Goal: Task Accomplishment & Management: Manage account settings

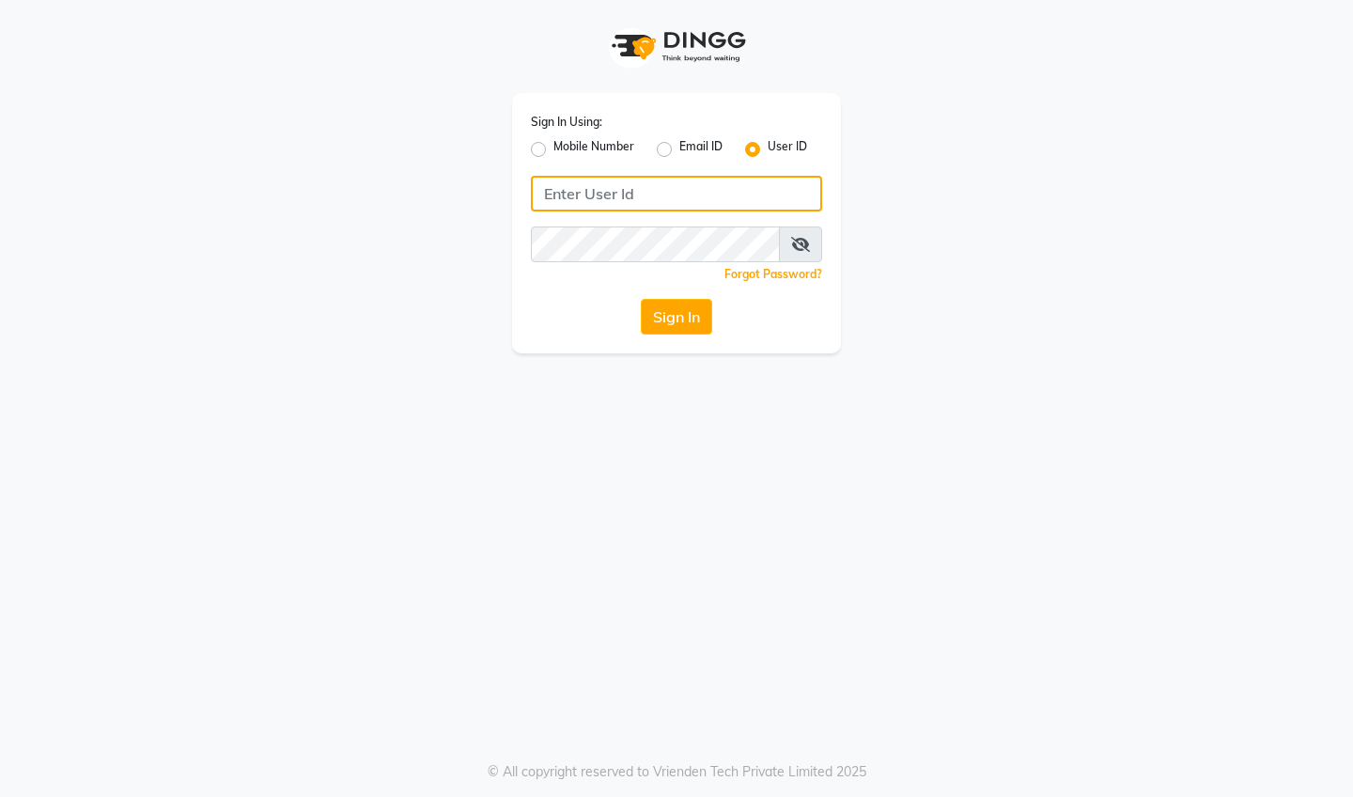
type input "dermapro"
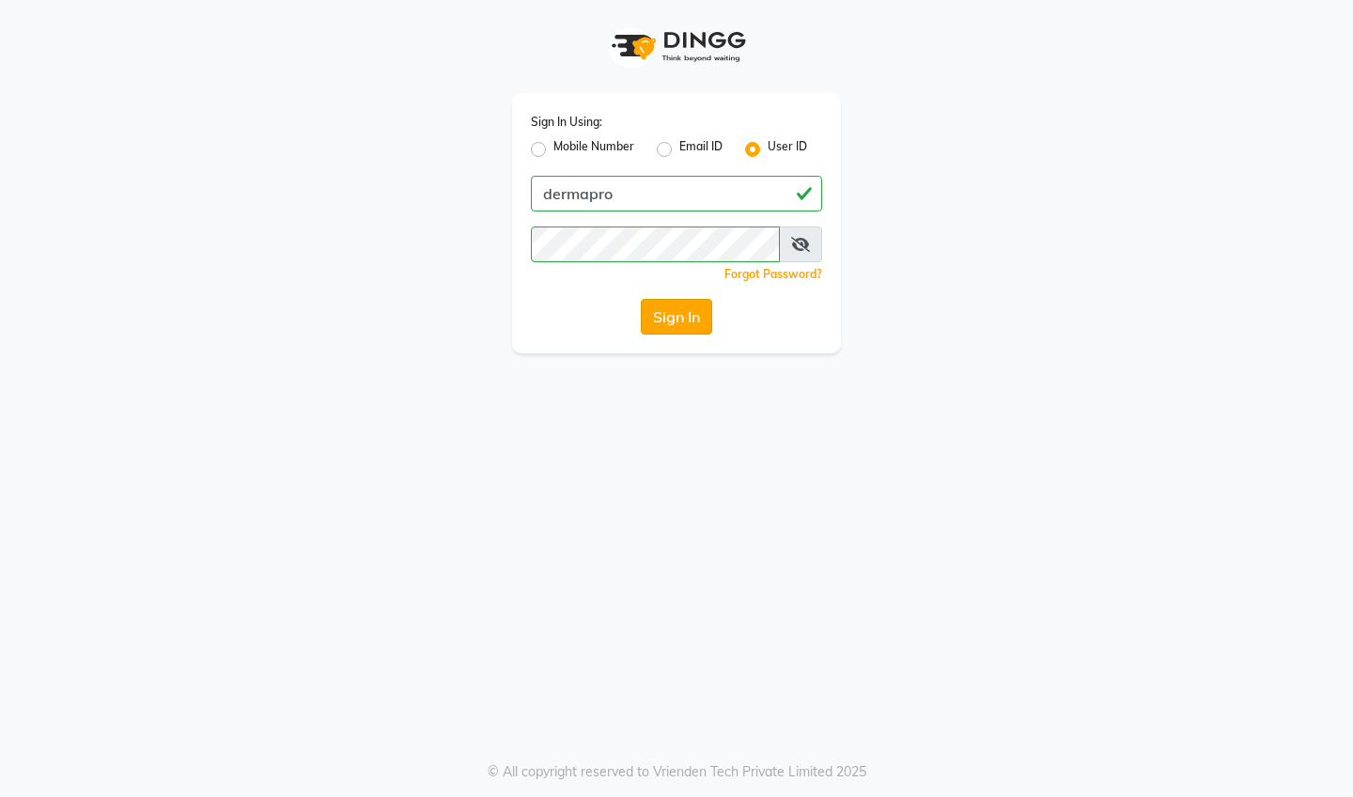
click at [693, 323] on button "Sign In" at bounding box center [676, 317] width 71 height 36
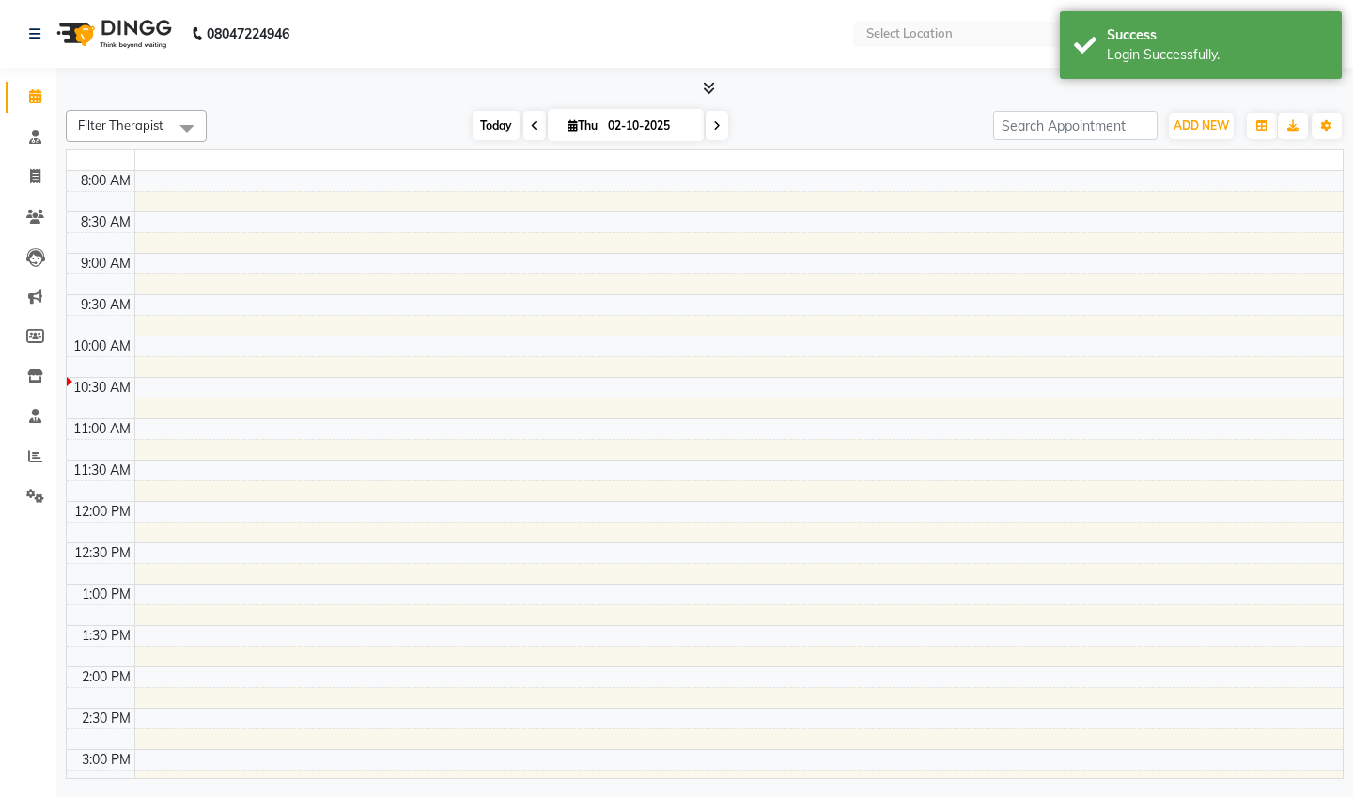
select select "en"
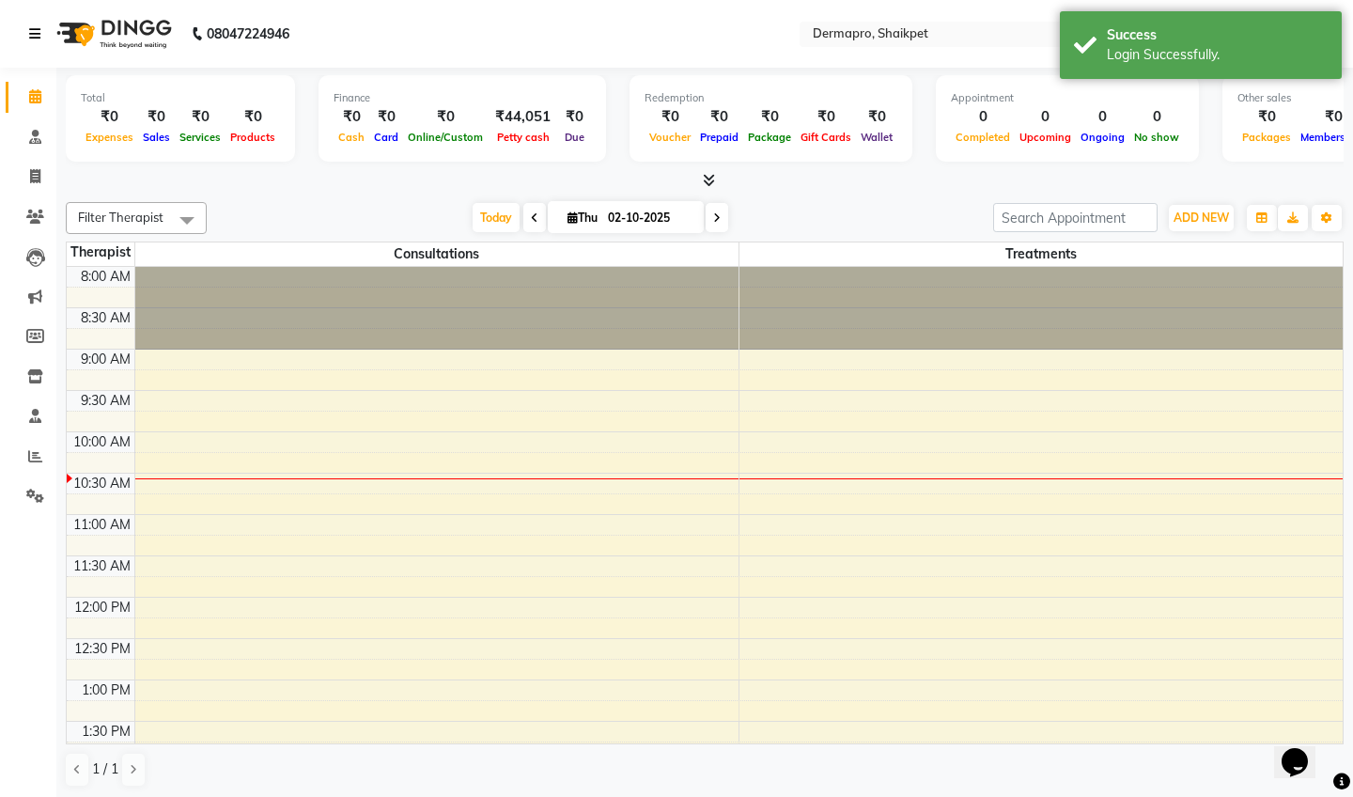
click at [34, 33] on icon at bounding box center [34, 33] width 11 height 13
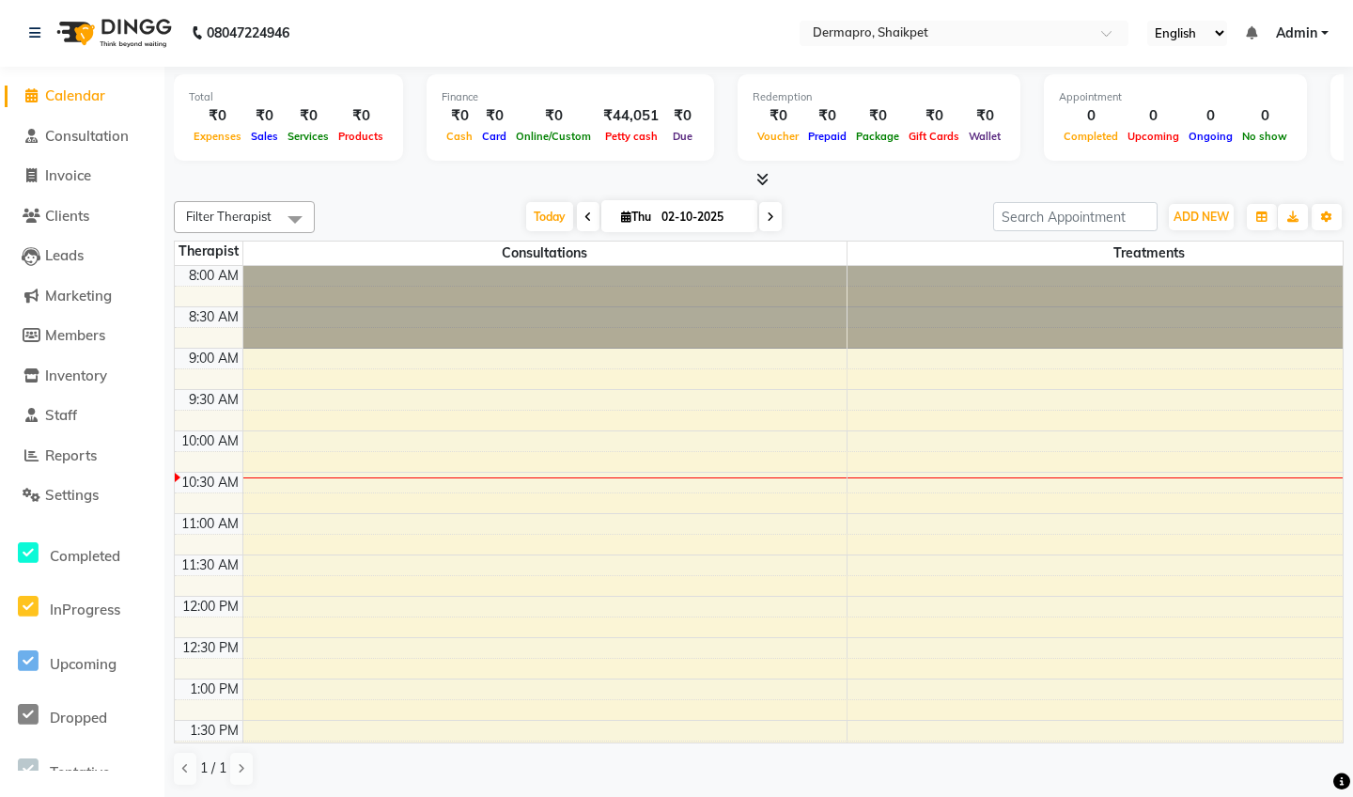
click at [1301, 29] on span "Admin" at bounding box center [1296, 33] width 41 height 20
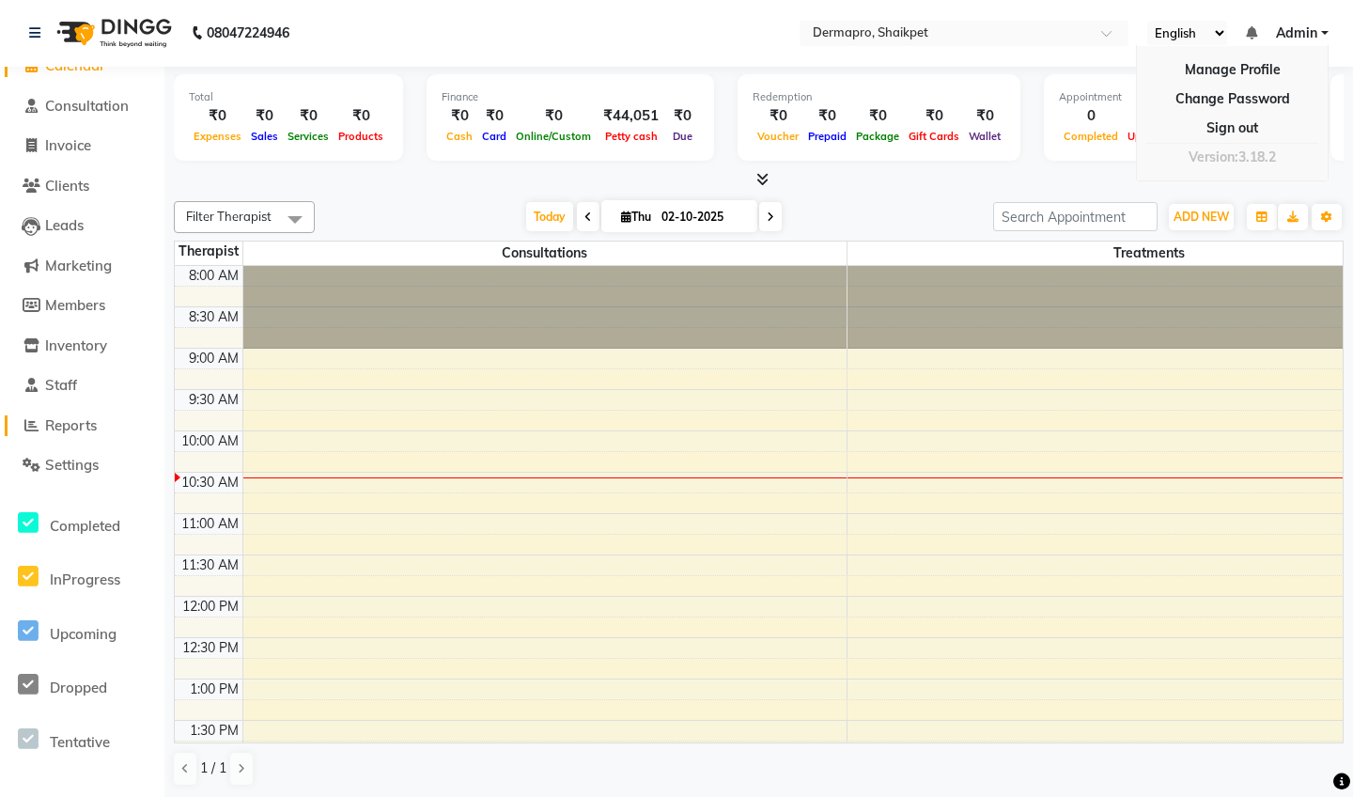
scroll to position [32, 0]
click at [110, 473] on li "Settings" at bounding box center [82, 463] width 164 height 40
click at [87, 462] on span "Settings" at bounding box center [72, 463] width 54 height 18
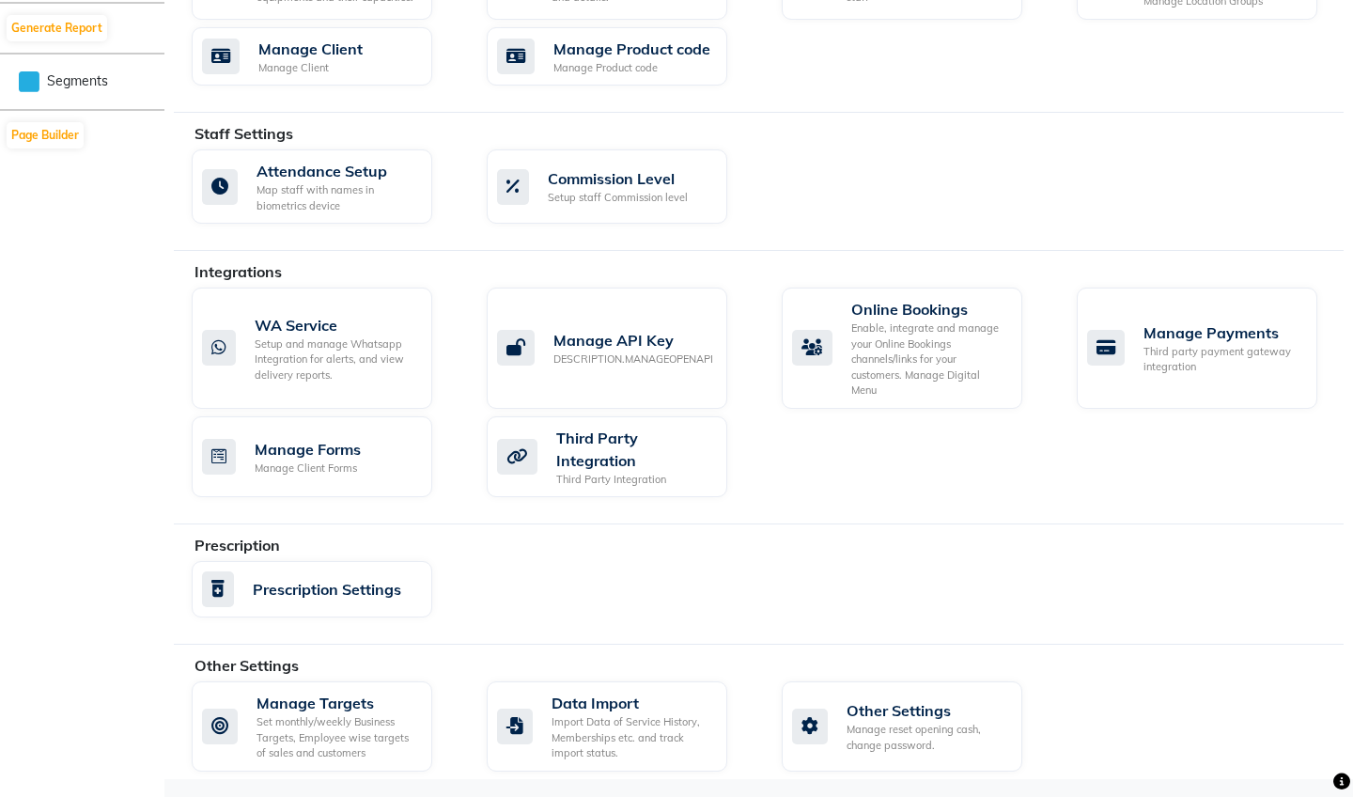
scroll to position [947, 0]
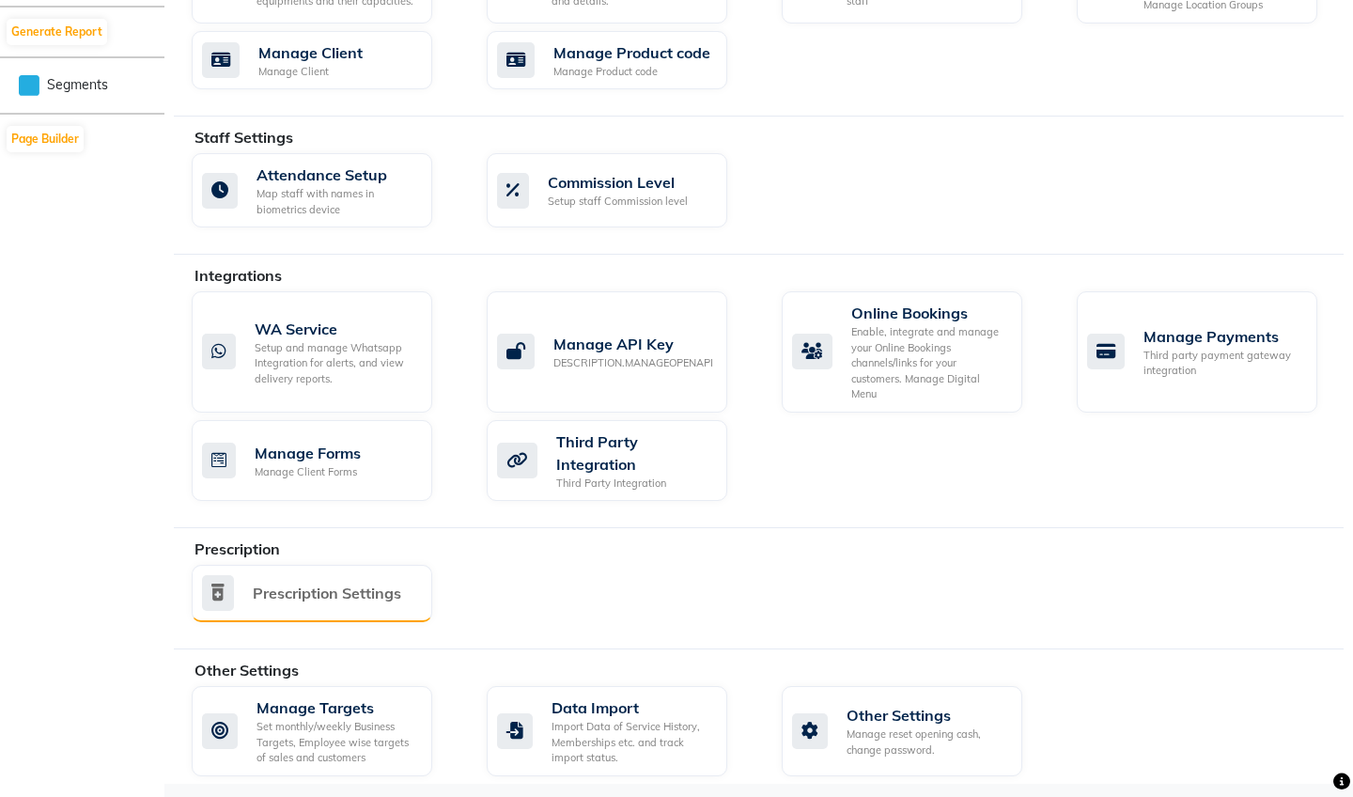
click at [357, 581] on div "Prescription Settings" at bounding box center [327, 592] width 148 height 23
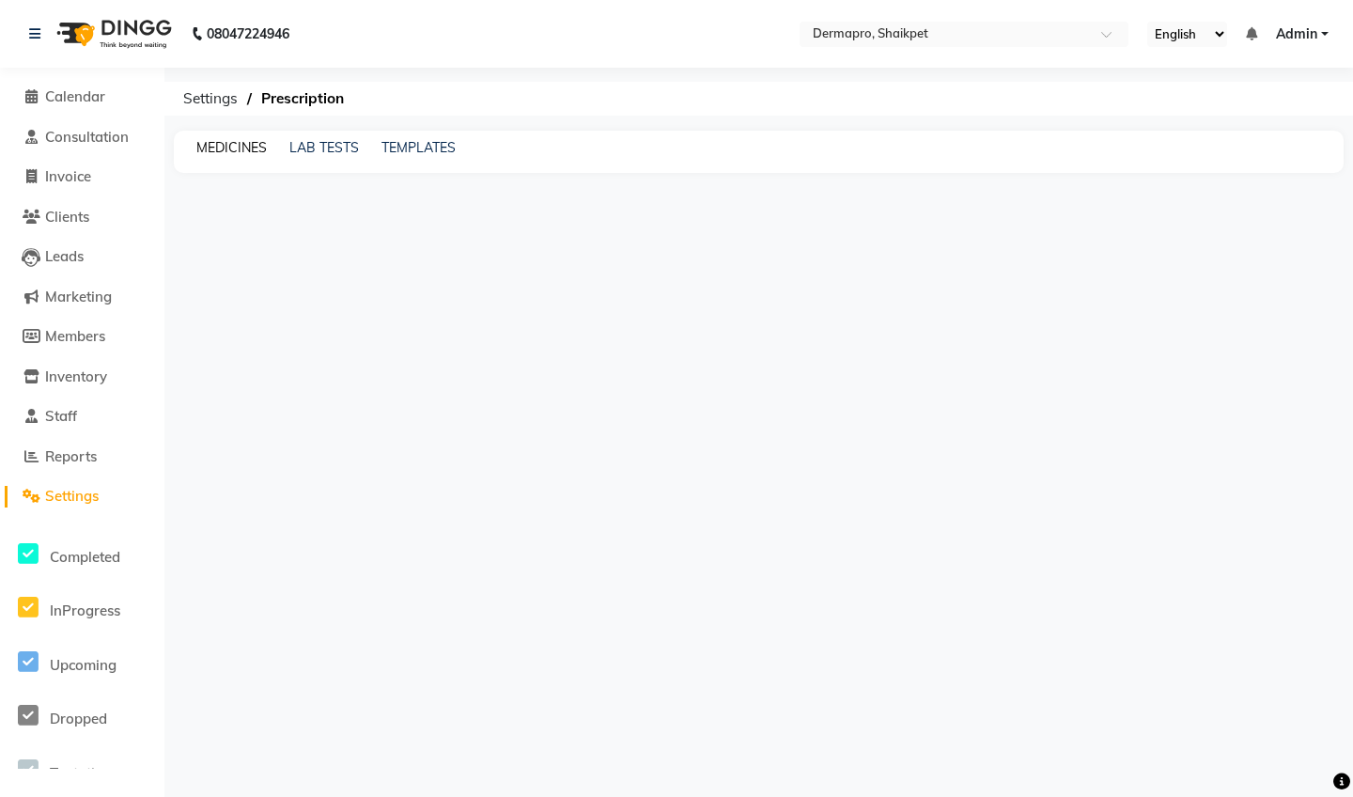
click at [232, 146] on link "MEDICINES" at bounding box center [231, 147] width 70 height 17
click at [329, 147] on link "LAB TESTS" at bounding box center [341, 147] width 70 height 17
click at [415, 148] on link "TEMPLATES" at bounding box center [435, 147] width 74 height 17
click at [254, 141] on link "MEDICINES" at bounding box center [231, 147] width 70 height 17
click at [1308, 199] on span "Add Medicine" at bounding box center [1298, 194] width 71 height 14
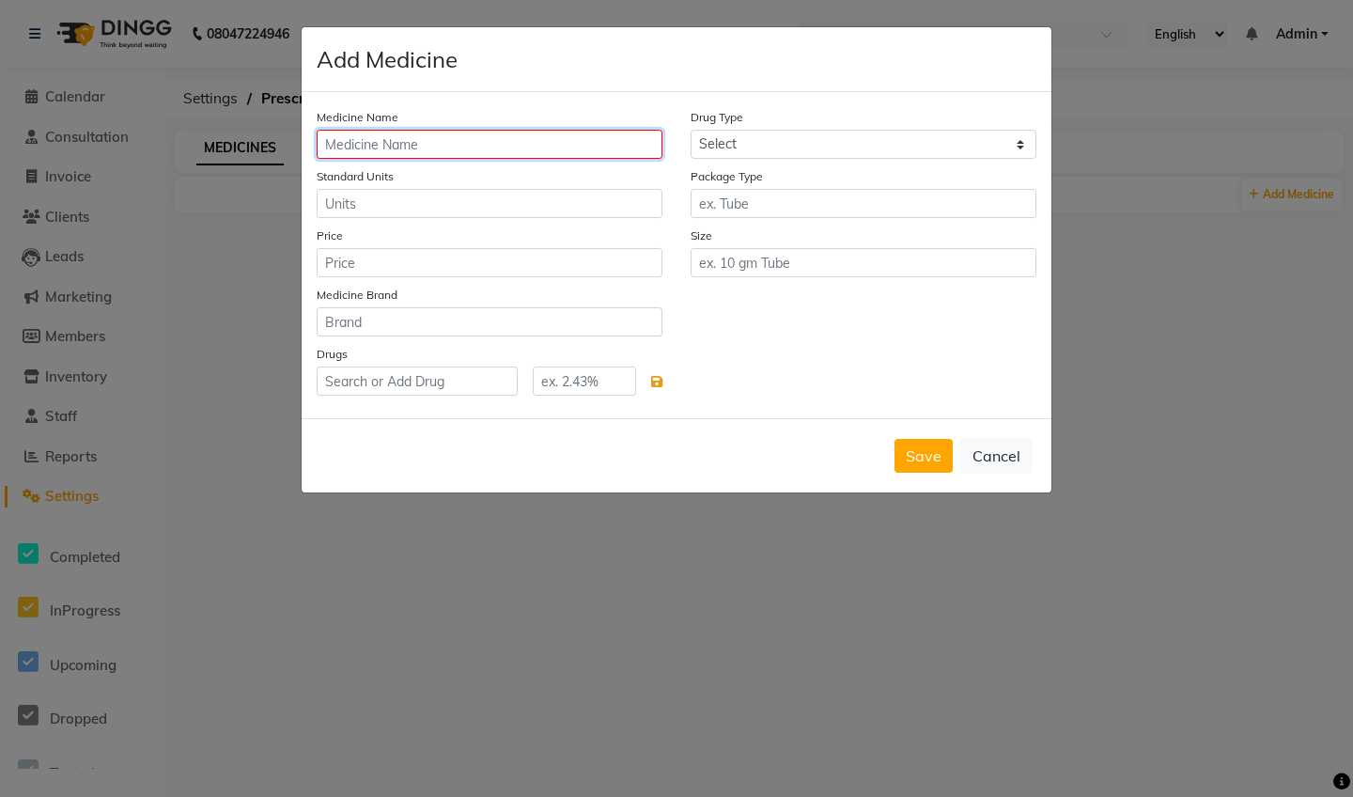
click at [533, 142] on input "text" at bounding box center [490, 144] width 346 height 29
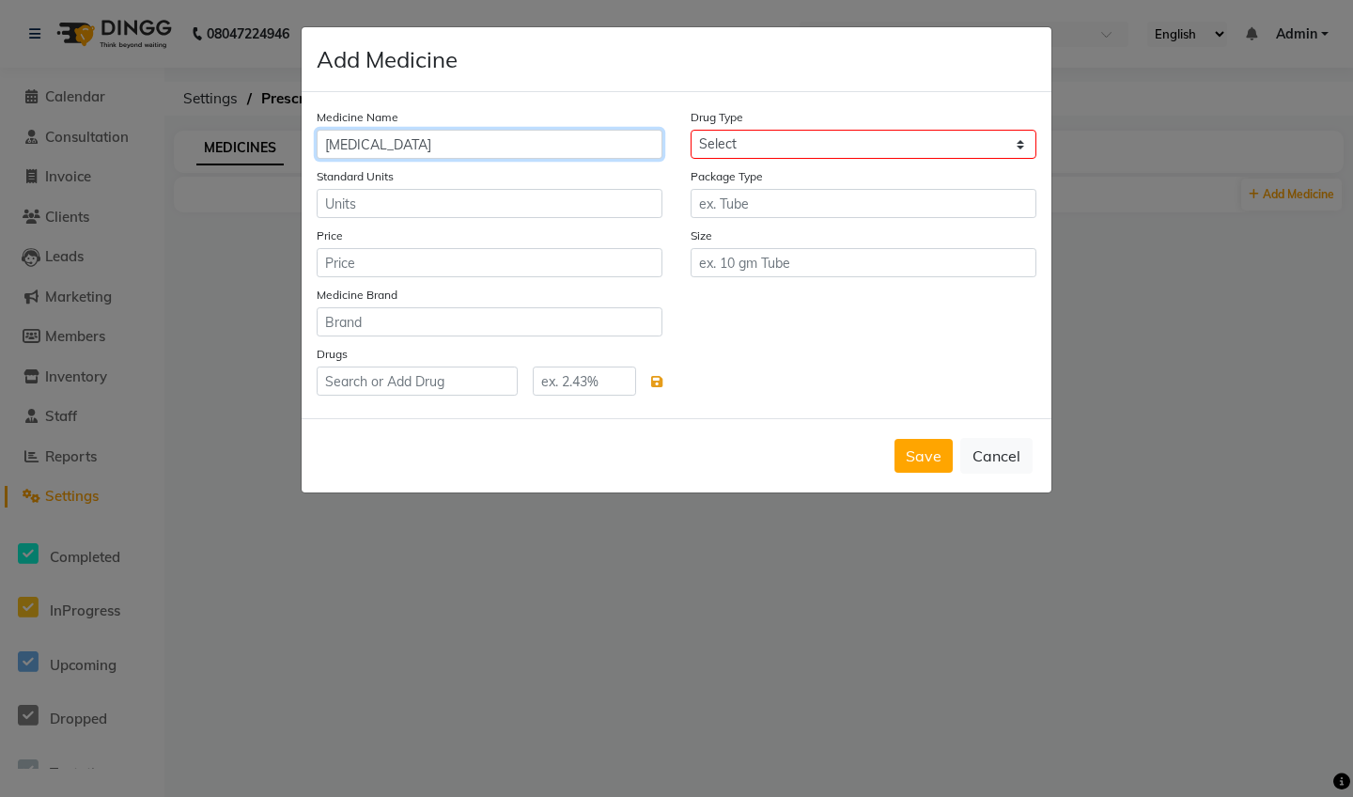
type input "[MEDICAL_DATA]"
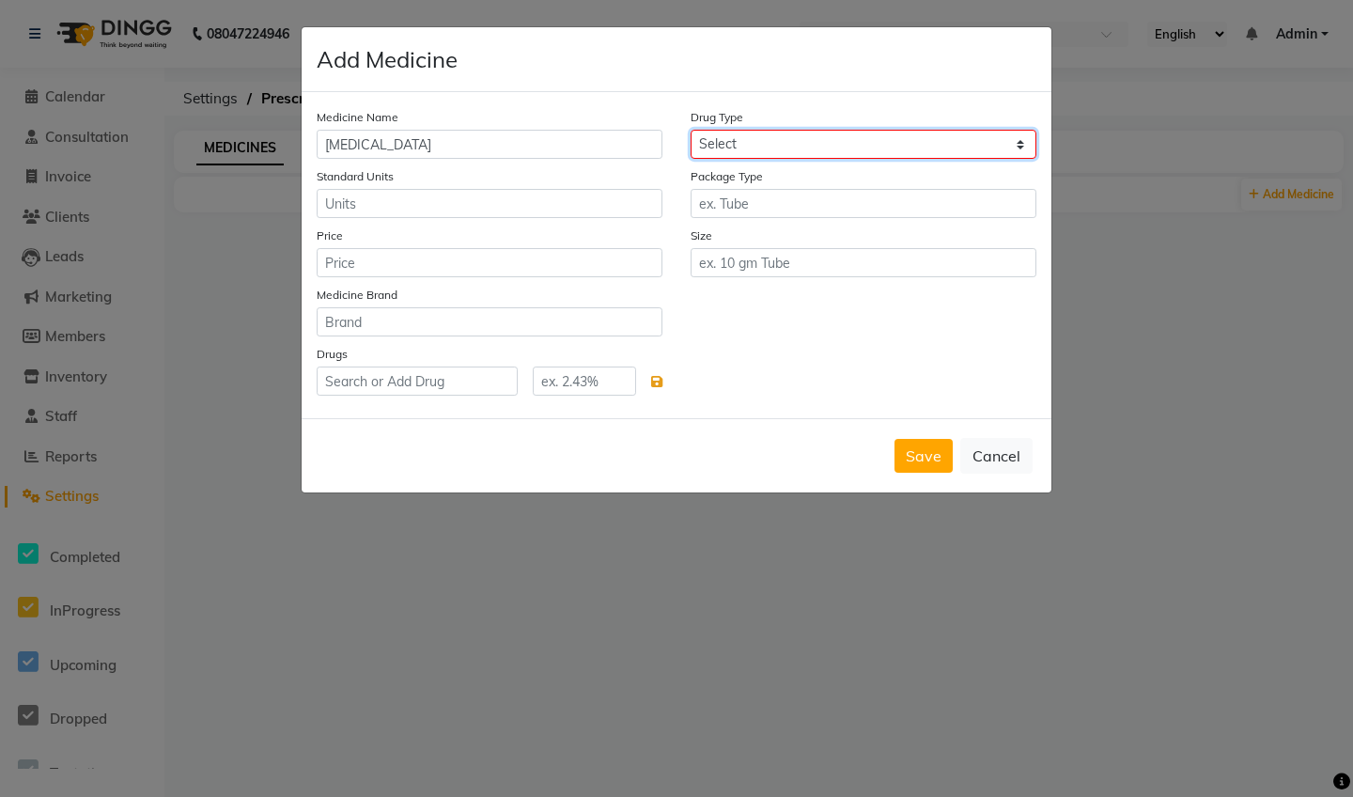
select select "tablet"
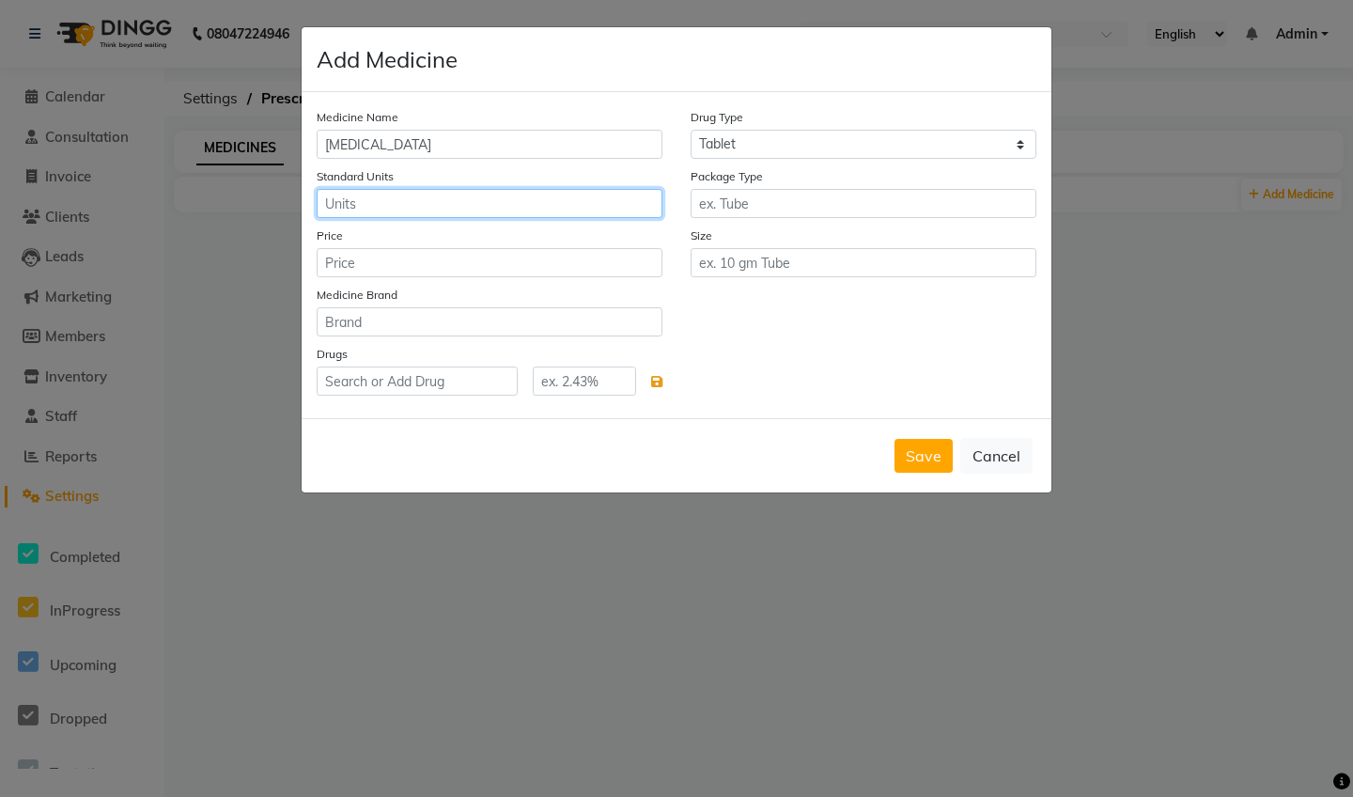
click at [482, 205] on input "number" at bounding box center [490, 203] width 346 height 29
type input "500"
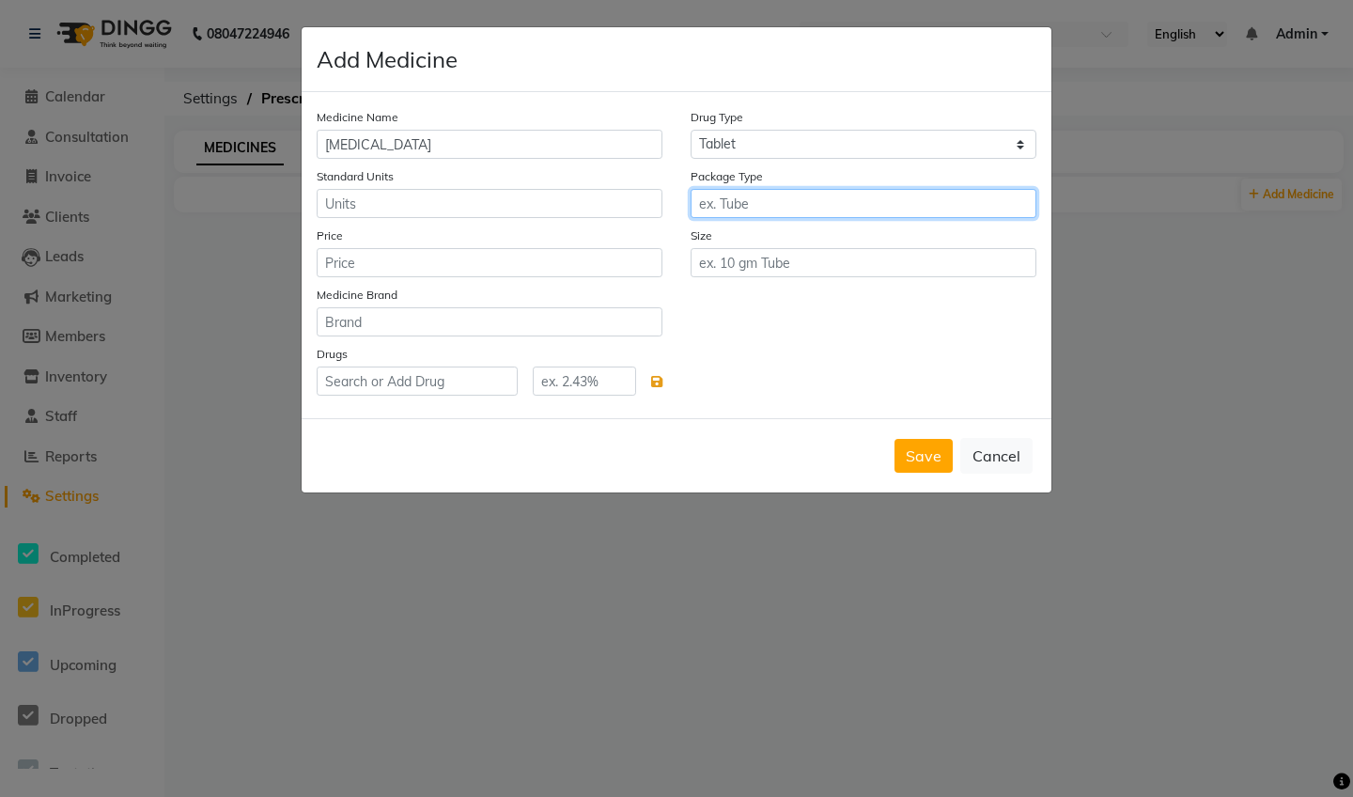
click at [742, 203] on input "text" at bounding box center [863, 203] width 346 height 29
type input "strip"
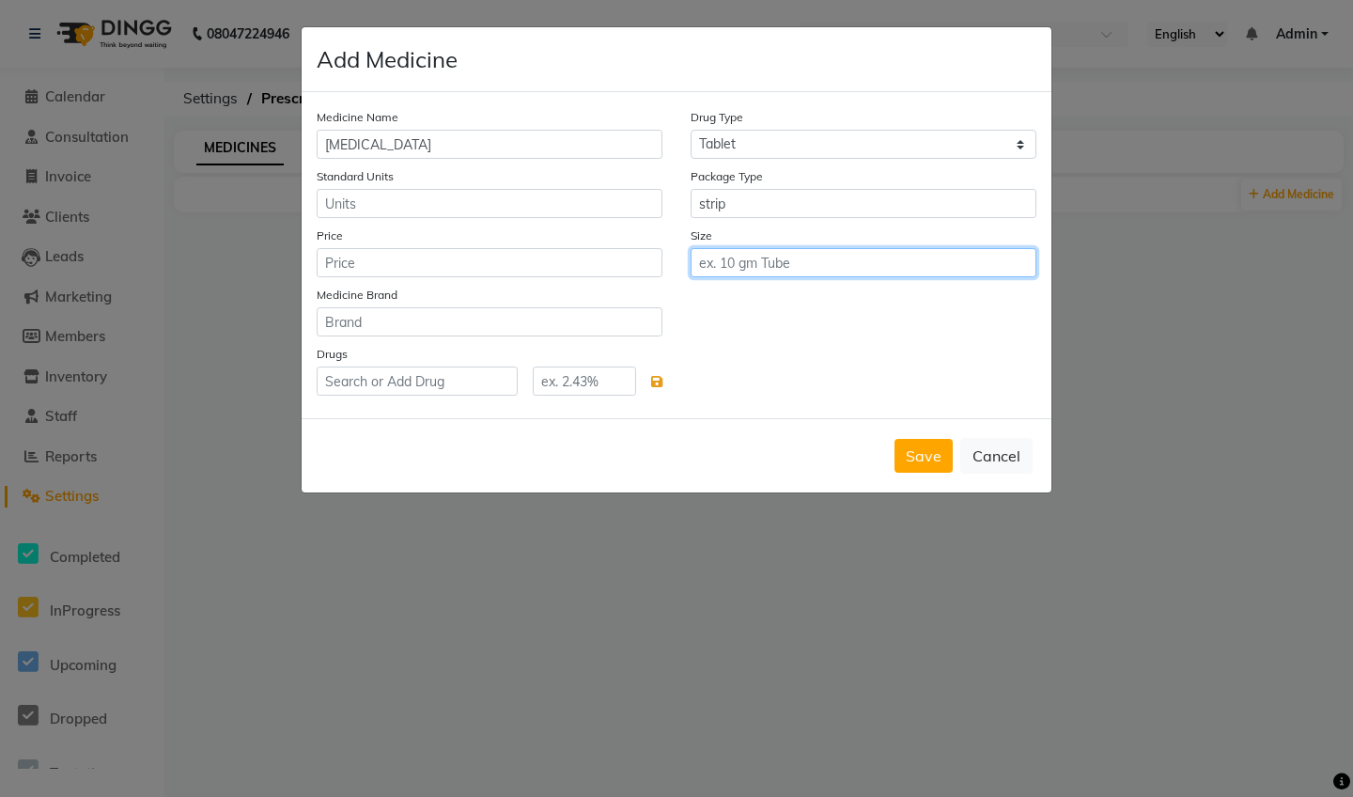
click at [729, 253] on input "text" at bounding box center [863, 262] width 346 height 29
type input "5 tablets"
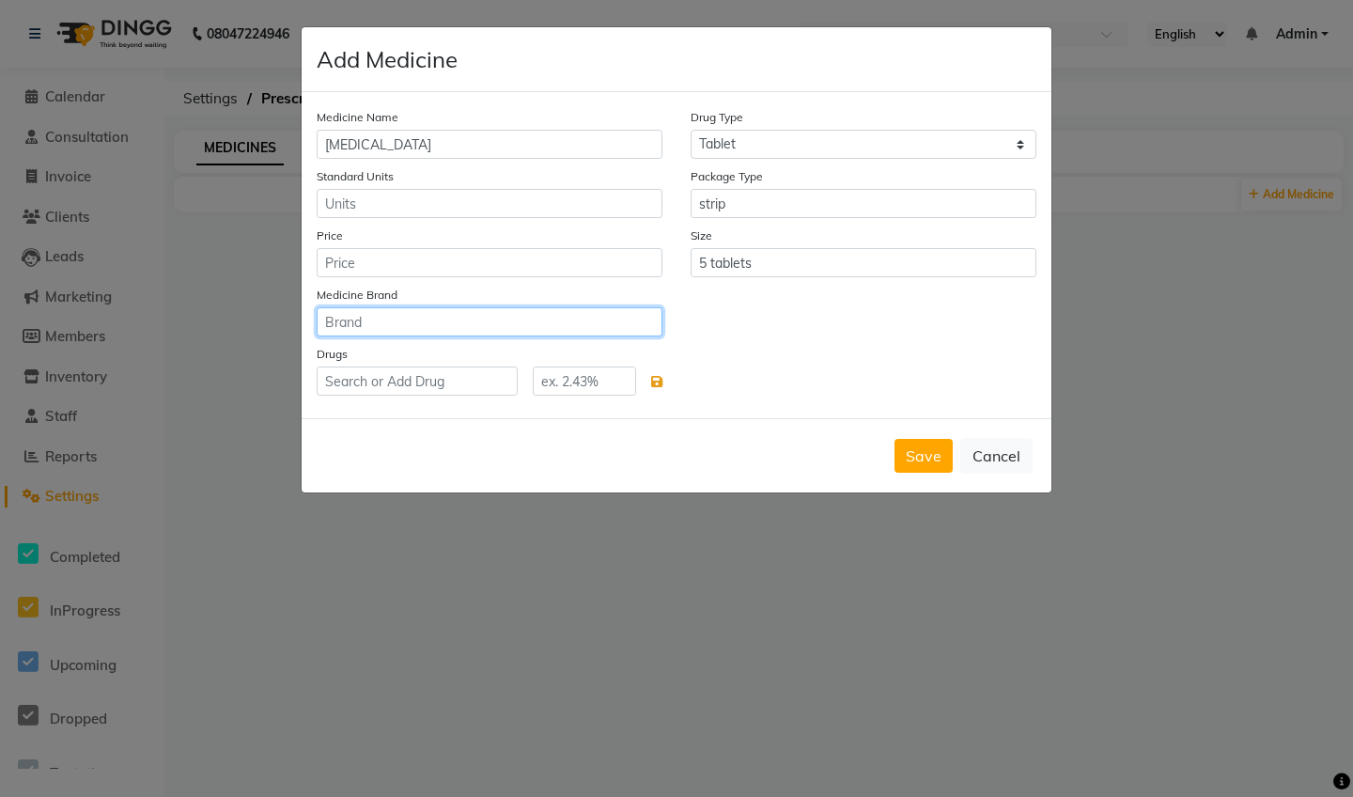
click at [534, 323] on input "text" at bounding box center [490, 321] width 346 height 29
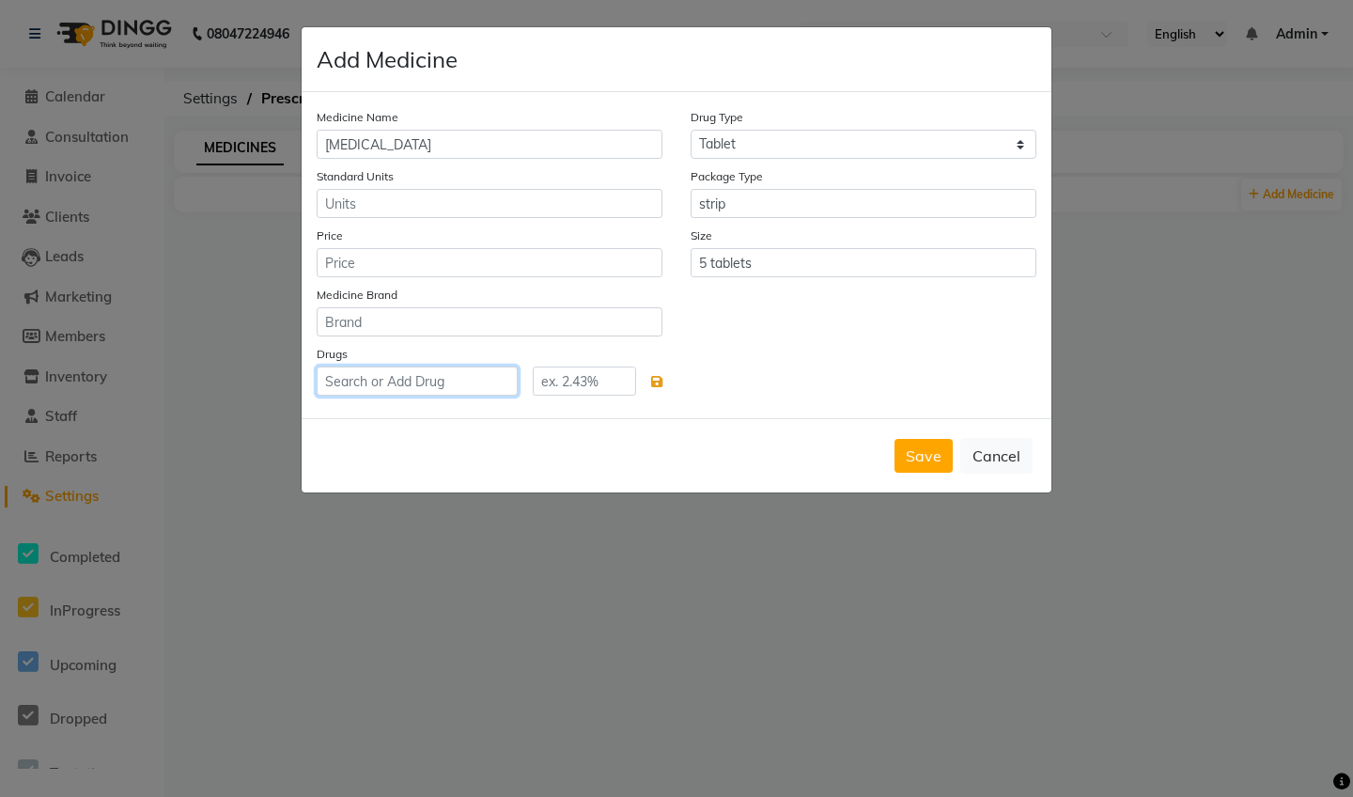
click at [436, 379] on input "text" at bounding box center [417, 380] width 201 height 29
click at [928, 446] on button "Save" at bounding box center [923, 456] width 58 height 34
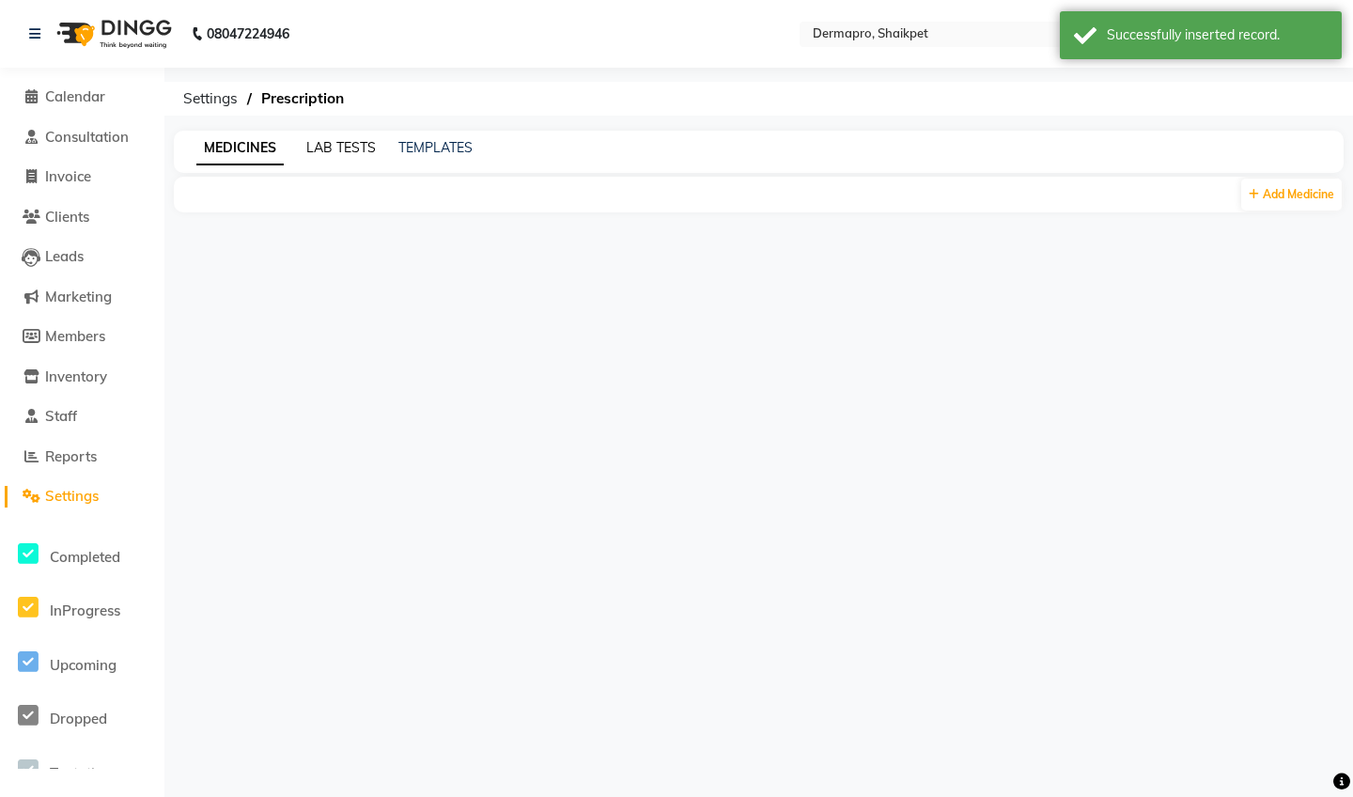
click at [355, 153] on link "LAB TESTS" at bounding box center [341, 147] width 70 height 17
click at [245, 150] on link "MEDICINES" at bounding box center [231, 147] width 70 height 17
click at [1315, 198] on span "Add Medicine" at bounding box center [1298, 194] width 71 height 14
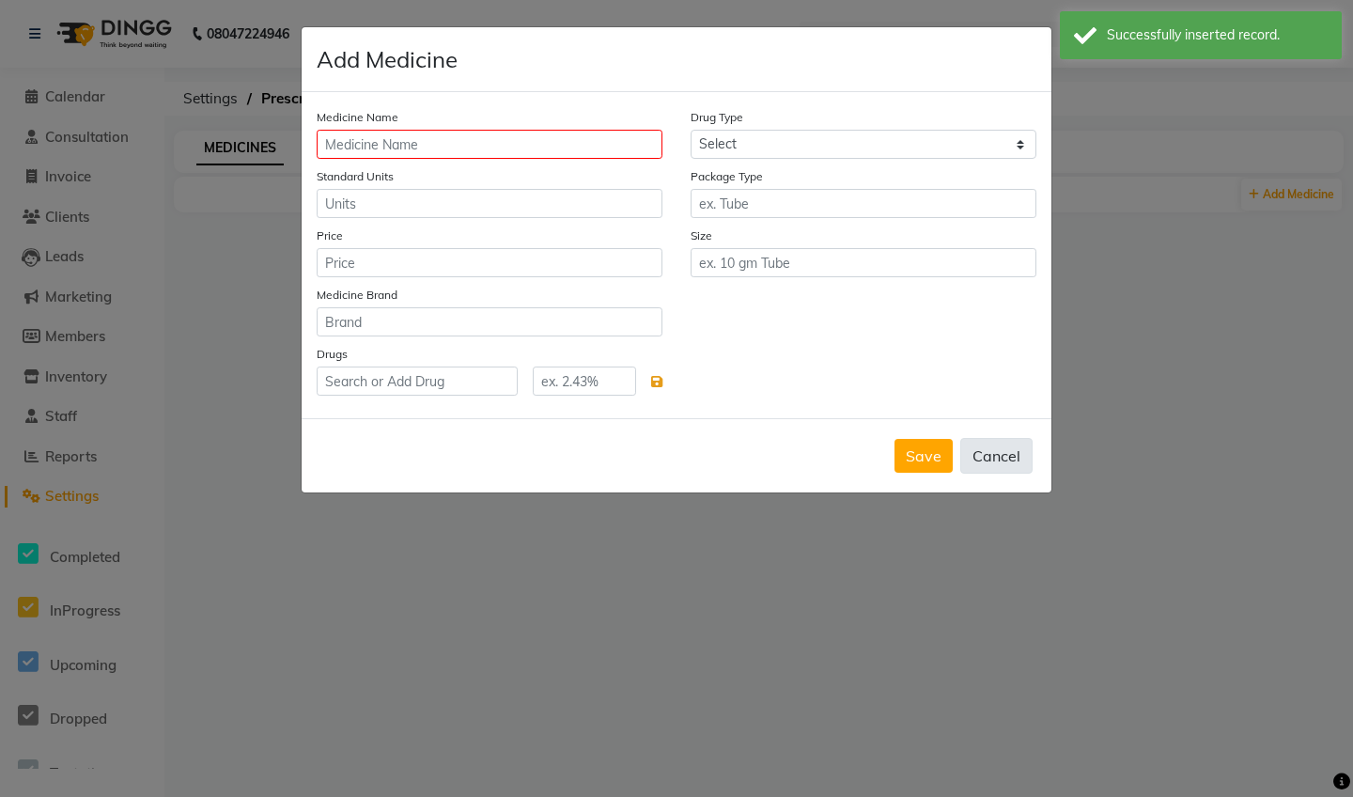
click at [991, 442] on button "Cancel" at bounding box center [996, 456] width 72 height 36
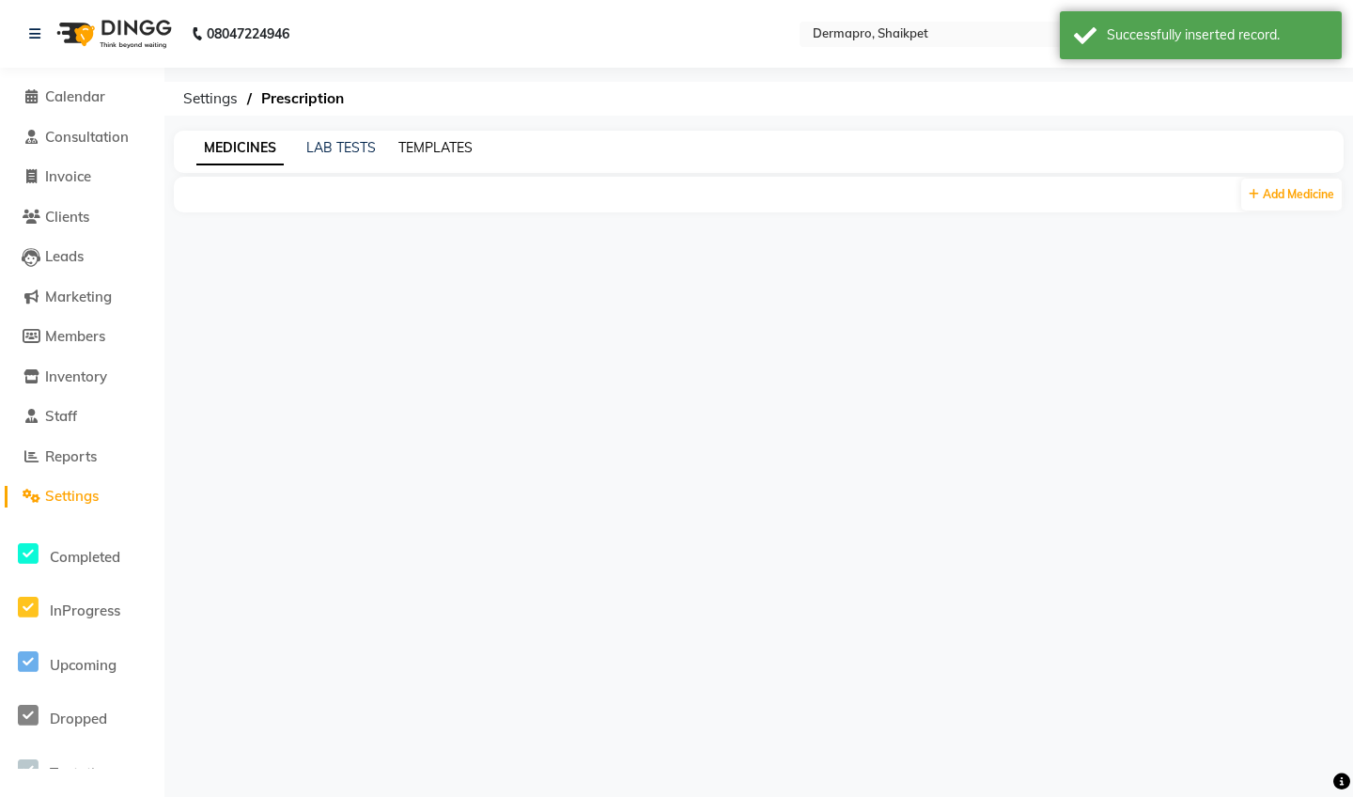
click at [442, 154] on link "TEMPLATES" at bounding box center [435, 147] width 74 height 17
click at [232, 155] on link "MEDICINES" at bounding box center [231, 147] width 70 height 17
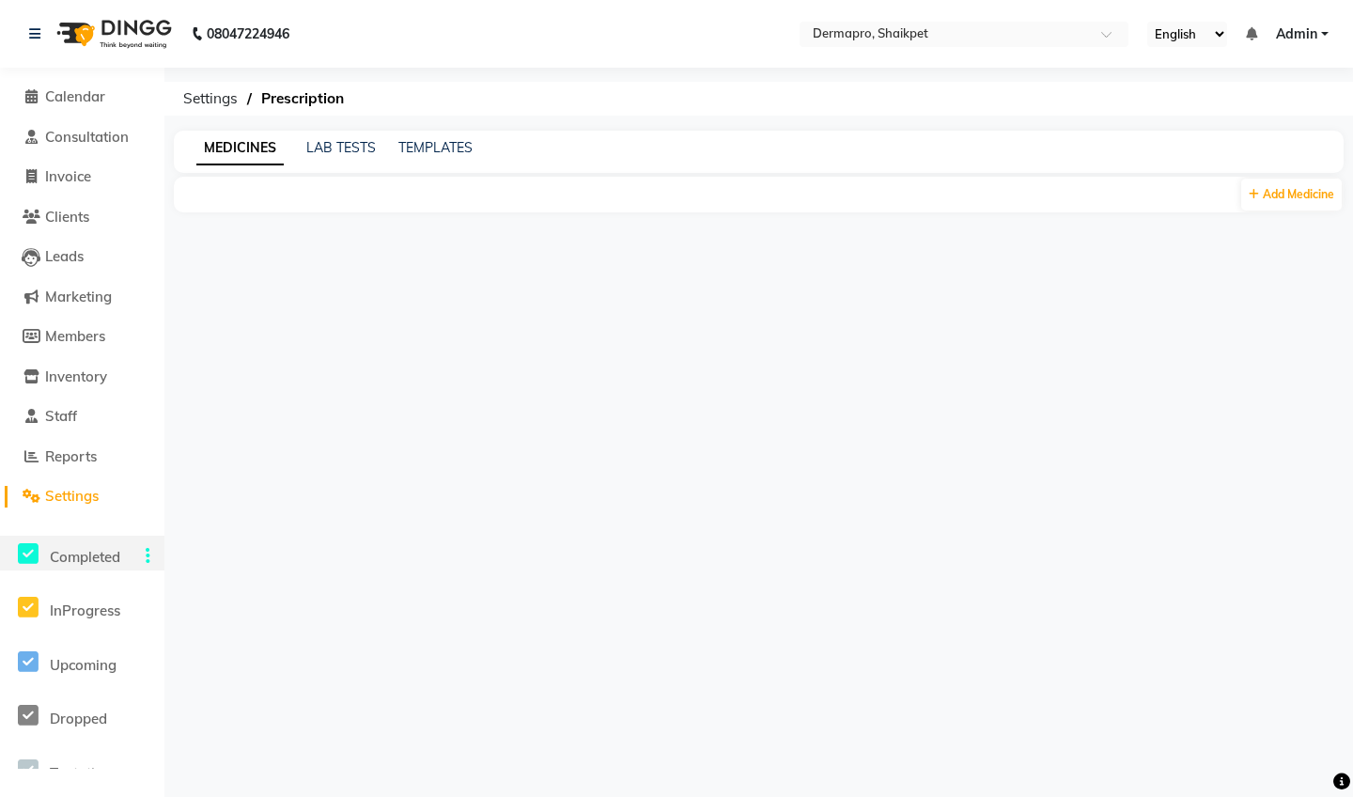
click at [93, 550] on span "Completed" at bounding box center [85, 557] width 70 height 18
click at [70, 609] on span "InProgress" at bounding box center [85, 610] width 70 height 18
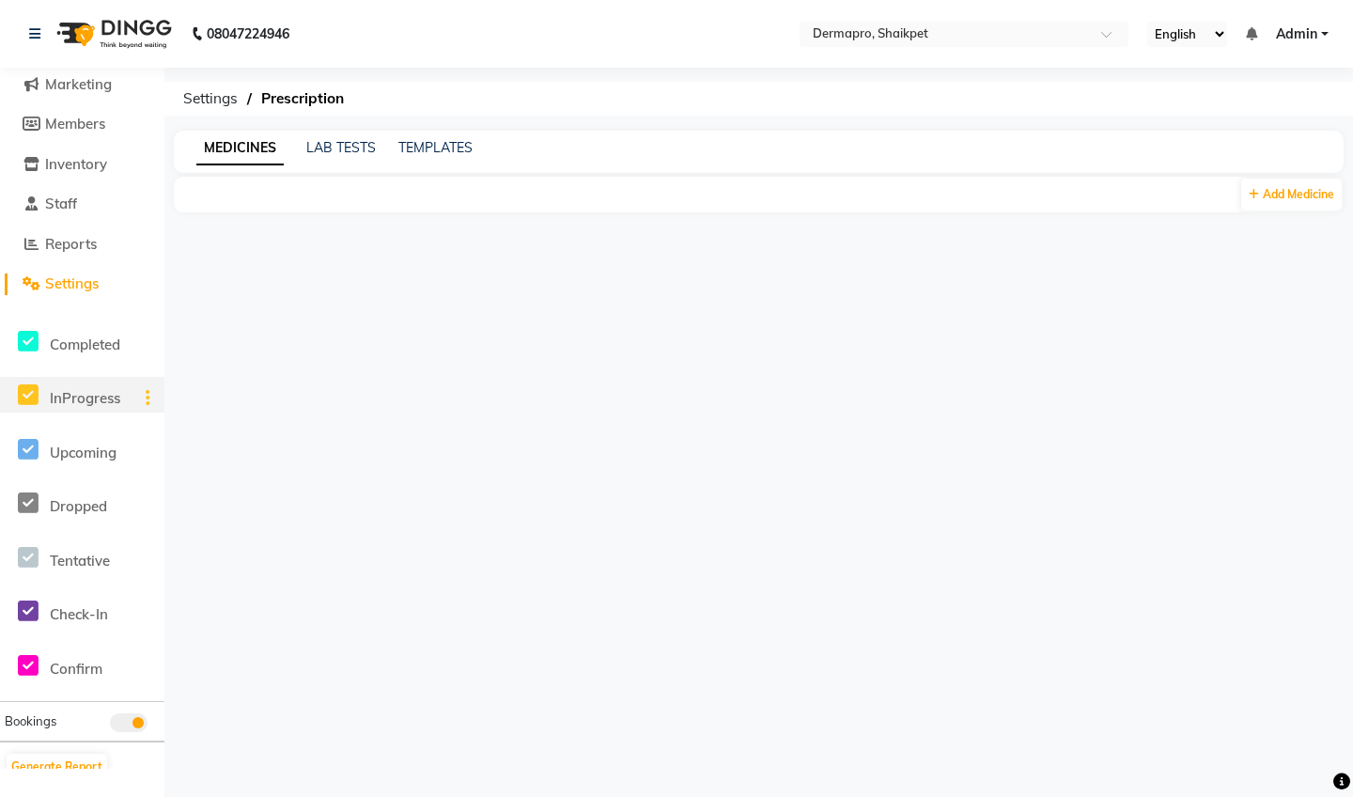
scroll to position [215, 0]
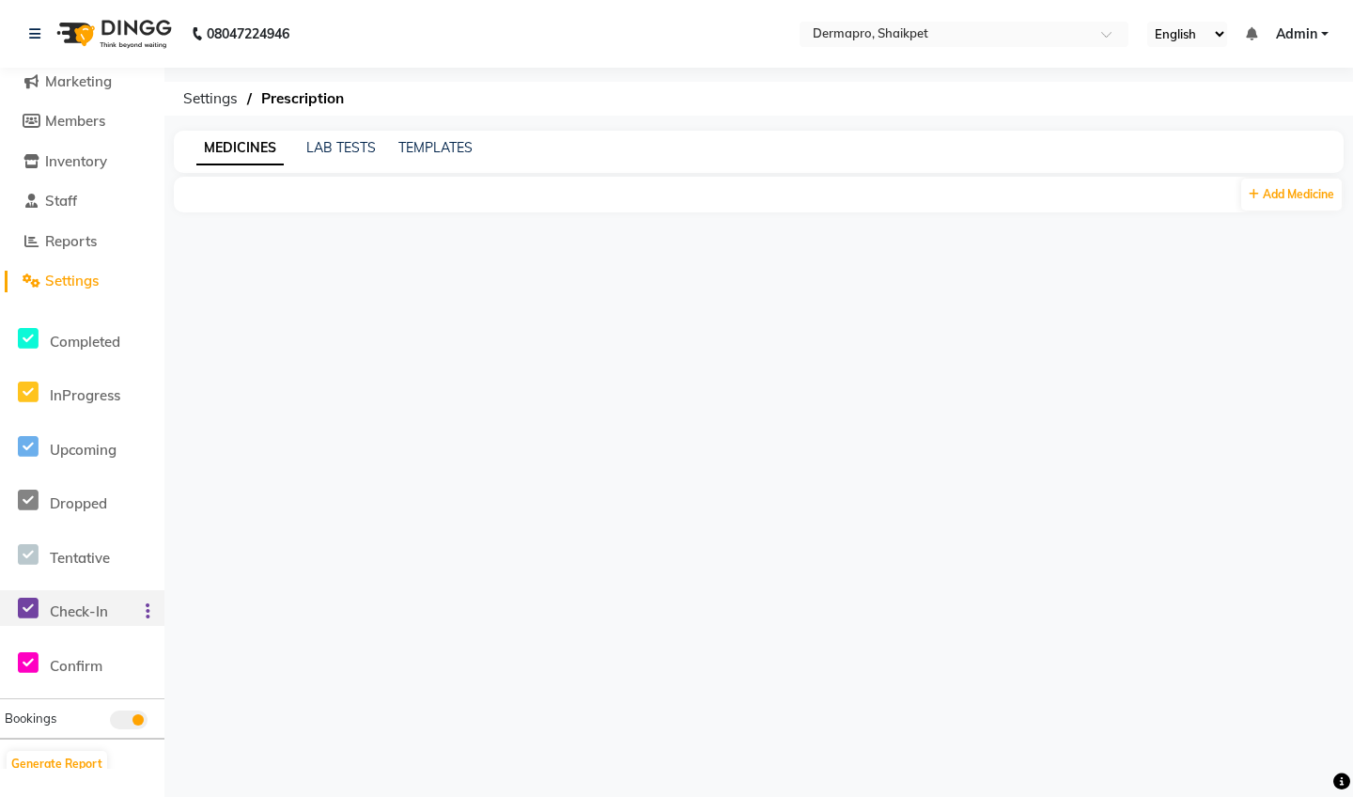
click at [70, 609] on span "Check-In" at bounding box center [79, 611] width 58 height 18
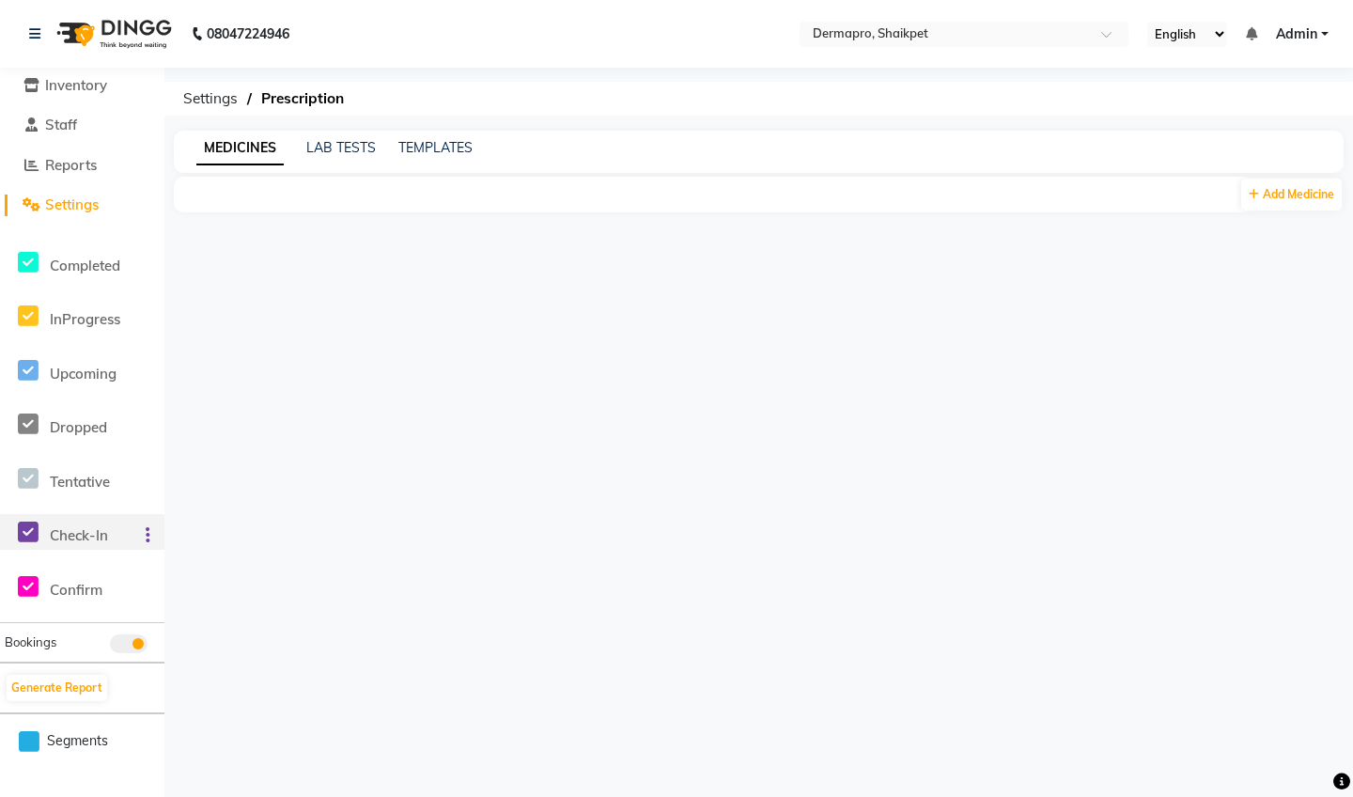
scroll to position [315, 0]
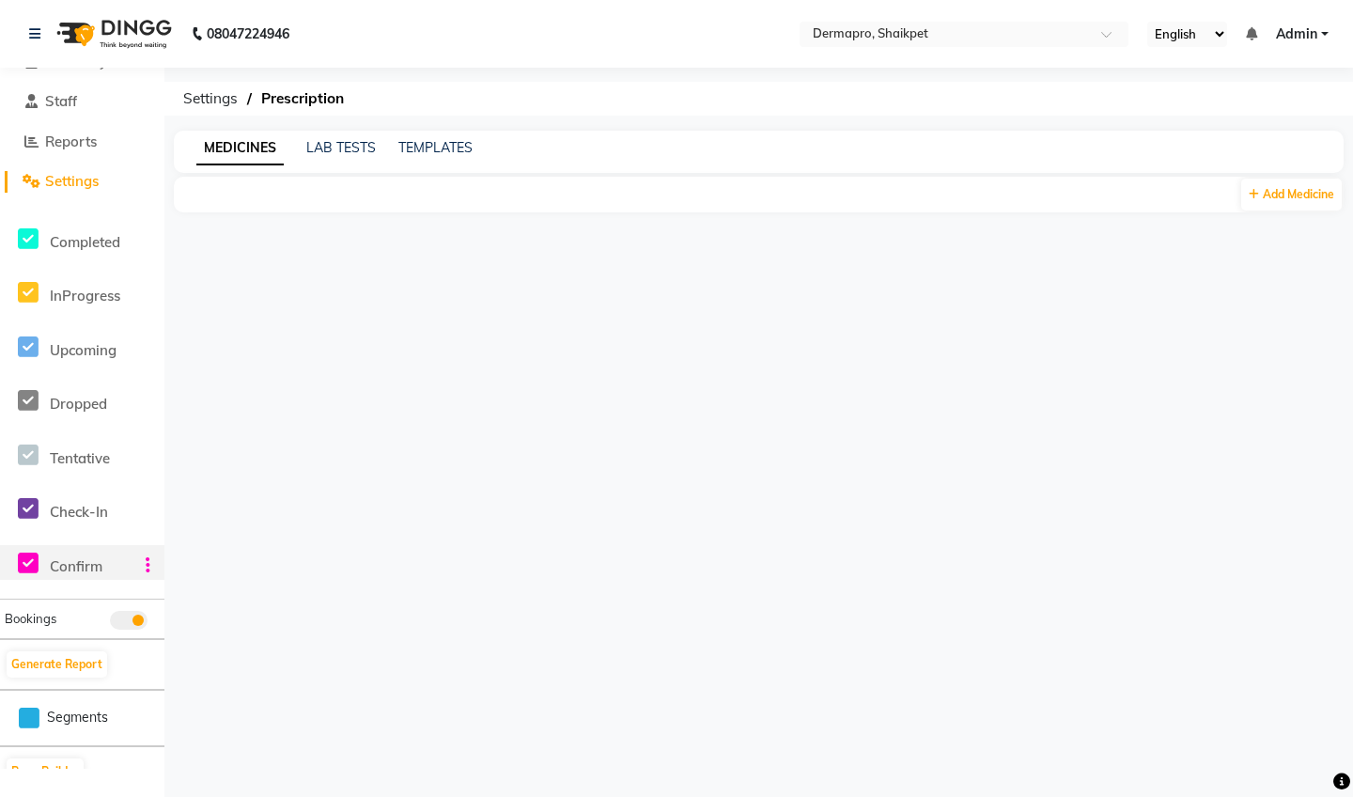
click at [81, 557] on span "Confirm" at bounding box center [76, 566] width 53 height 18
click at [149, 565] on icon at bounding box center [148, 565] width 5 height 1
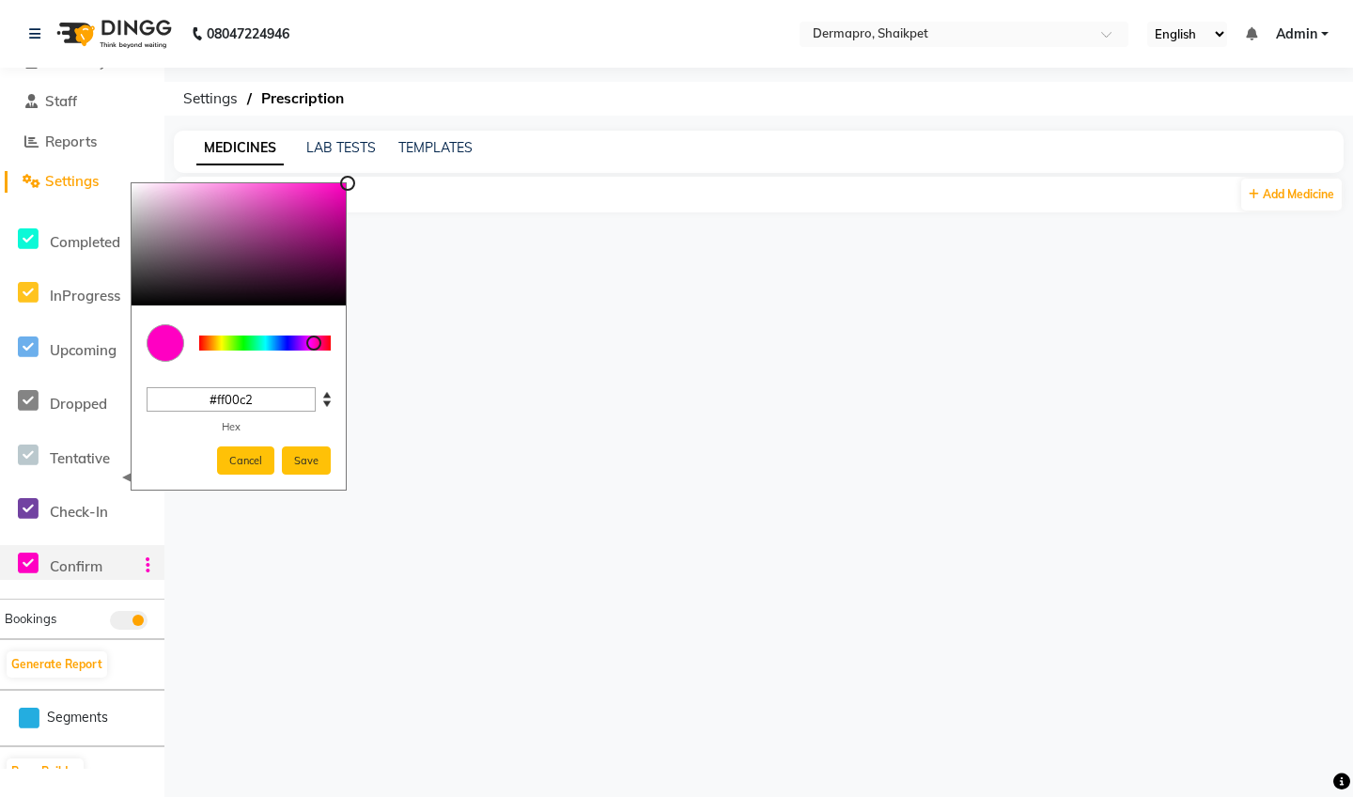
click at [149, 565] on icon at bounding box center [148, 565] width 5 height 1
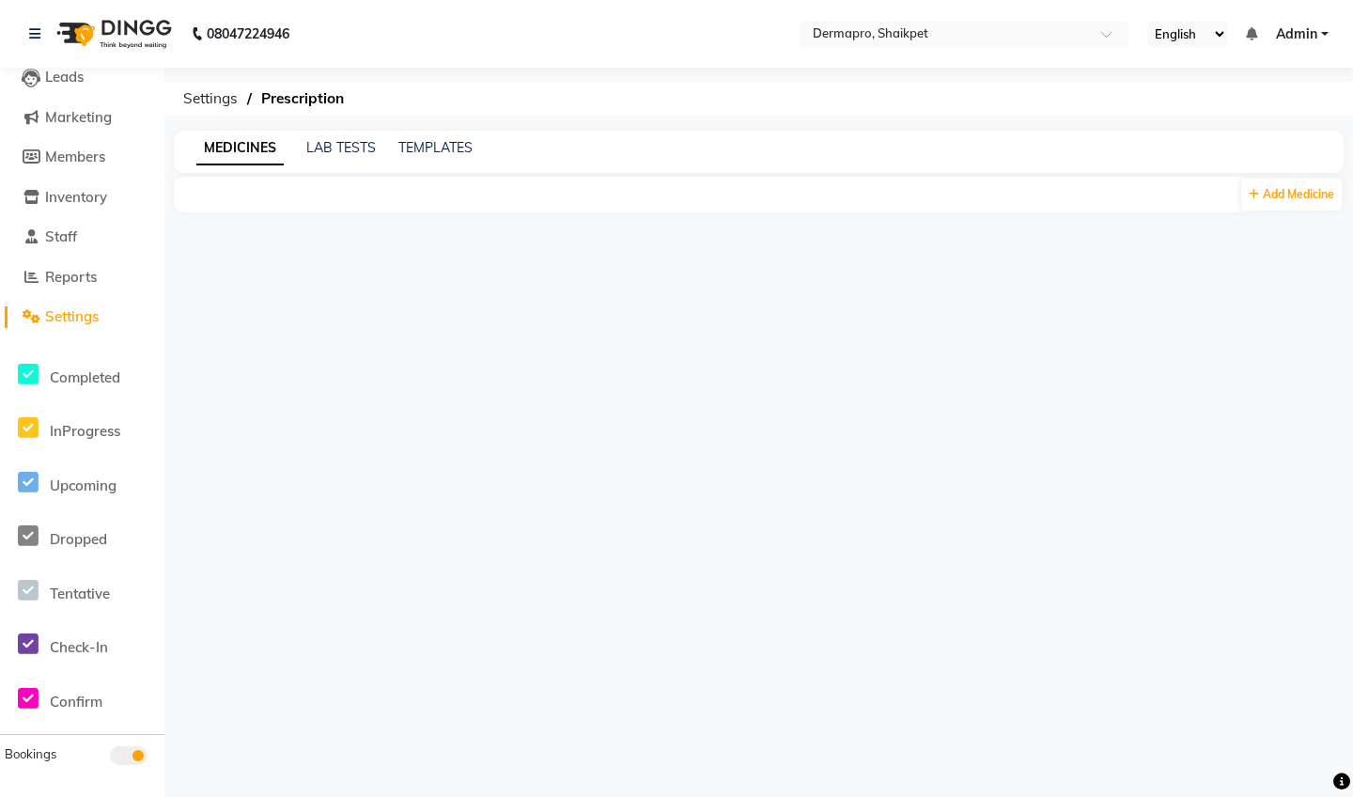
scroll to position [172, 0]
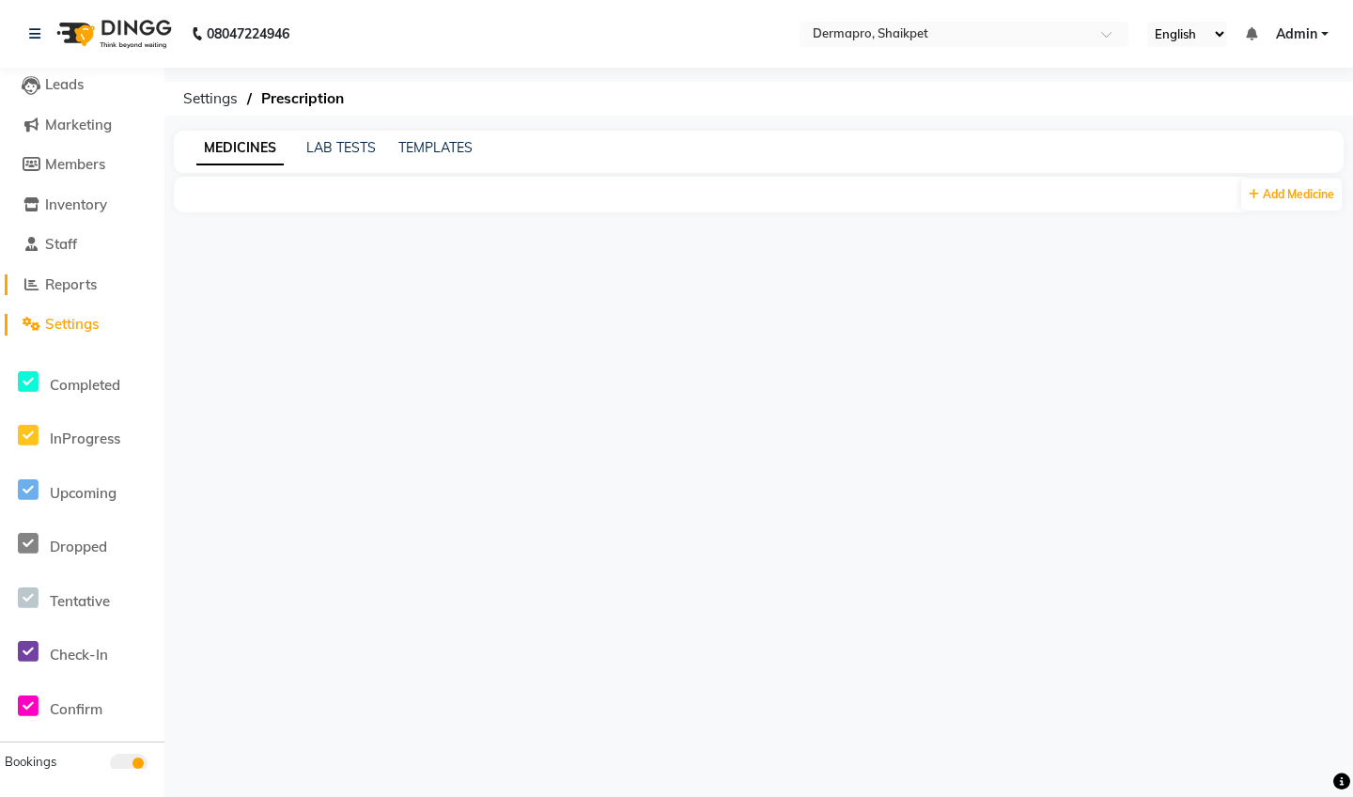
click at [85, 287] on span "Reports" at bounding box center [71, 284] width 52 height 18
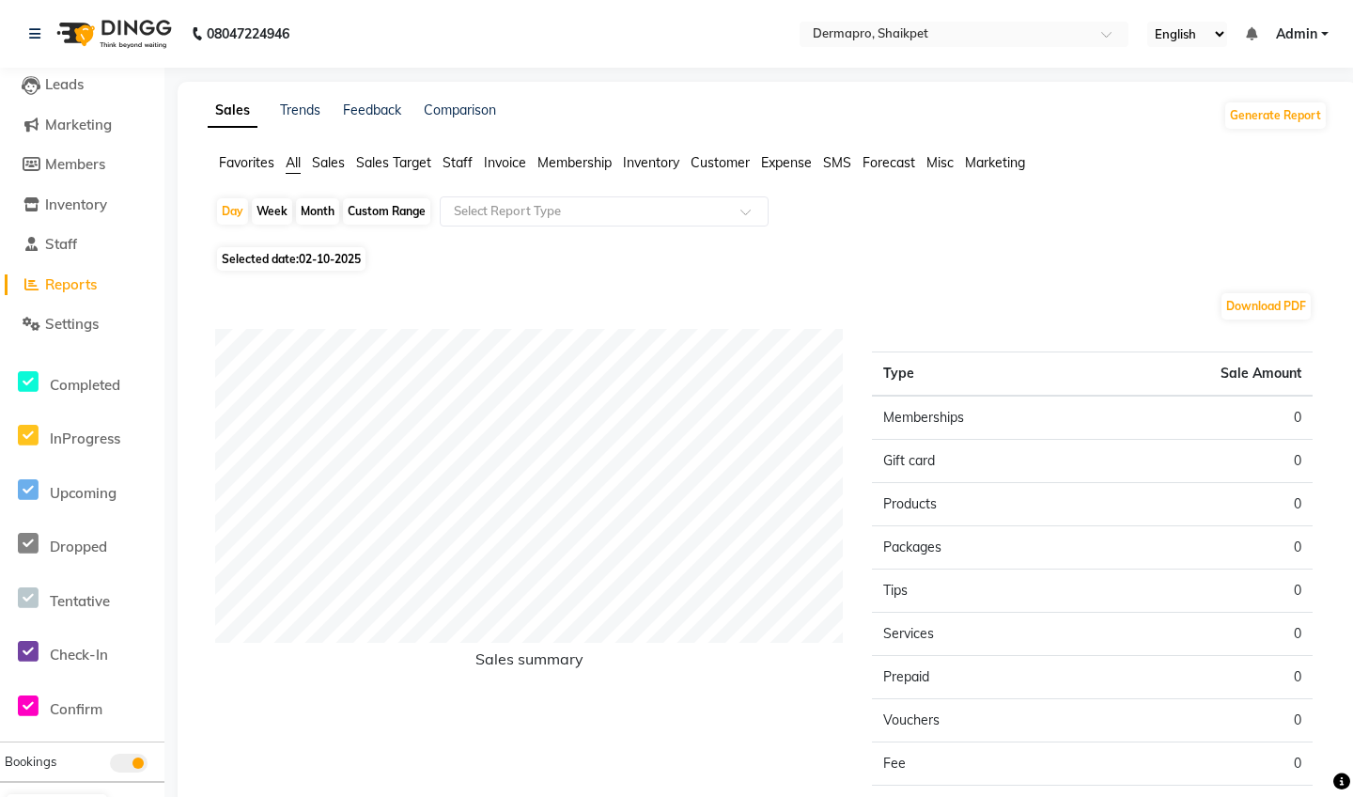
click at [249, 168] on span "Favorites" at bounding box center [246, 162] width 55 height 17
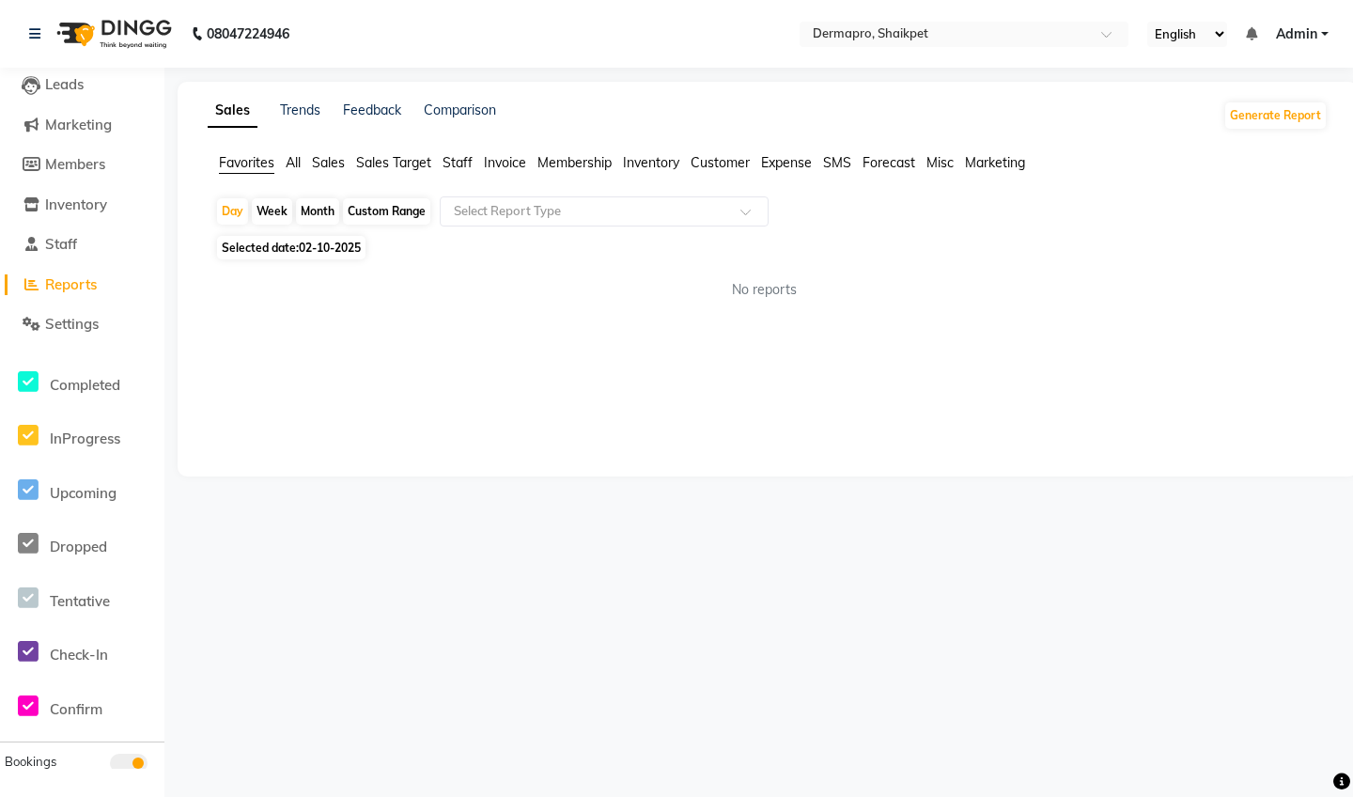
click at [344, 165] on span "Sales" at bounding box center [328, 162] width 33 height 17
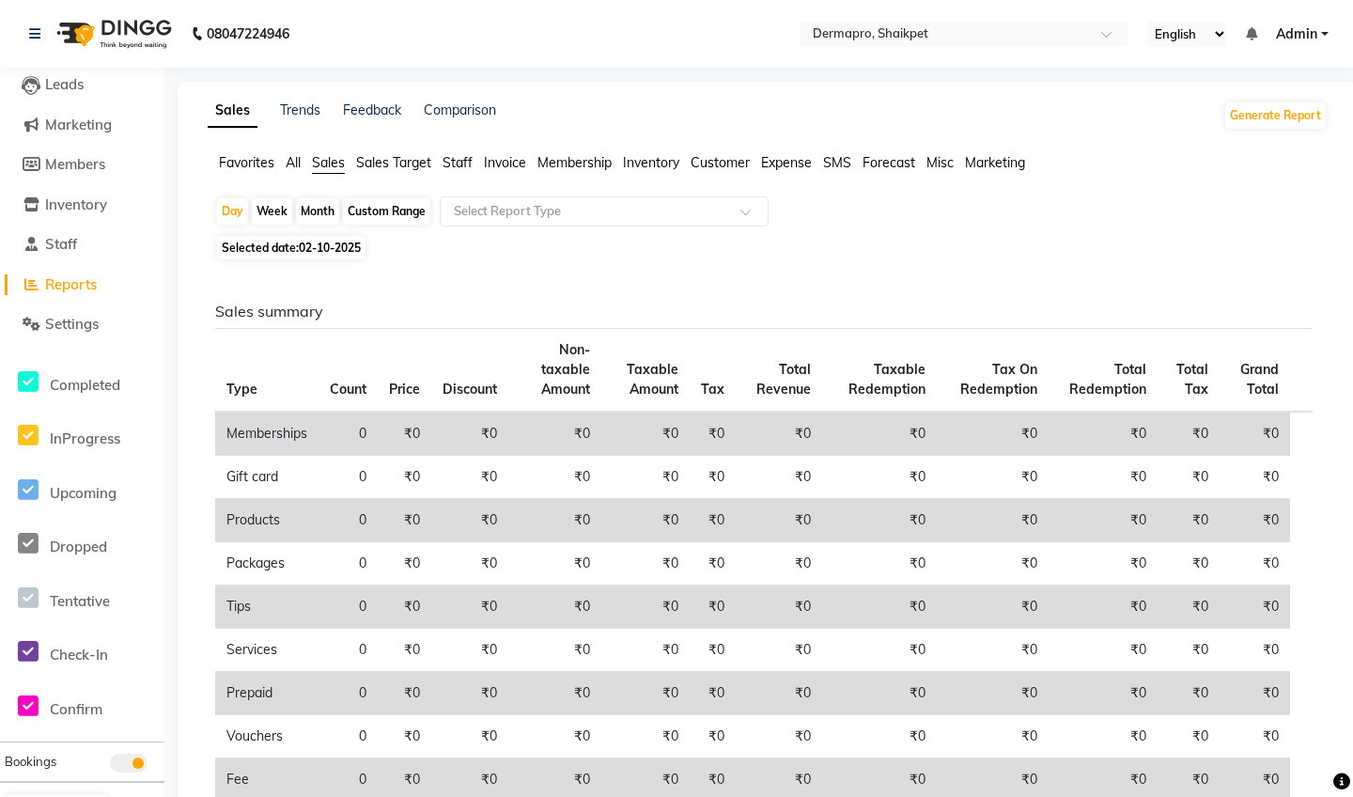
click at [380, 163] on span "Sales Target" at bounding box center [393, 162] width 75 height 17
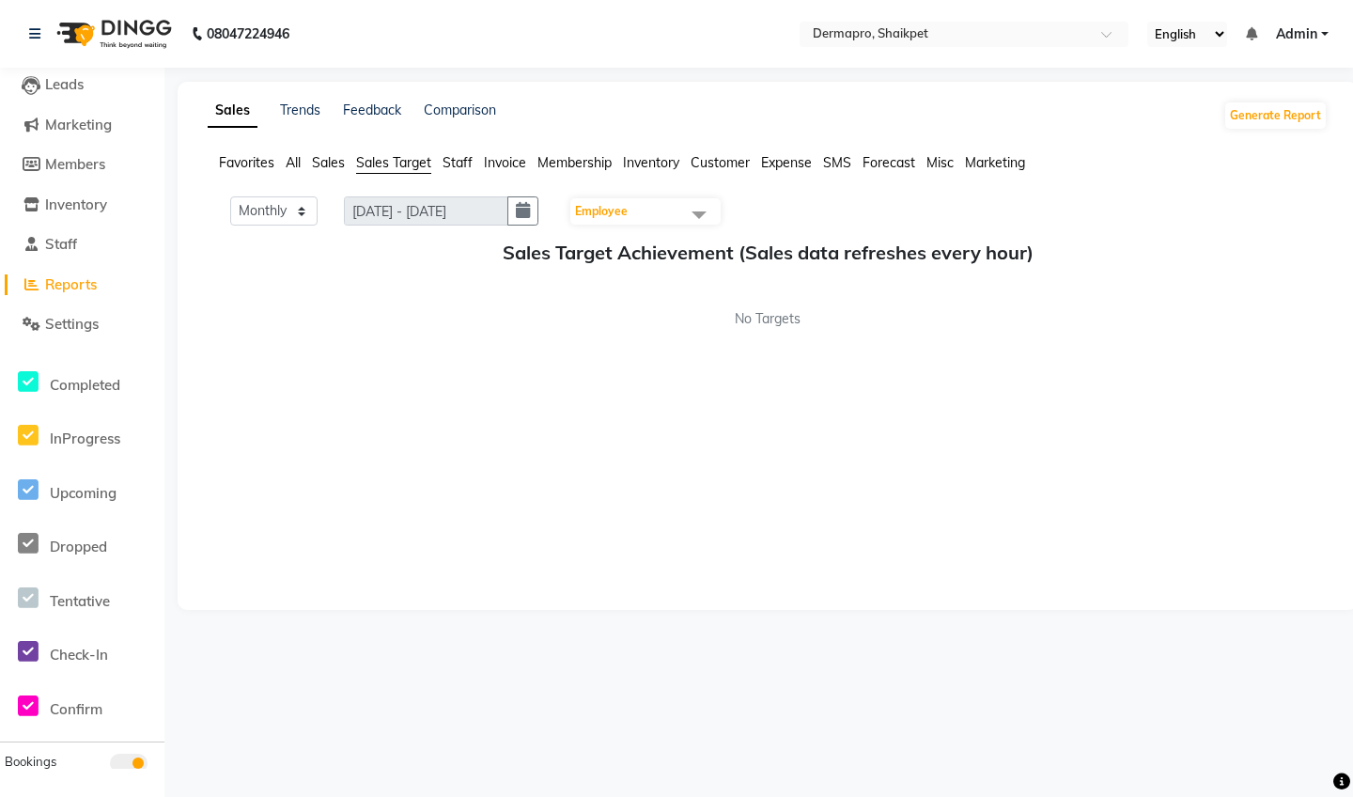
click at [476, 165] on ul "Favorites All Sales Sales Target Staff Invoice Membership Inventory Customer Ex…" at bounding box center [768, 163] width 1120 height 21
click at [466, 163] on span "Staff" at bounding box center [457, 162] width 30 height 17
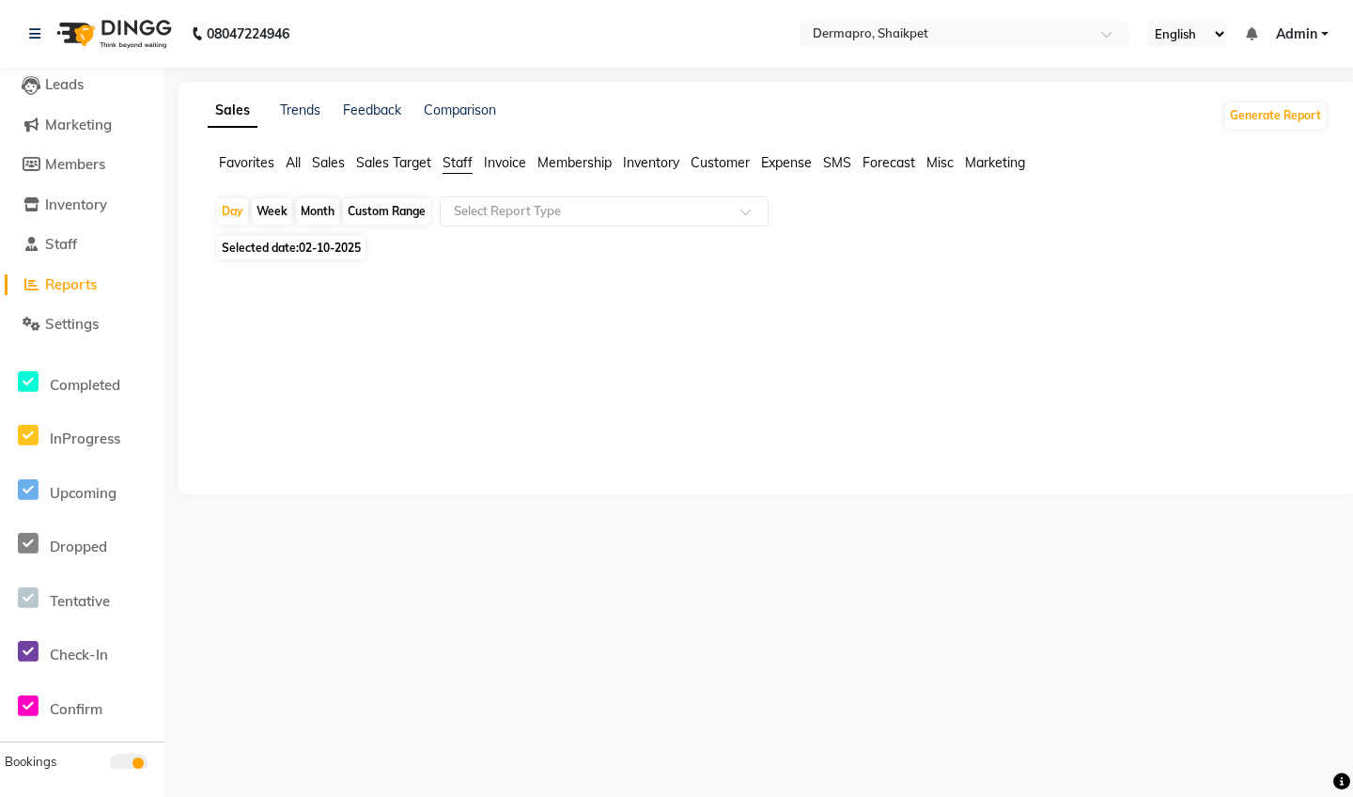
click at [514, 163] on span "Invoice" at bounding box center [505, 162] width 42 height 17
click at [560, 160] on span "Membership" at bounding box center [574, 162] width 74 height 17
click at [635, 163] on span "Inventory" at bounding box center [651, 162] width 56 height 17
click at [736, 153] on li "Customer" at bounding box center [719, 163] width 59 height 20
click at [736, 156] on span "Customer" at bounding box center [719, 162] width 59 height 17
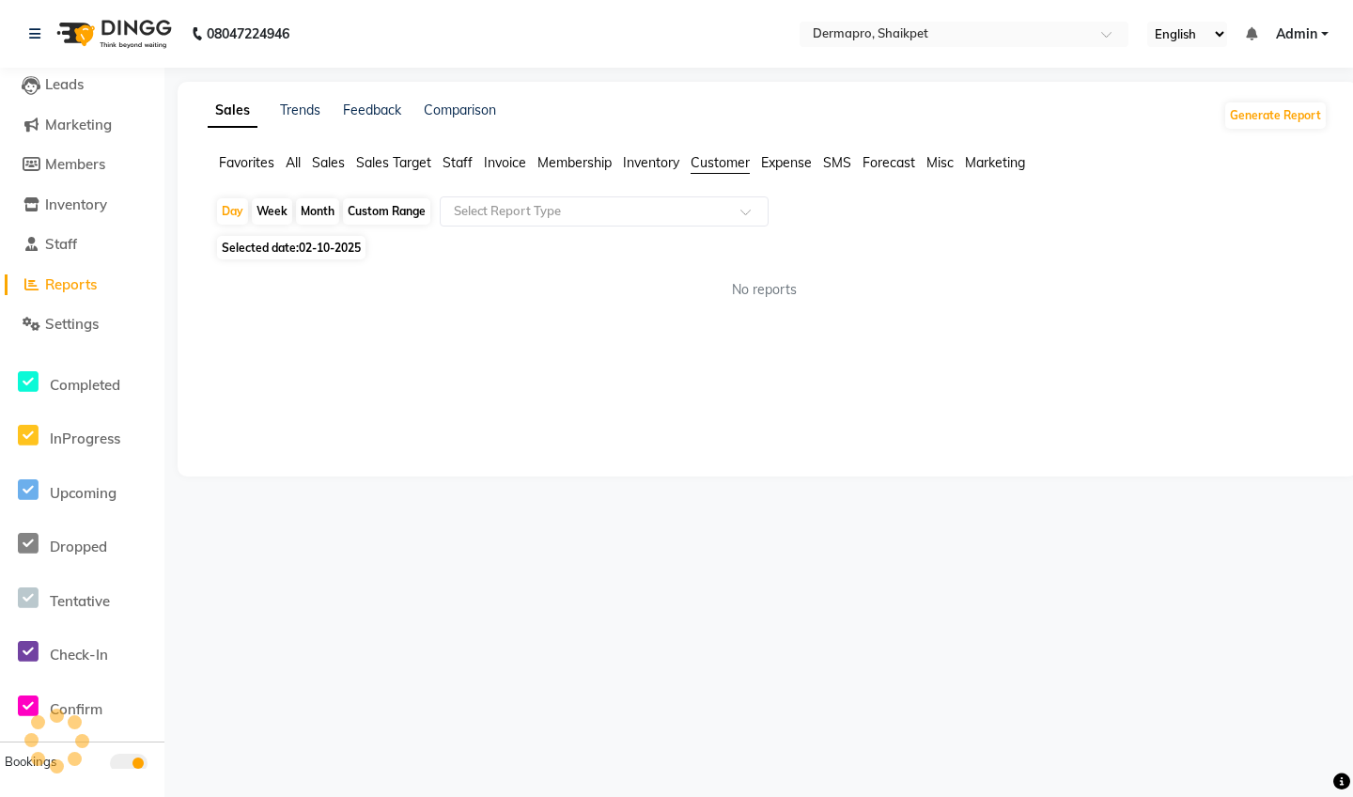
click at [788, 164] on span "Expense" at bounding box center [786, 162] width 51 height 17
click at [857, 162] on ul "Favorites All Sales Sales Target Staff Invoice Membership Inventory Customer Ex…" at bounding box center [768, 163] width 1120 height 21
click at [975, 167] on span "Marketing" at bounding box center [995, 162] width 60 height 17
click at [291, 116] on link "Trends" at bounding box center [300, 109] width 40 height 17
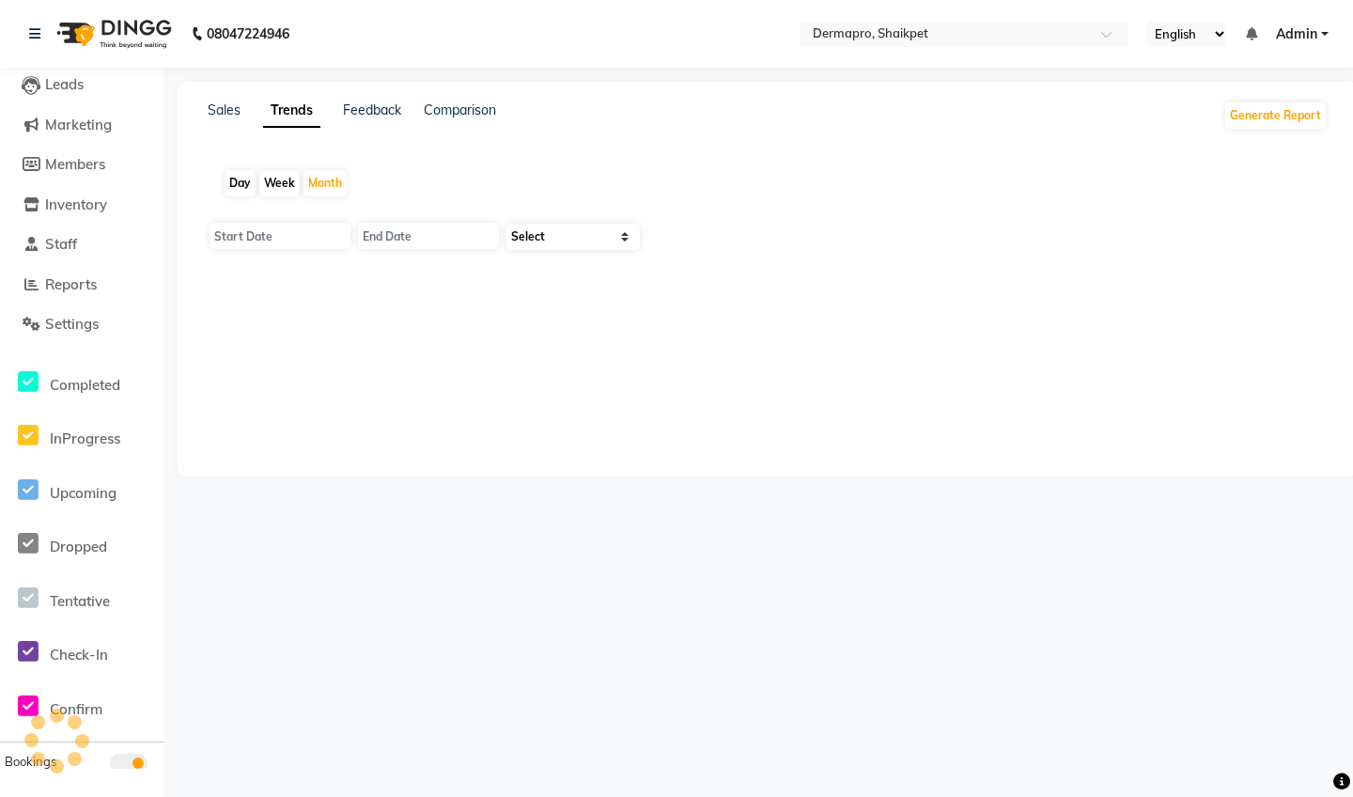
type input "01-10-2025"
type input "[DATE]"
select select "by_client"
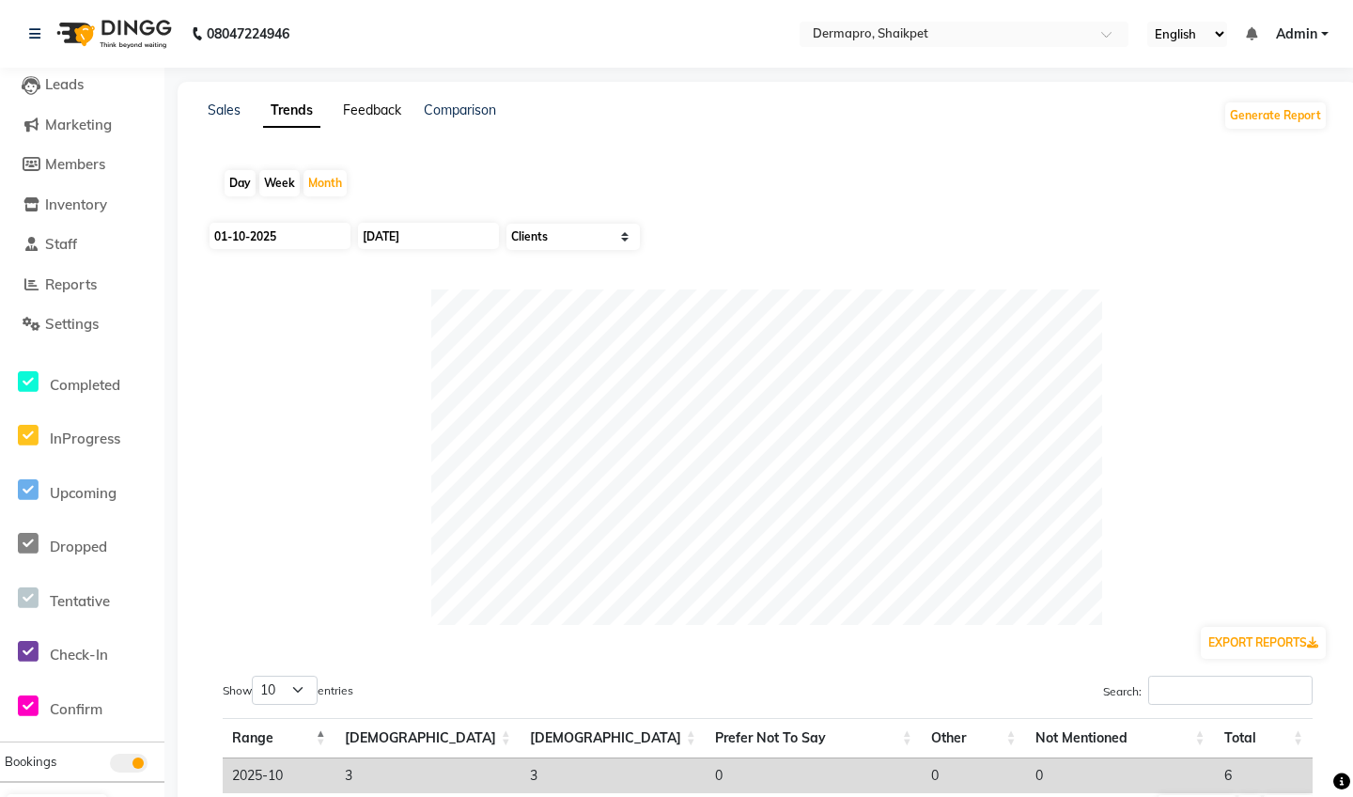
click at [367, 108] on link "Feedback" at bounding box center [372, 109] width 58 height 17
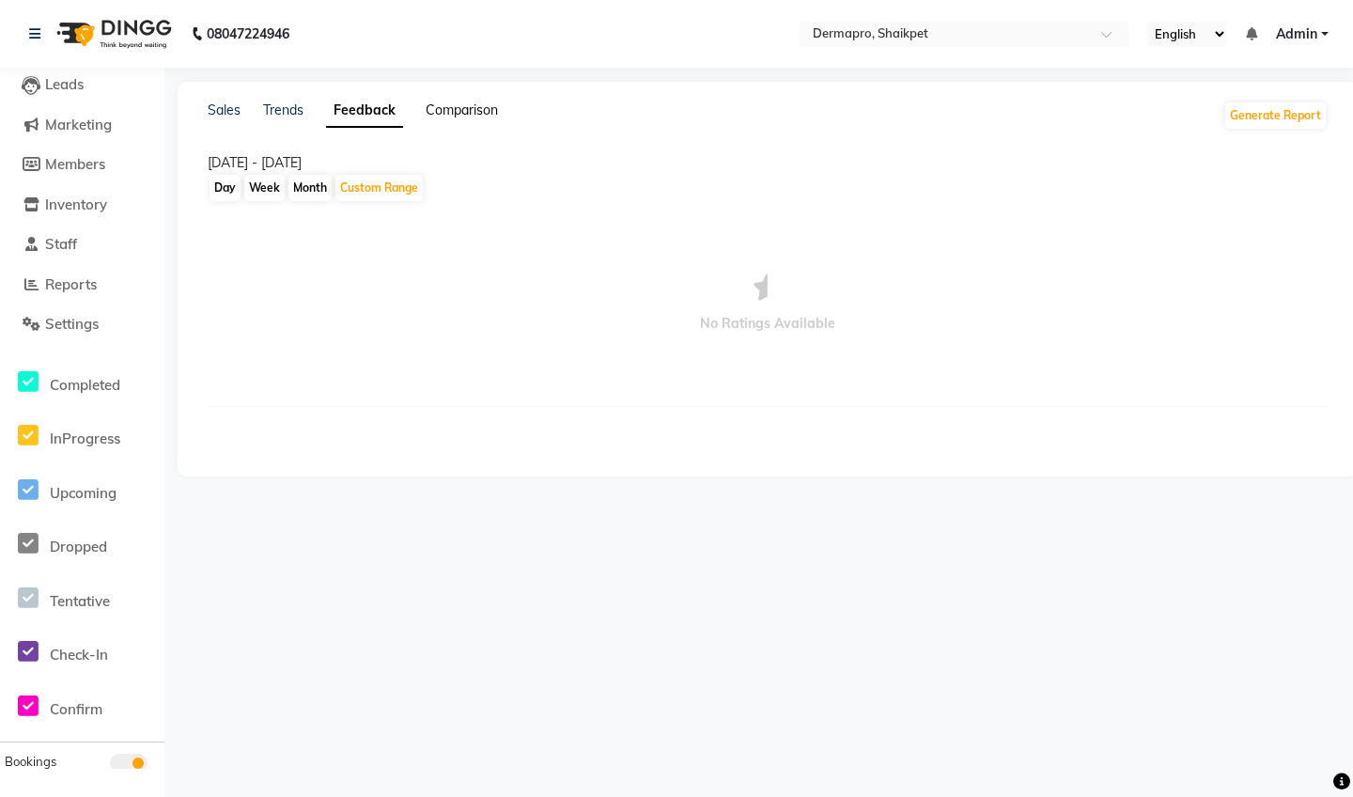
click at [454, 110] on link "Comparison" at bounding box center [462, 109] width 72 height 17
select select "single_date"
select select "single_date_dash"
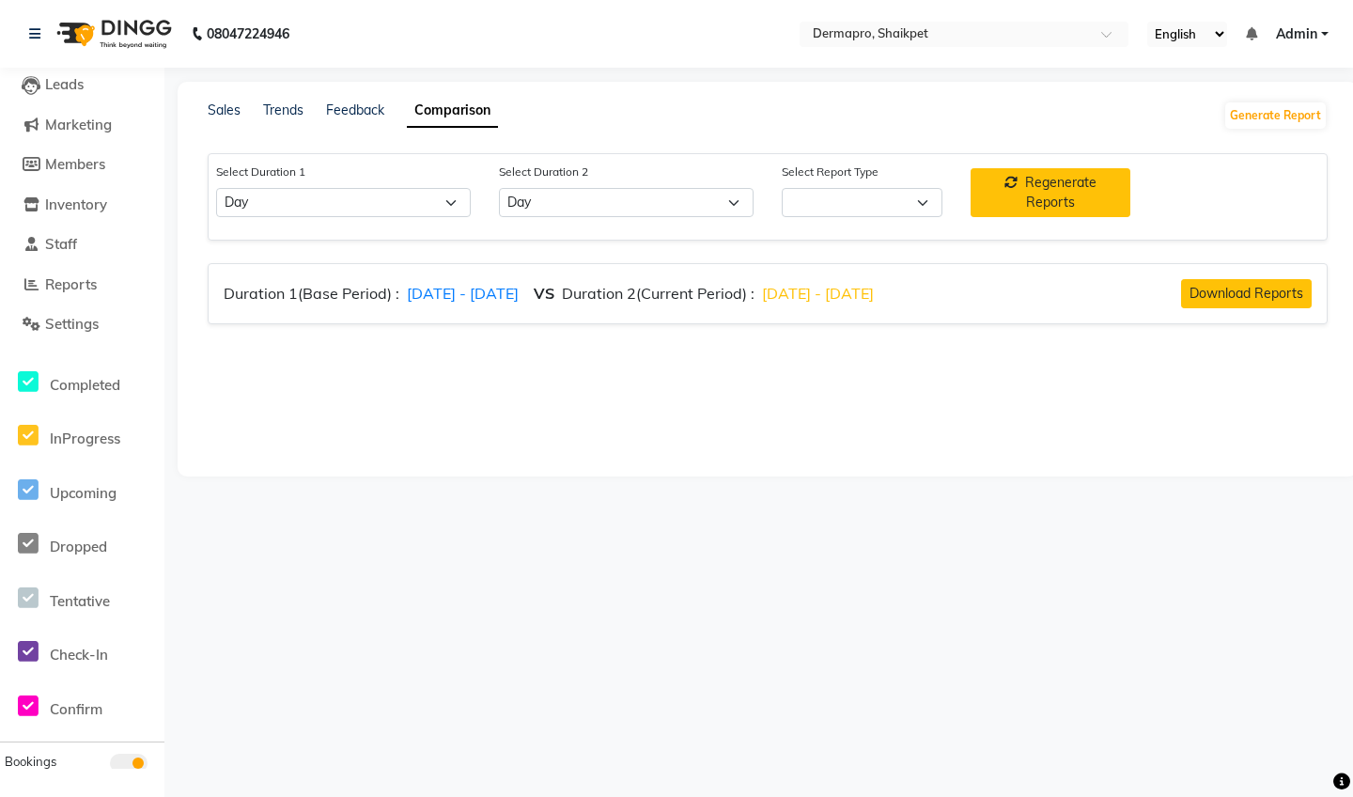
scroll to position [136, 0]
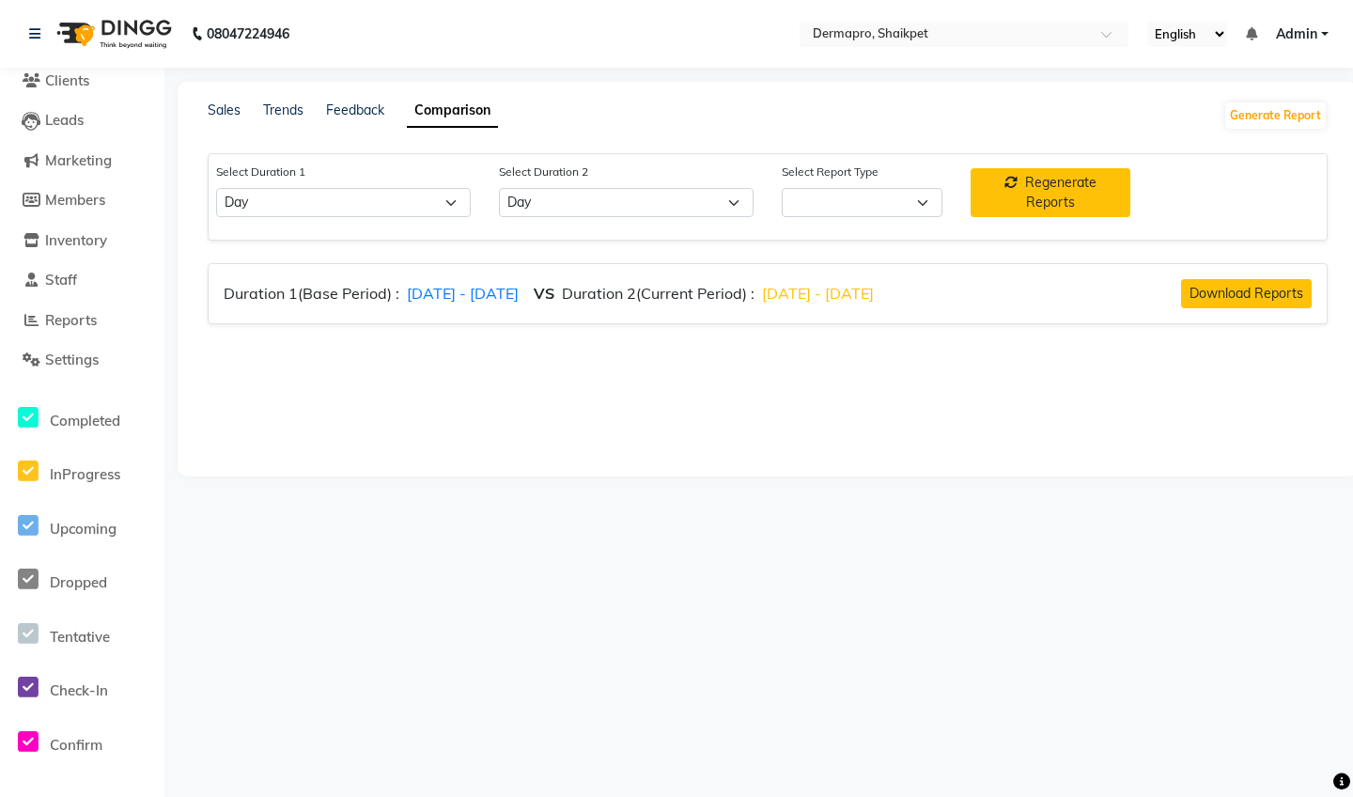
select select "comparison_report"
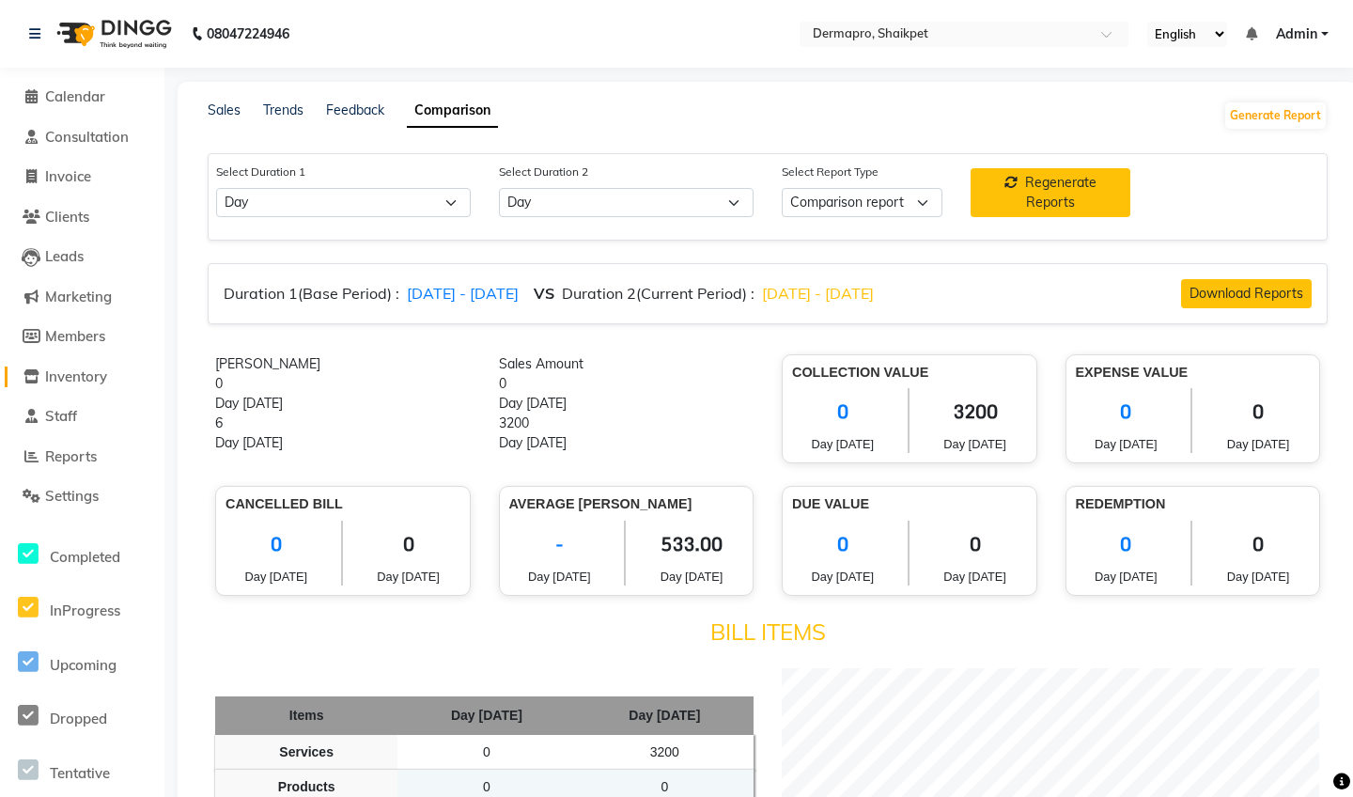
scroll to position [0, 0]
click at [80, 333] on span "Members" at bounding box center [75, 336] width 60 height 18
select select
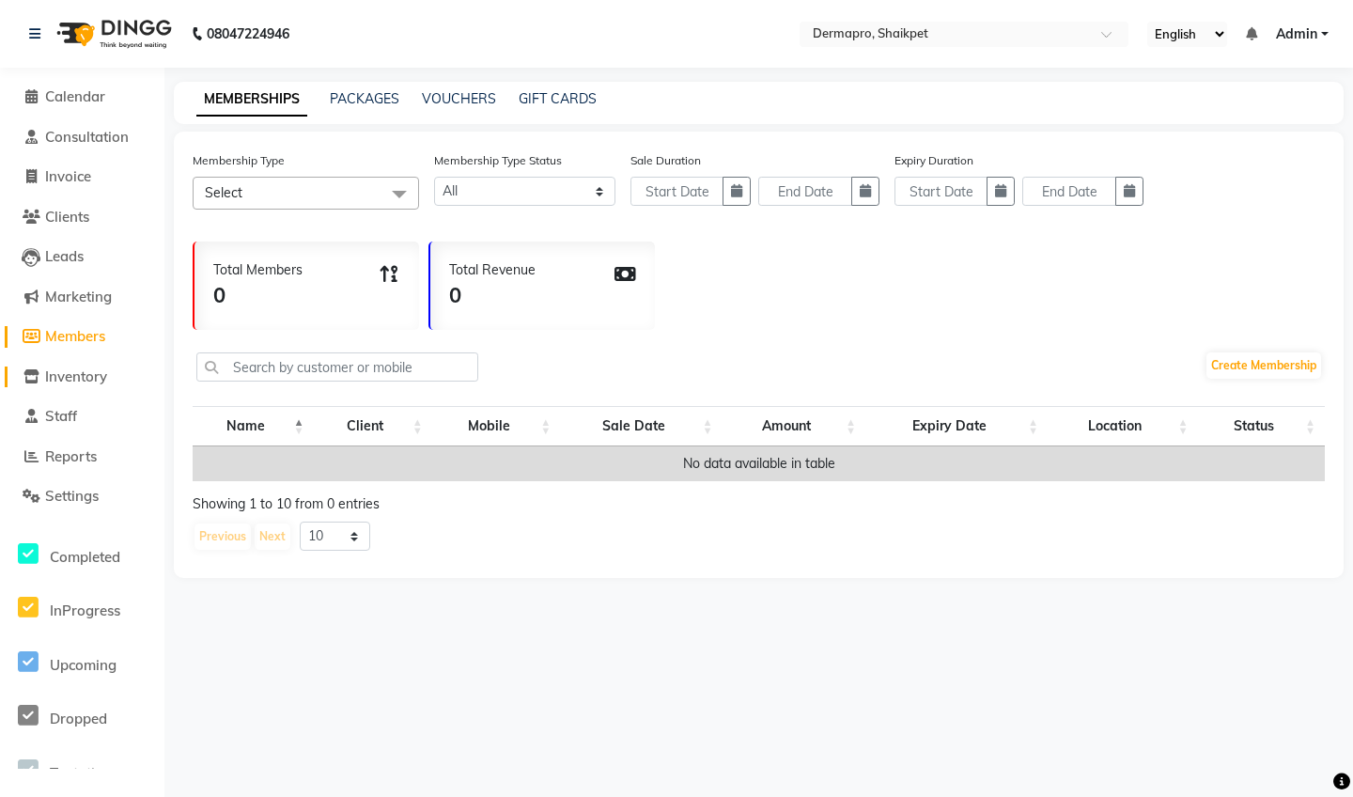
click at [82, 372] on span "Inventory" at bounding box center [76, 376] width 62 height 18
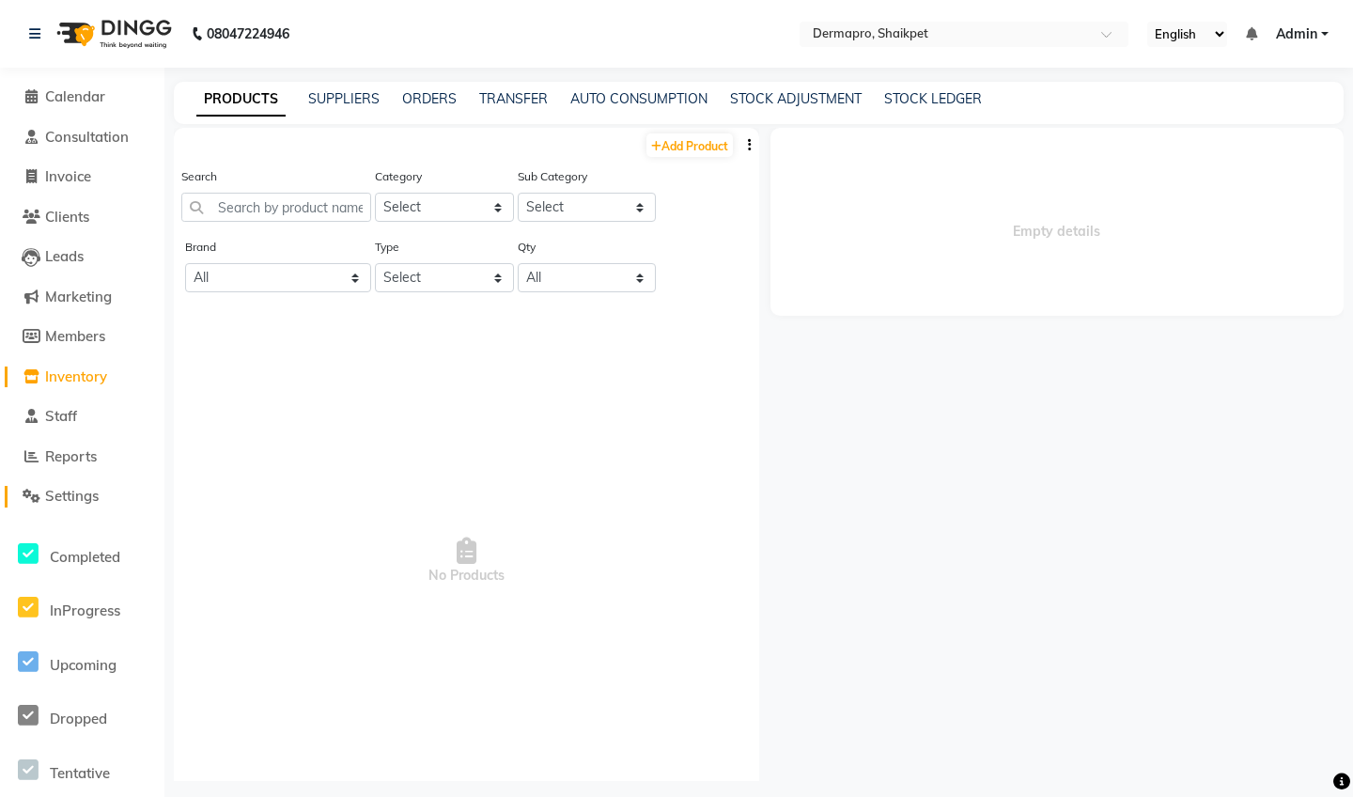
click at [62, 488] on span "Settings" at bounding box center [72, 496] width 54 height 18
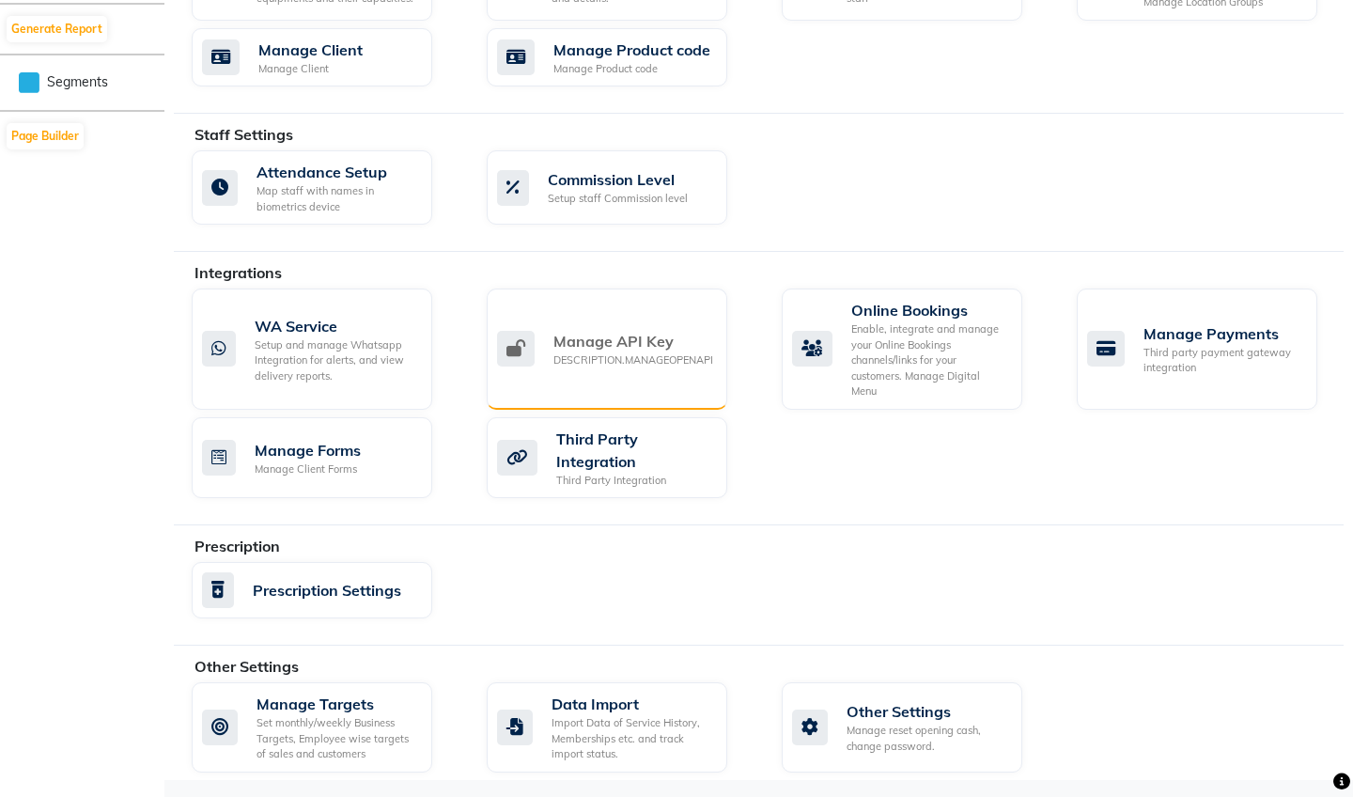
scroll to position [947, 0]
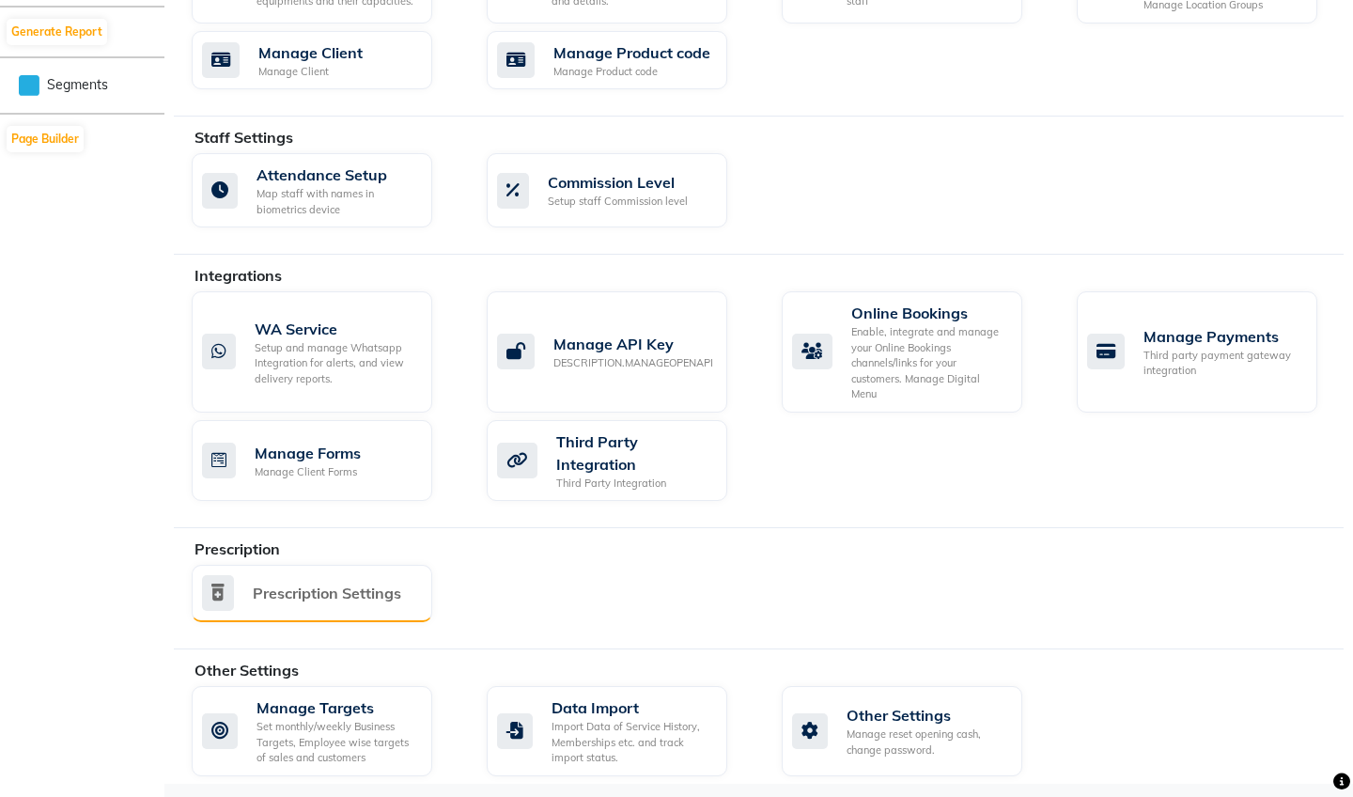
click at [281, 591] on div "Prescription Settings" at bounding box center [327, 592] width 148 height 23
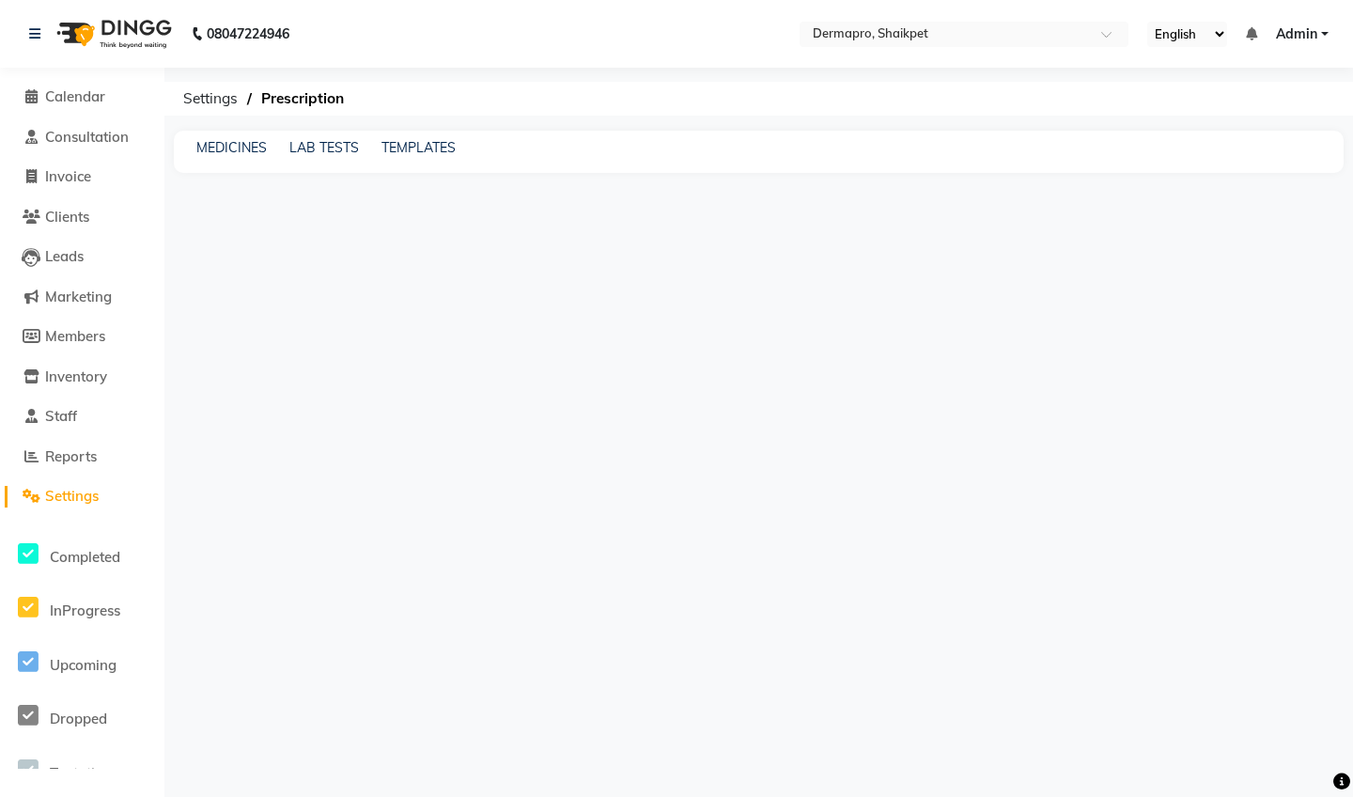
click at [246, 132] on div "MEDICINES LAB TESTS TEMPLATES" at bounding box center [759, 152] width 1170 height 42
click at [240, 149] on link "MEDICINES" at bounding box center [231, 147] width 70 height 17
click at [242, 185] on div "Add Medicine" at bounding box center [759, 195] width 1170 height 36
click at [242, 188] on div "Add Medicine" at bounding box center [759, 195] width 1170 height 36
click at [1340, 776] on icon at bounding box center [1341, 781] width 17 height 17
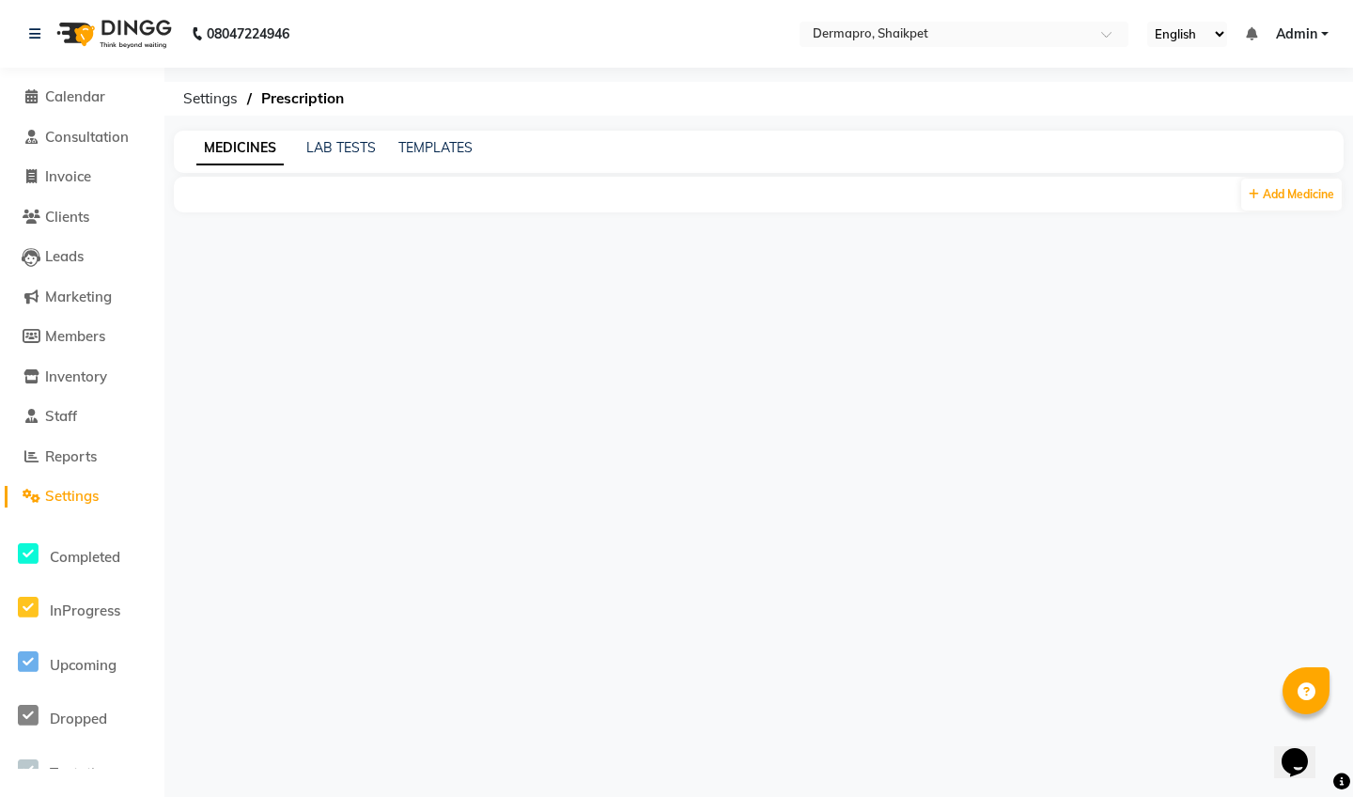
click at [1304, 690] on icon at bounding box center [1306, 692] width 18 height 18
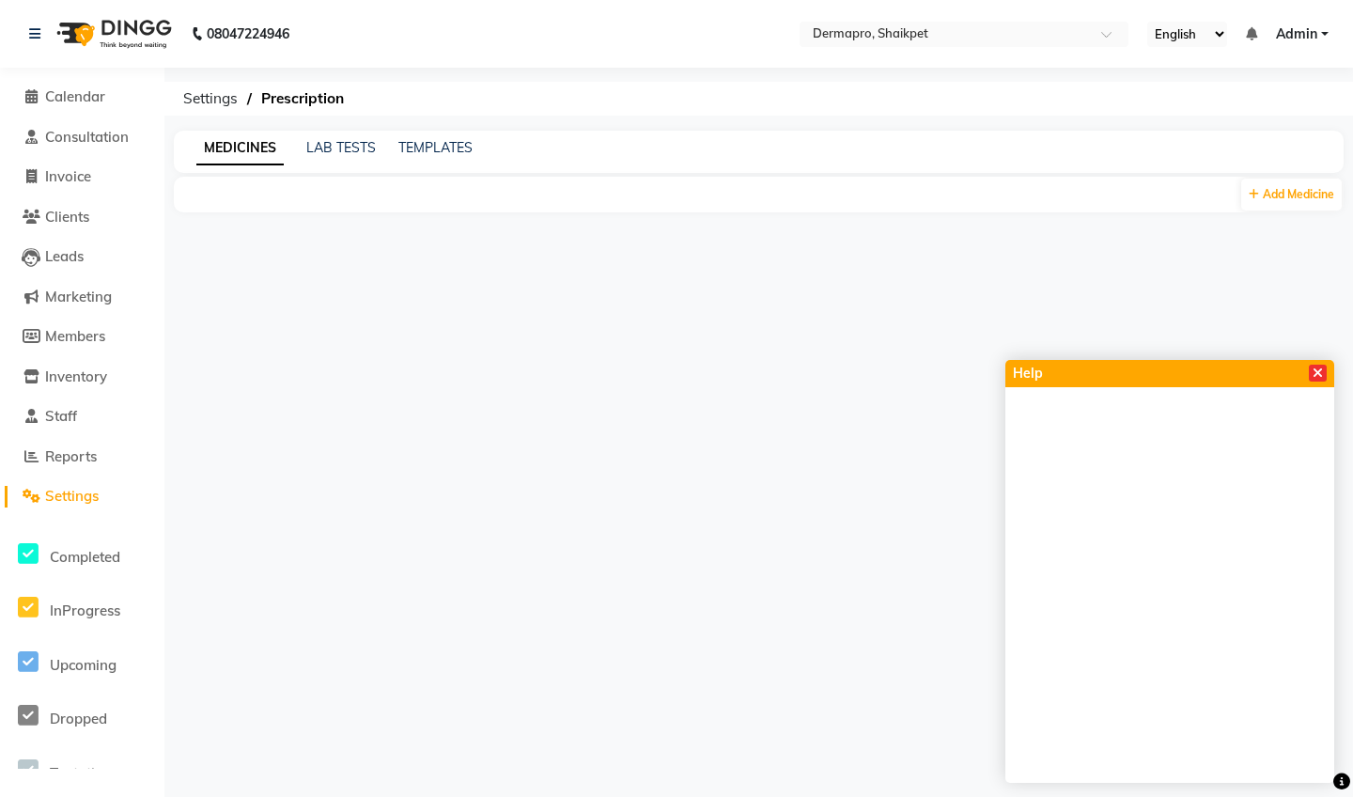
click at [1320, 371] on icon at bounding box center [1317, 372] width 10 height 13
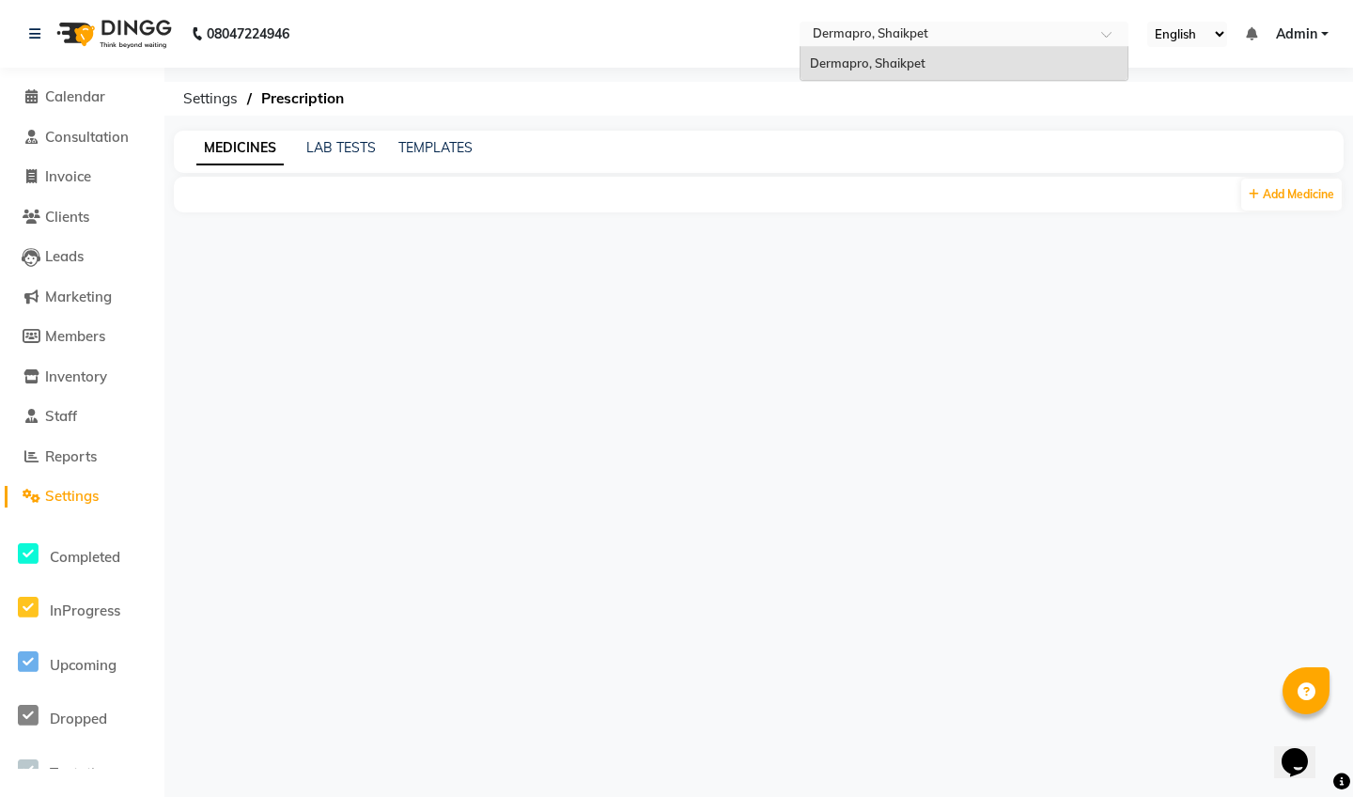
click at [845, 33] on input "text" at bounding box center [945, 35] width 272 height 19
click at [74, 451] on span "Reports" at bounding box center [71, 456] width 52 height 18
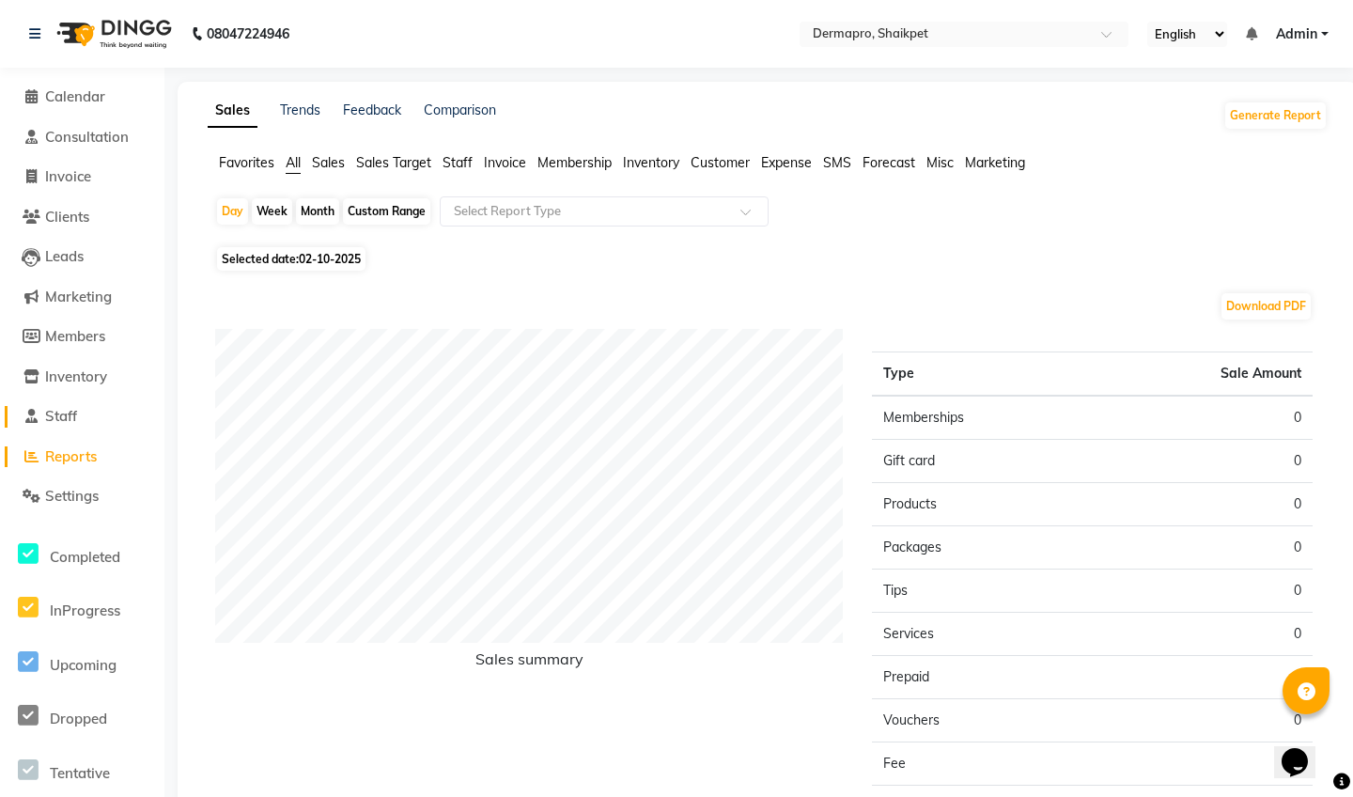
click at [69, 409] on span "Staff" at bounding box center [61, 416] width 32 height 18
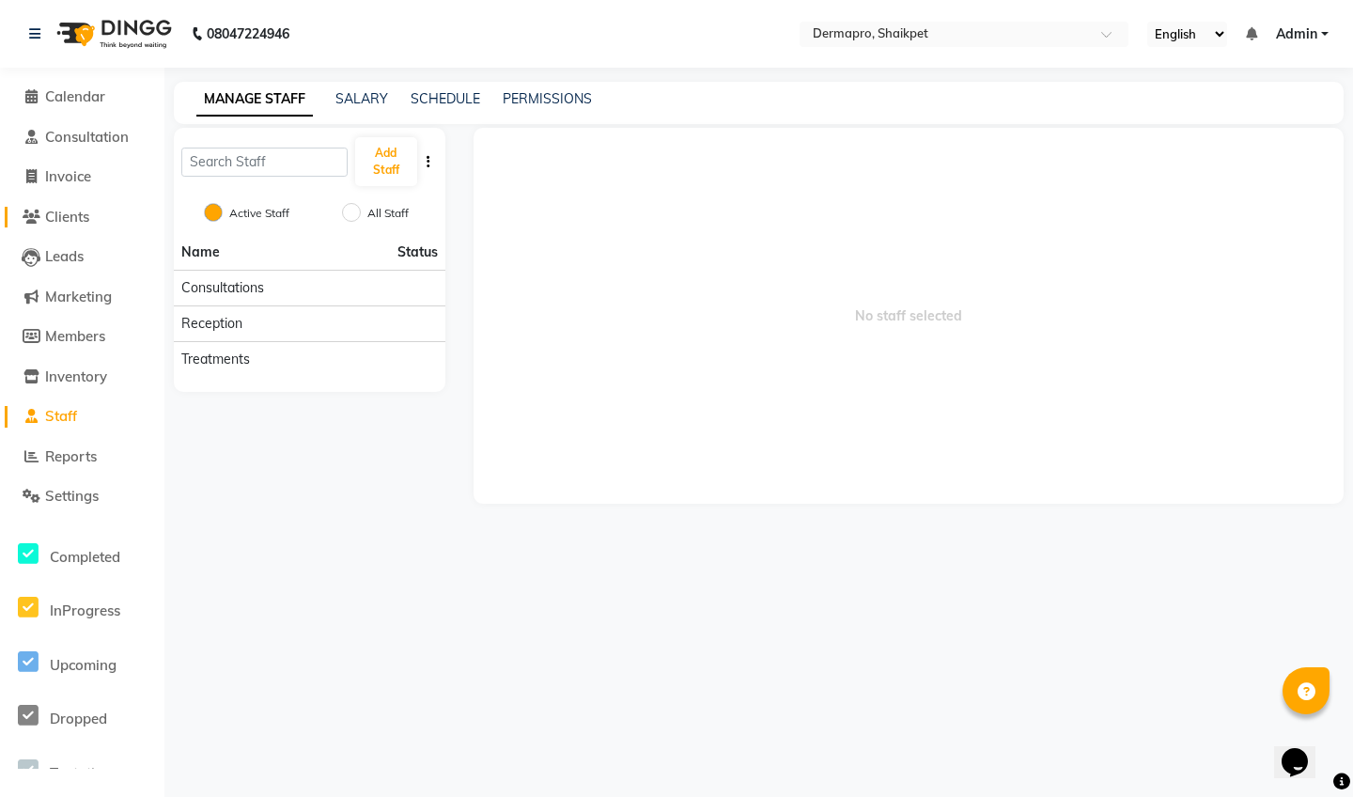
click at [86, 216] on span "Clients" at bounding box center [67, 217] width 44 height 18
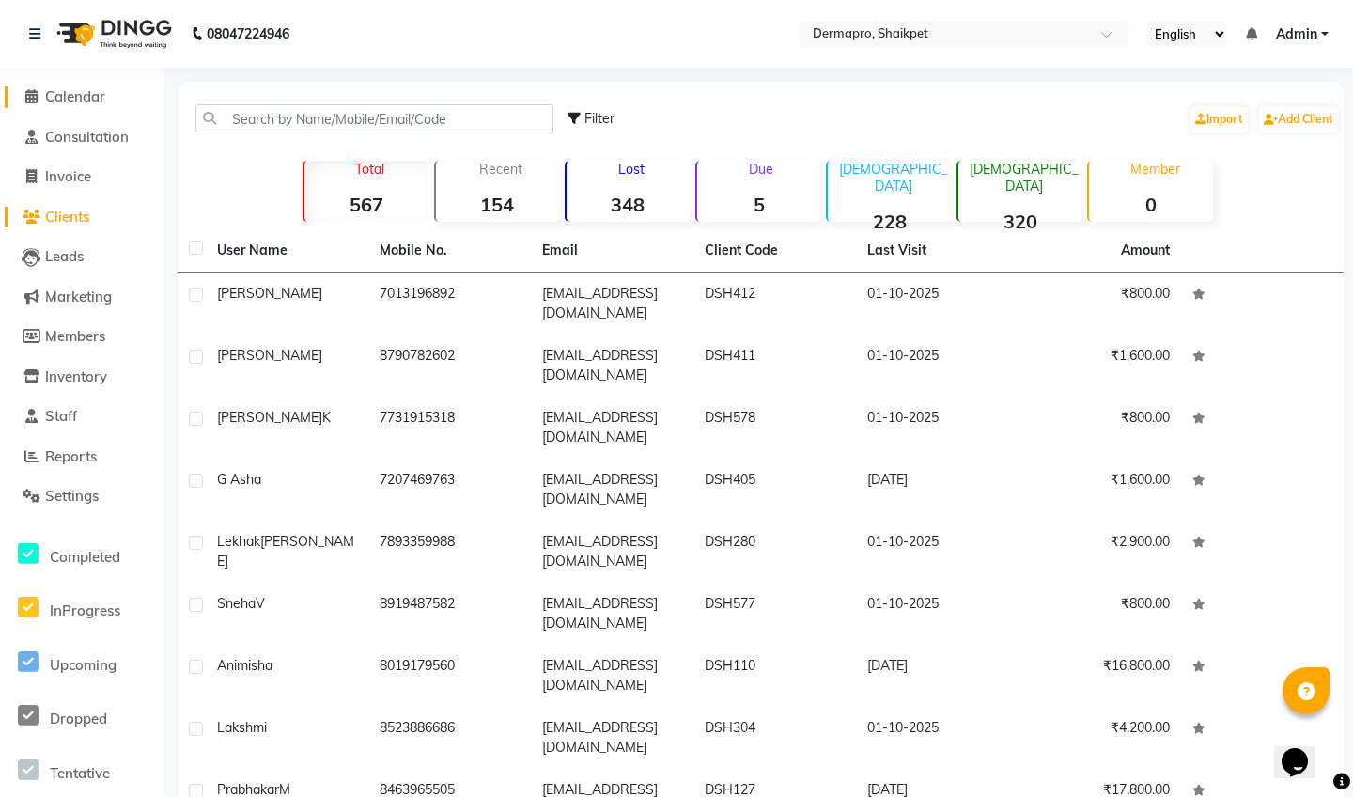
click at [85, 100] on span "Calendar" at bounding box center [75, 96] width 60 height 18
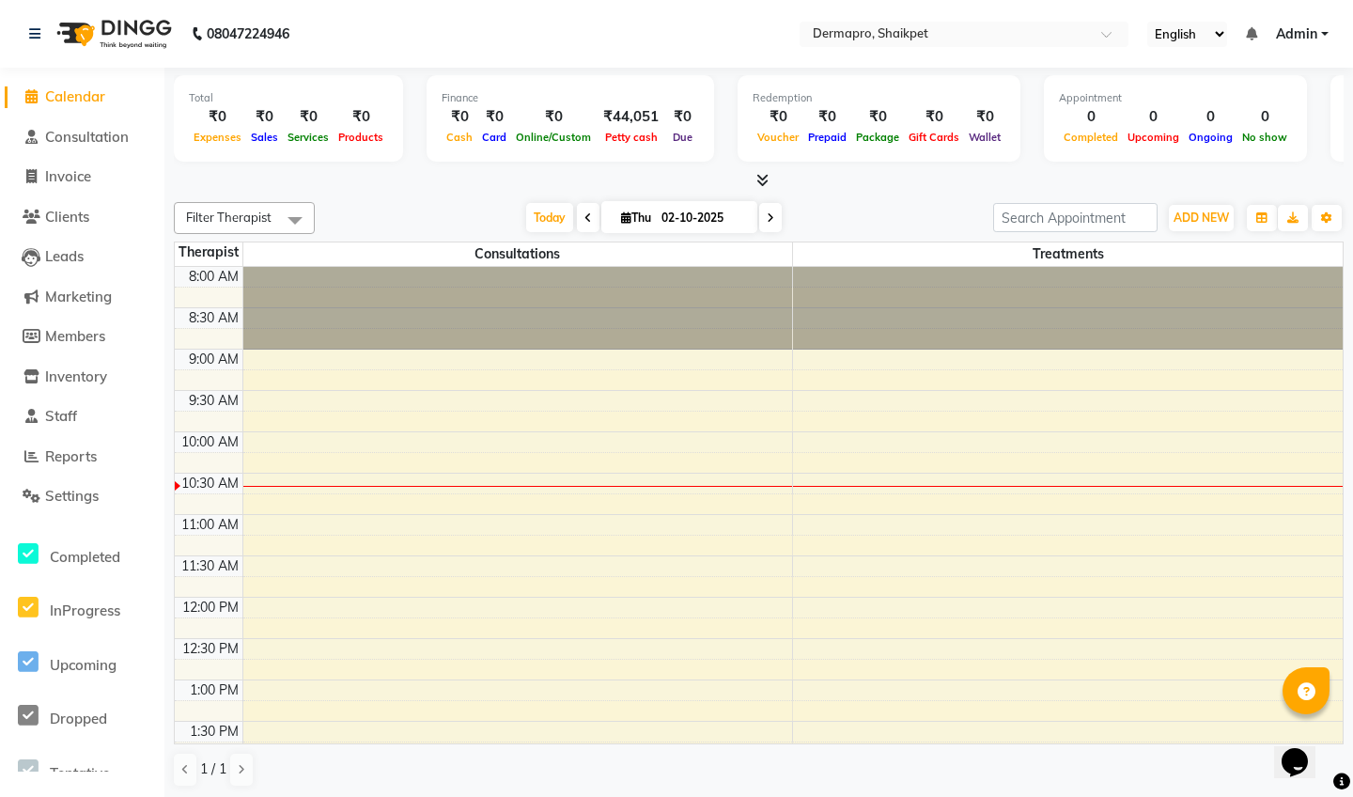
click at [638, 221] on span "Thu" at bounding box center [635, 217] width 39 height 14
select select "10"
select select "2025"
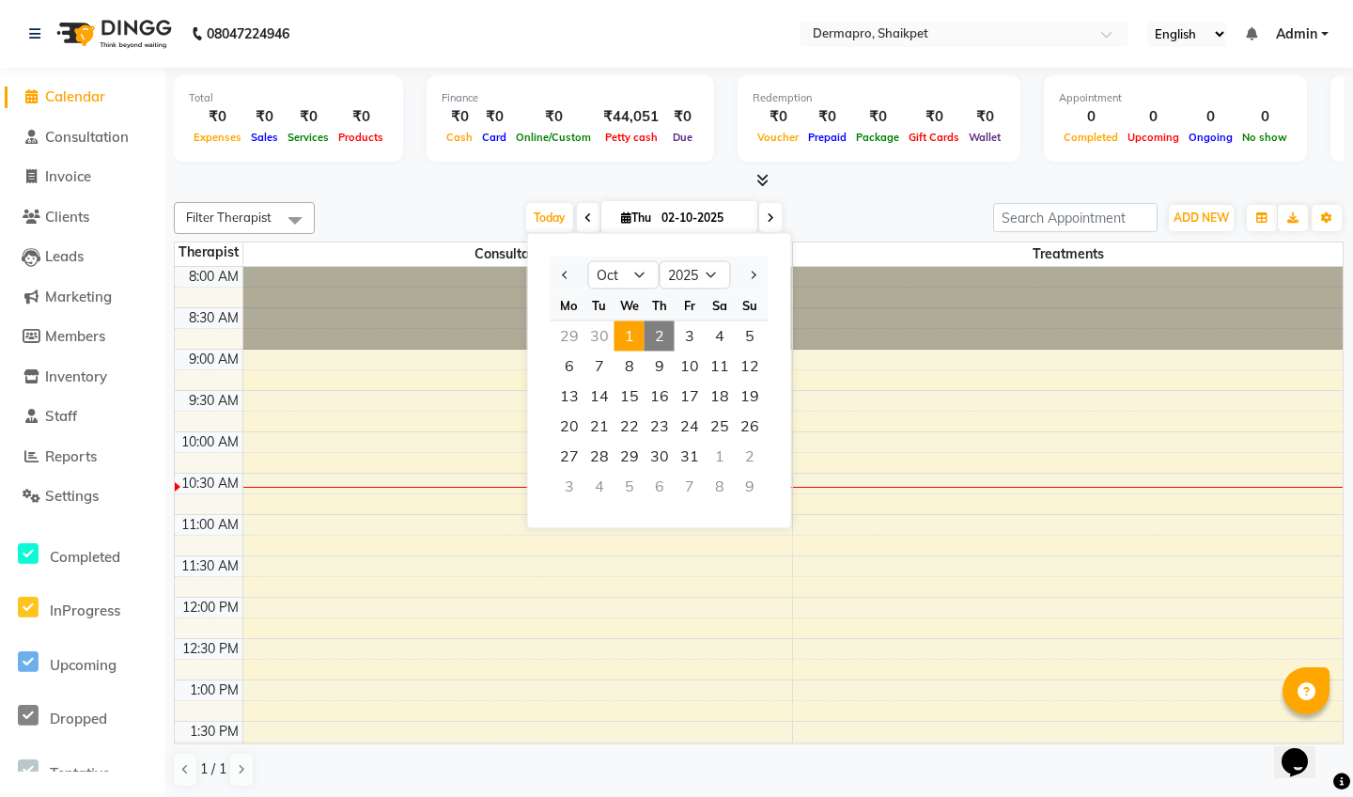
click at [631, 333] on span "1" at bounding box center [629, 336] width 30 height 30
type input "01-10-2025"
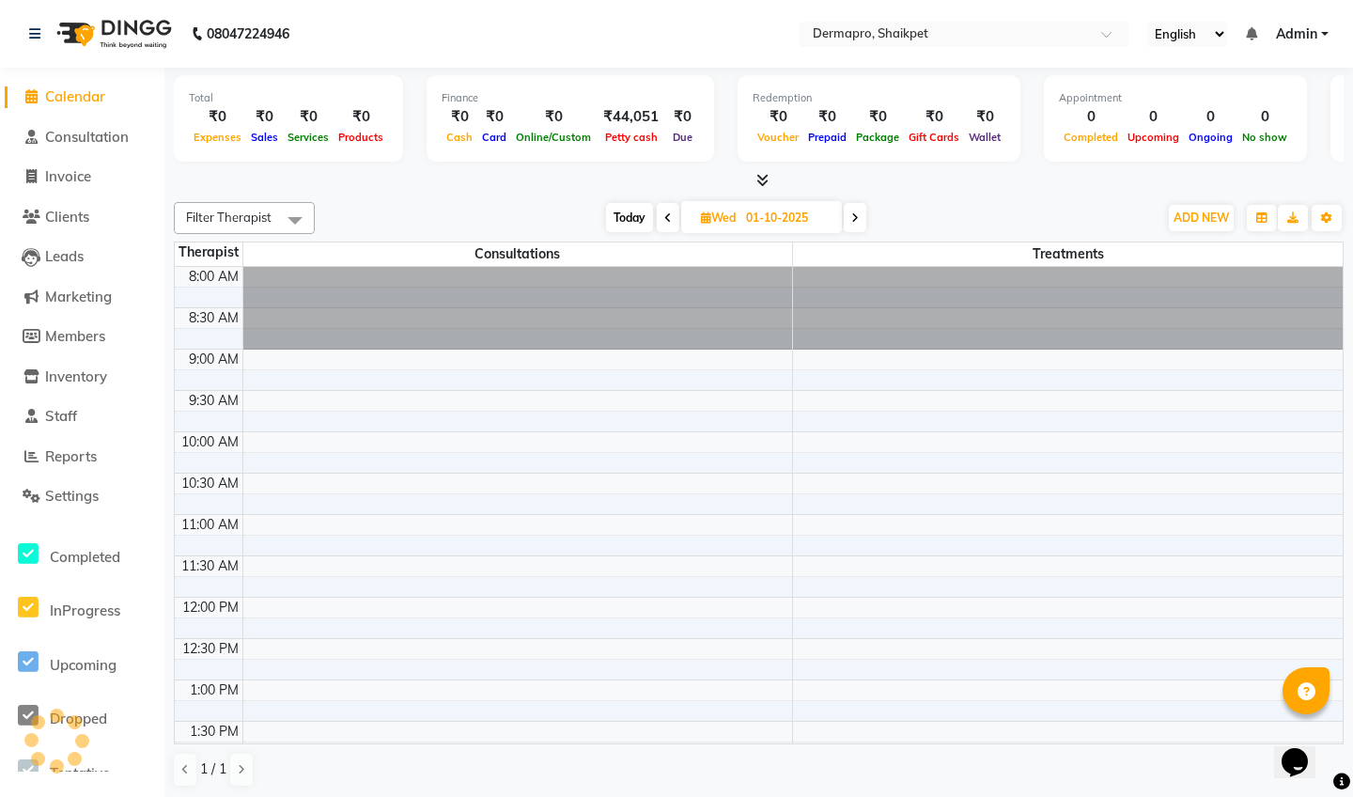
scroll to position [166, 0]
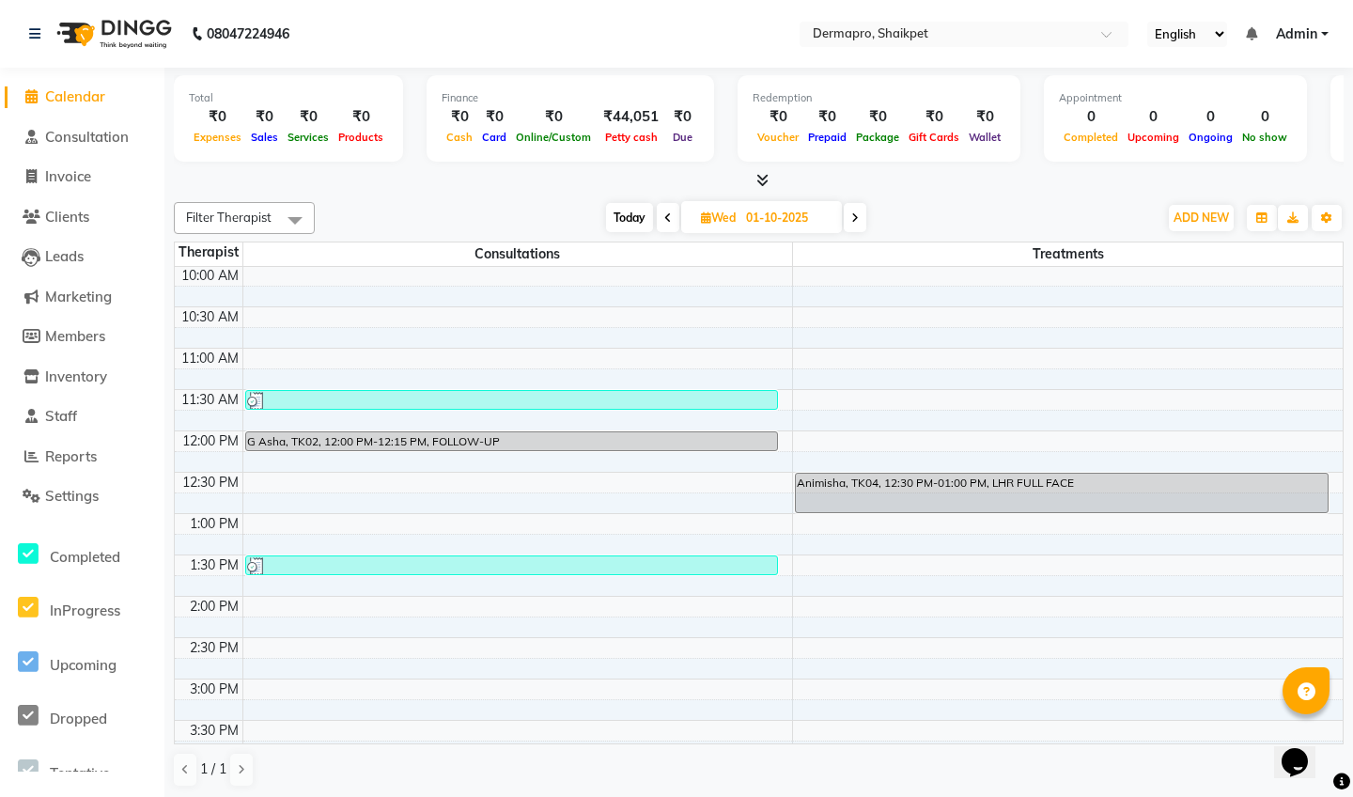
click at [736, 210] on span "Wed" at bounding box center [718, 217] width 44 height 14
select select "10"
select select "2025"
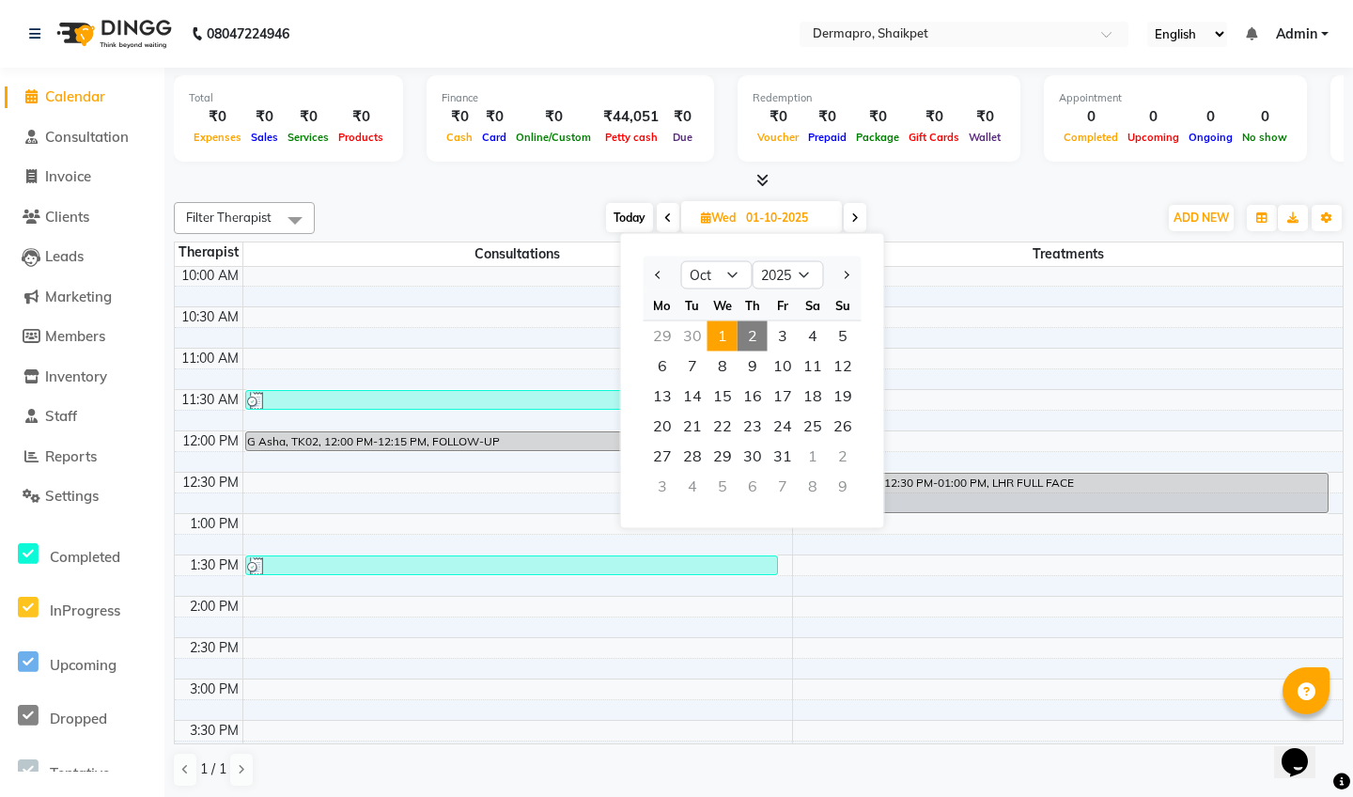
click at [758, 332] on span "2" at bounding box center [752, 336] width 30 height 30
type input "02-10-2025"
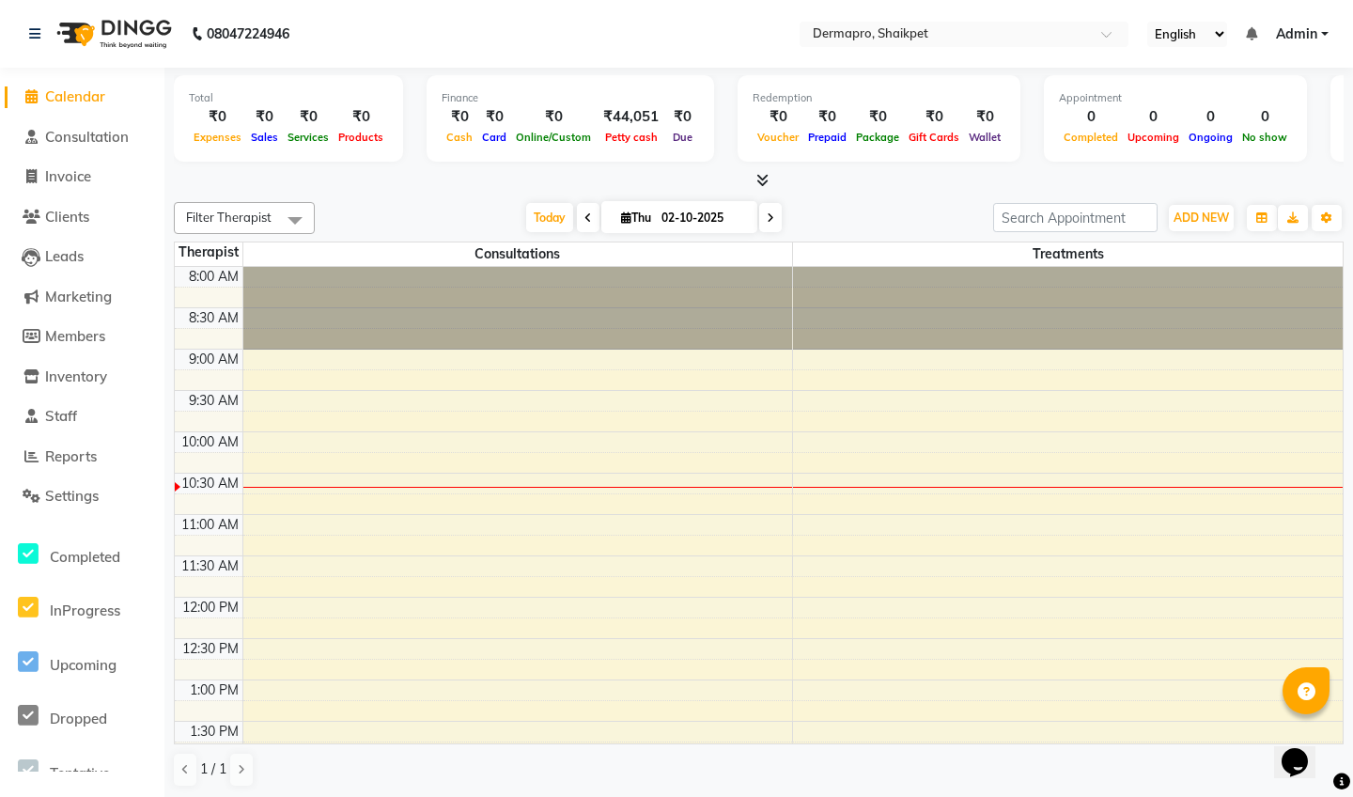
scroll to position [0, 0]
click at [35, 32] on icon at bounding box center [34, 33] width 11 height 13
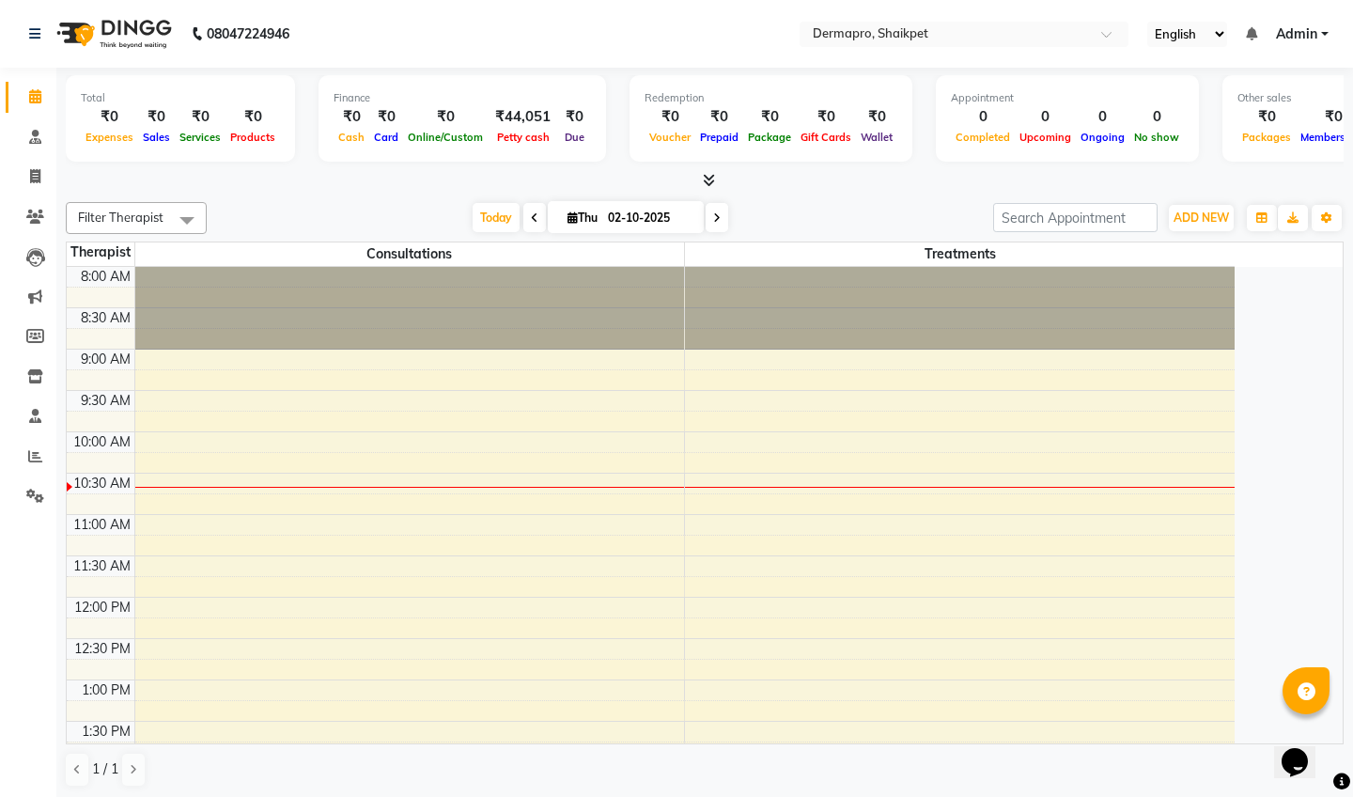
click at [1249, 31] on icon at bounding box center [1251, 33] width 11 height 13
click at [32, 140] on icon at bounding box center [35, 137] width 12 height 14
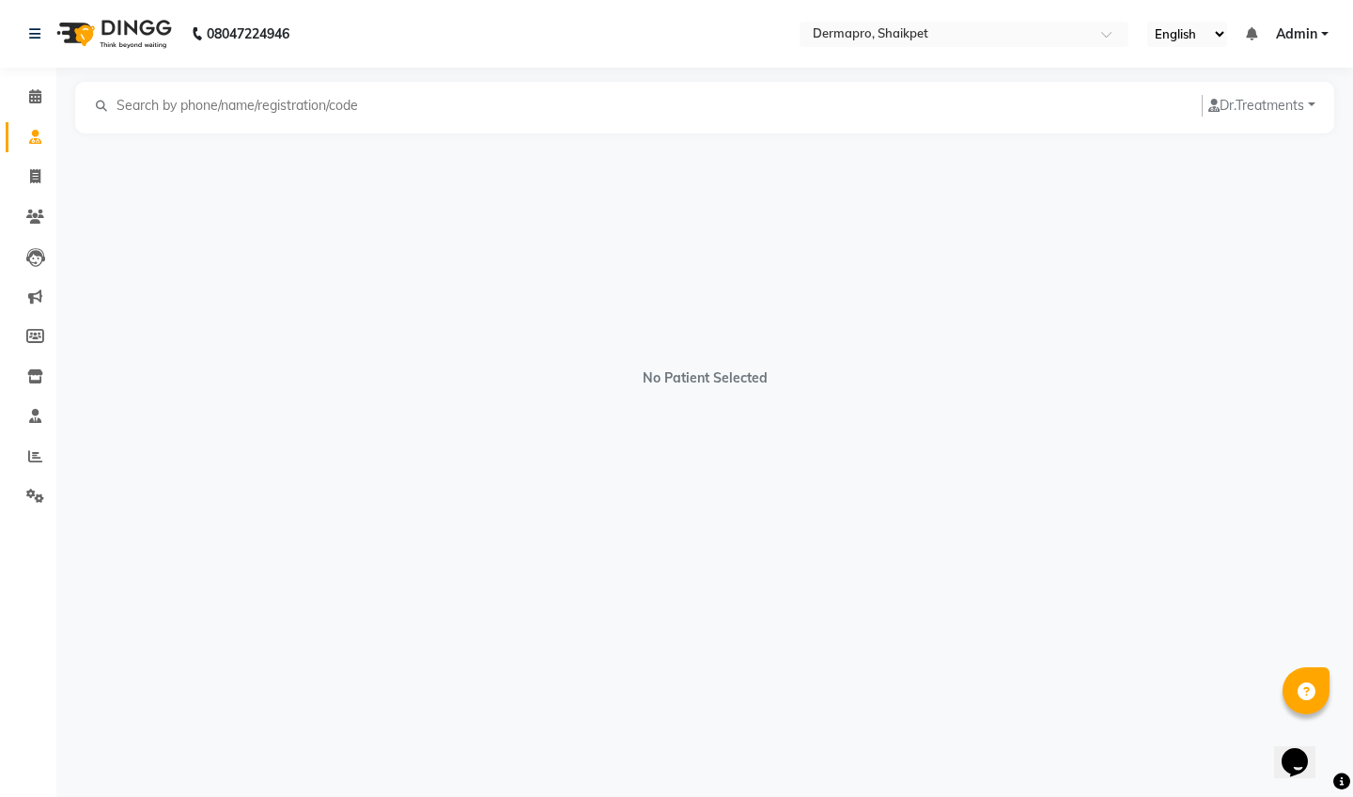
click at [1305, 692] on icon at bounding box center [1306, 692] width 18 height 18
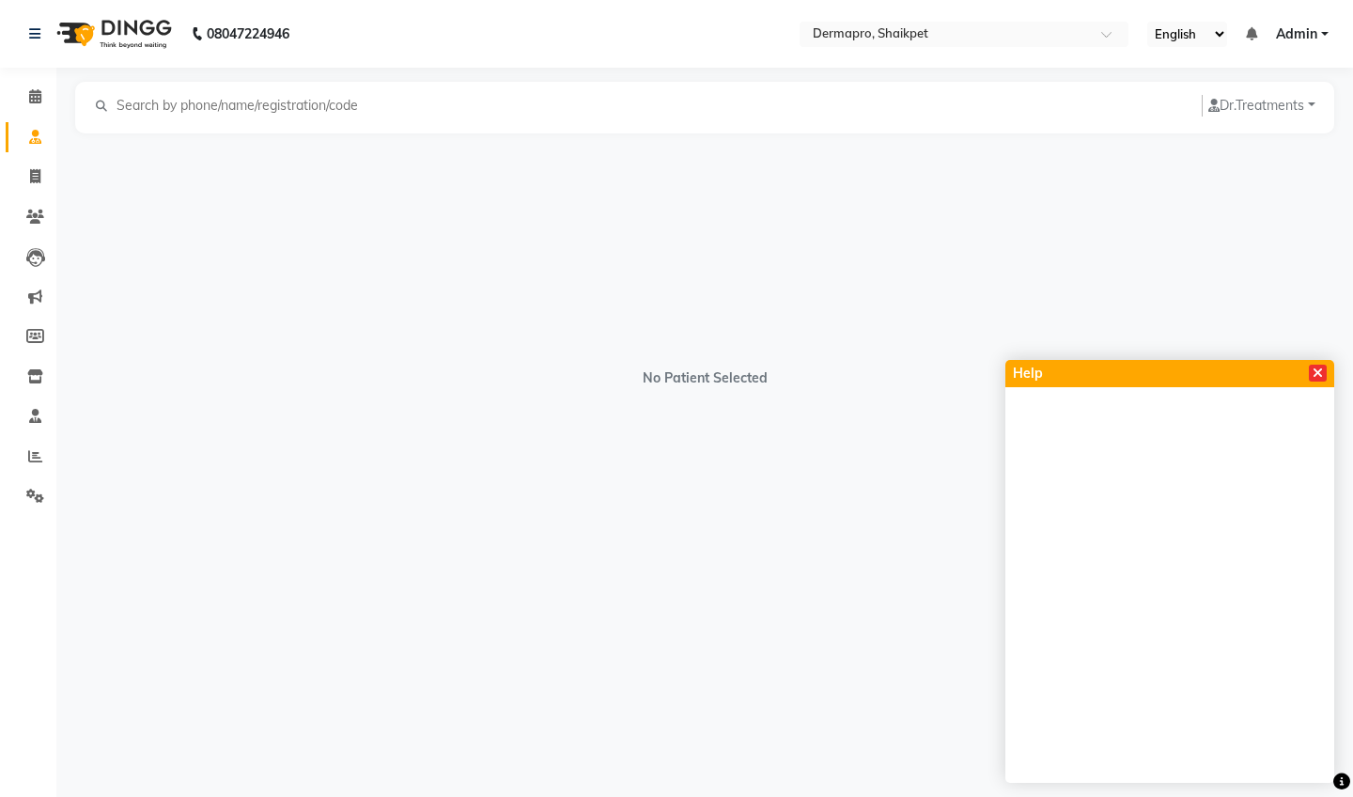
click at [1321, 378] on icon at bounding box center [1317, 372] width 10 height 13
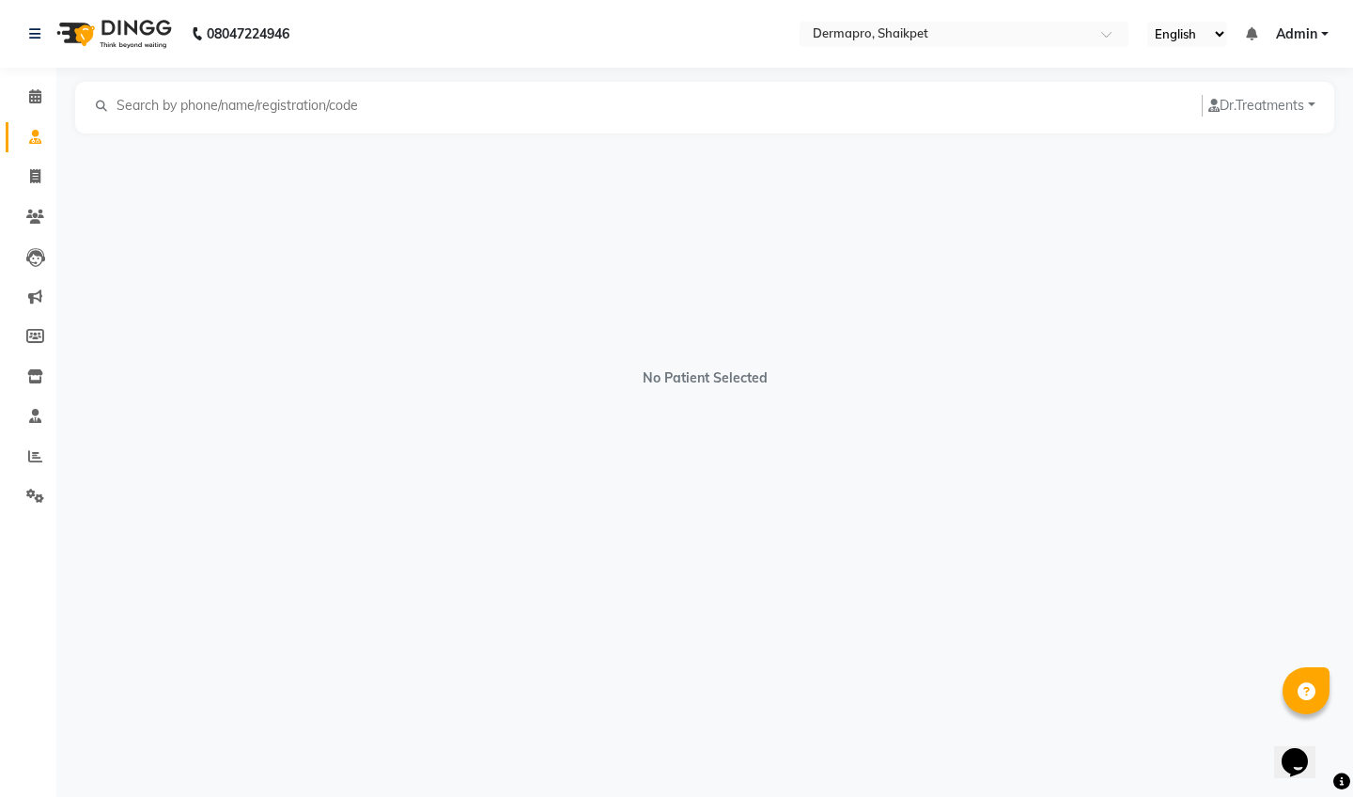
click at [1295, 750] on icon "Chat widget" at bounding box center [1294, 762] width 26 height 28
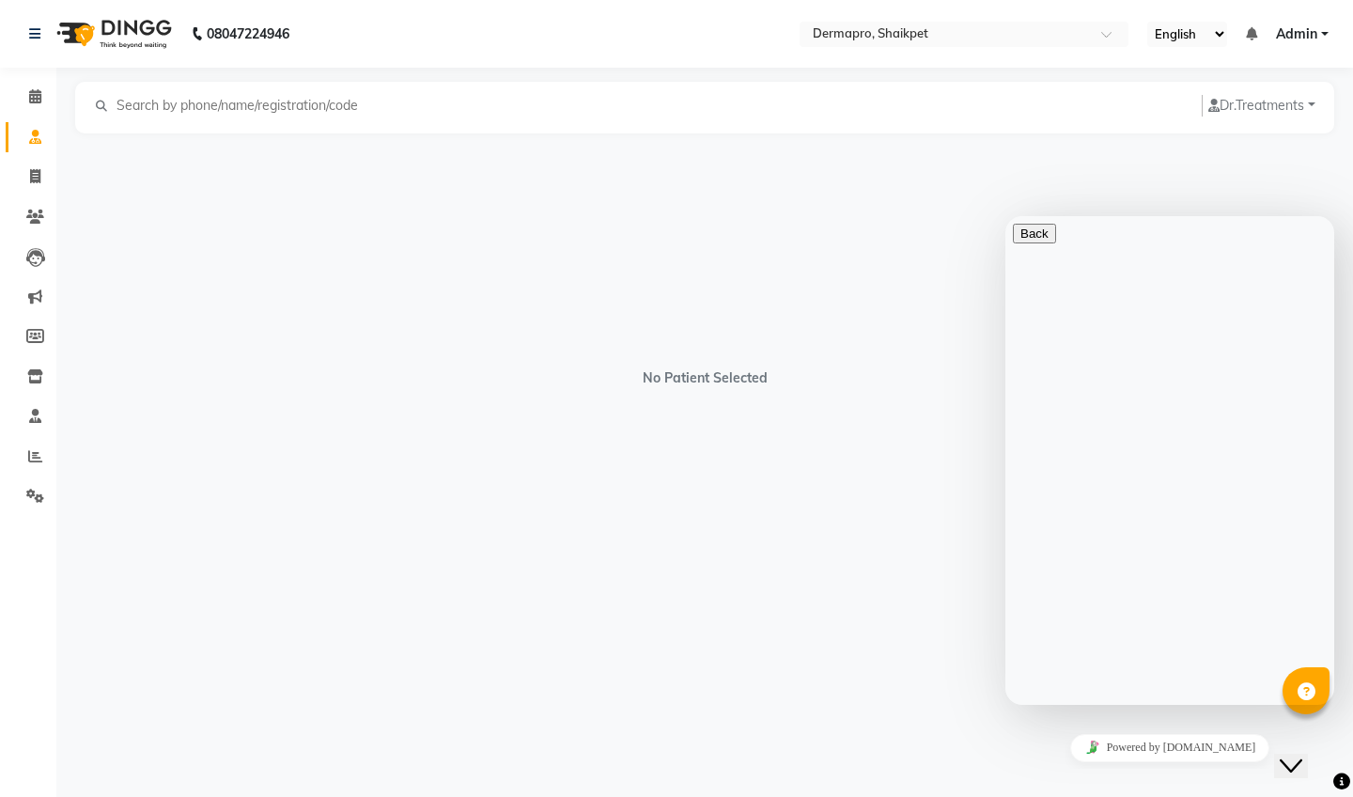
click at [1069, 771] on textarea at bounding box center [1098, 778] width 171 height 15
type textarea "hi there"
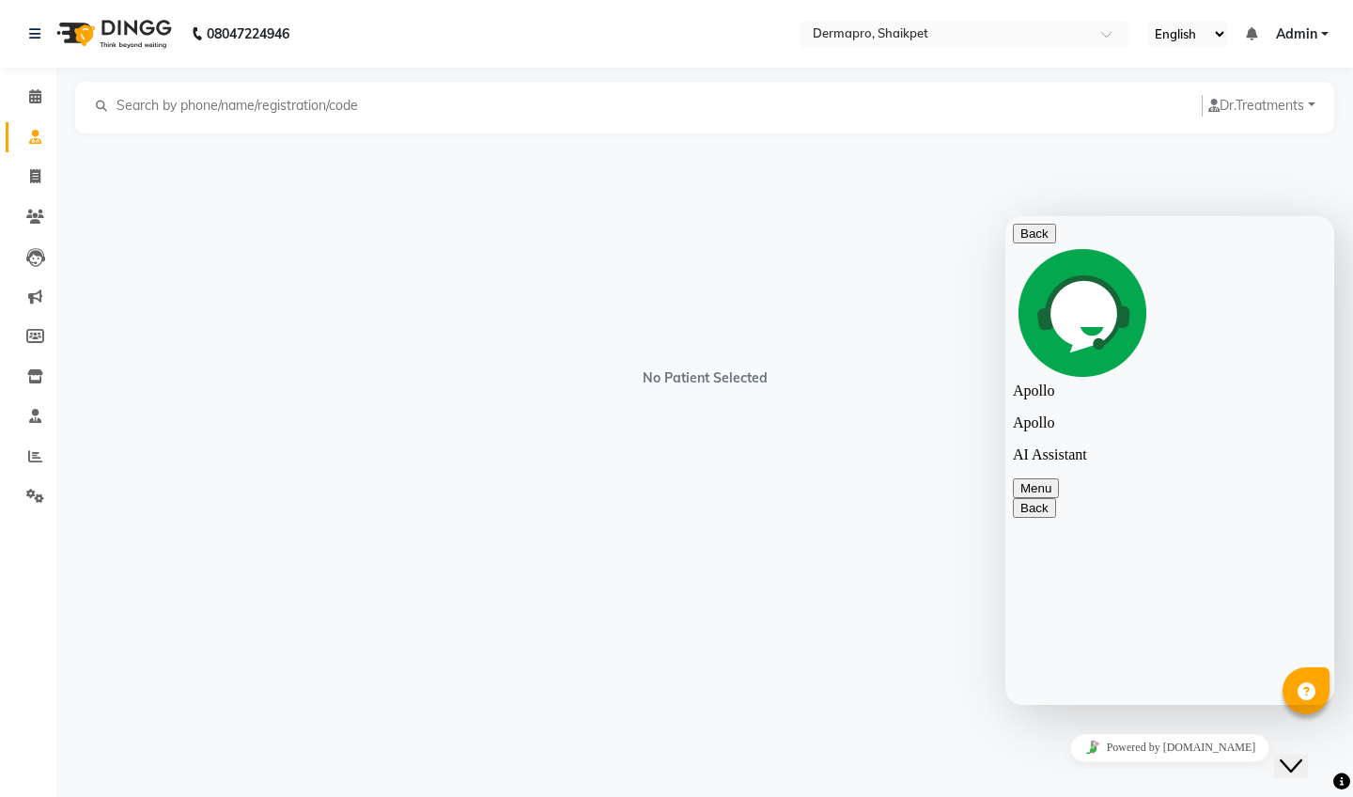
type textarea "can we write prescriptions online in this app?"
click at [1059, 478] on button "Menu" at bounding box center [1036, 488] width 46 height 20
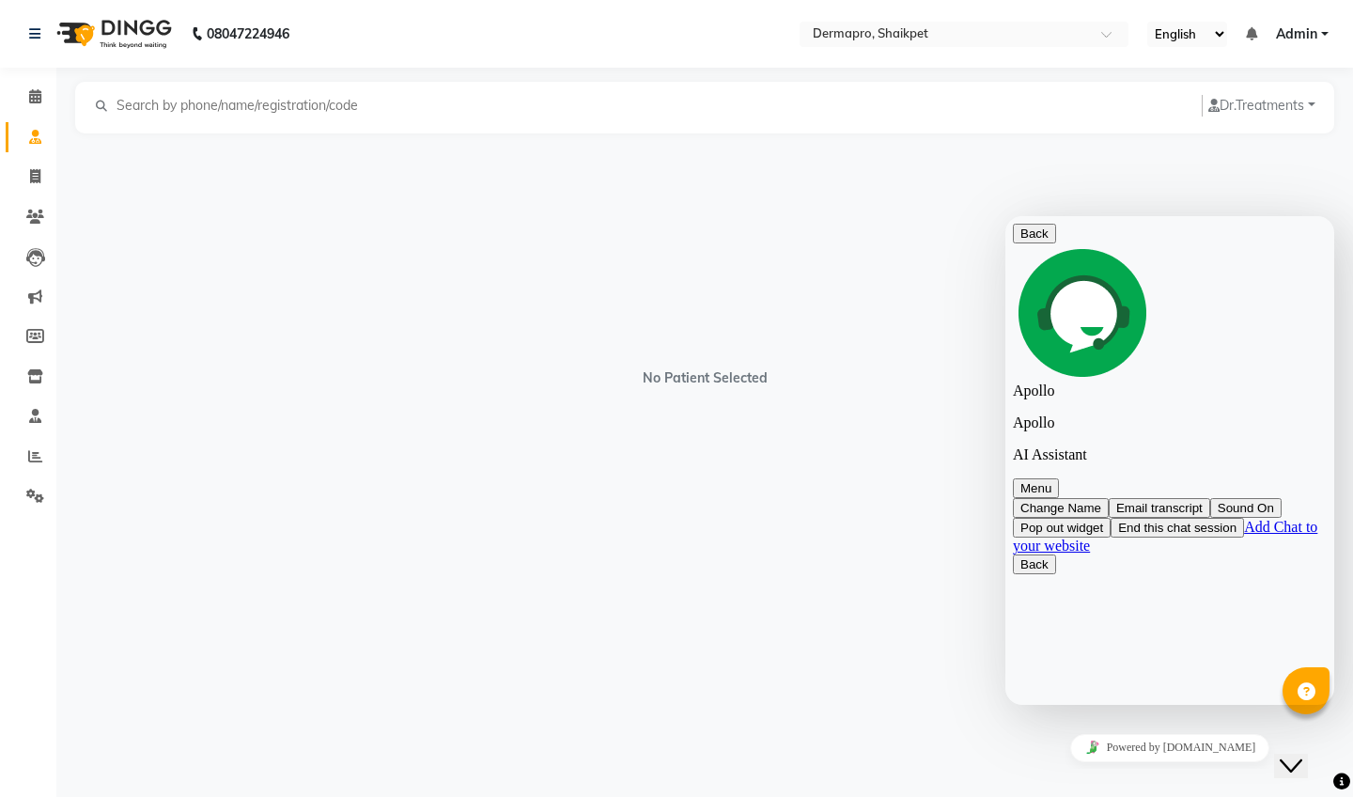
click at [1198, 518] on button "End this chat session" at bounding box center [1176, 528] width 133 height 20
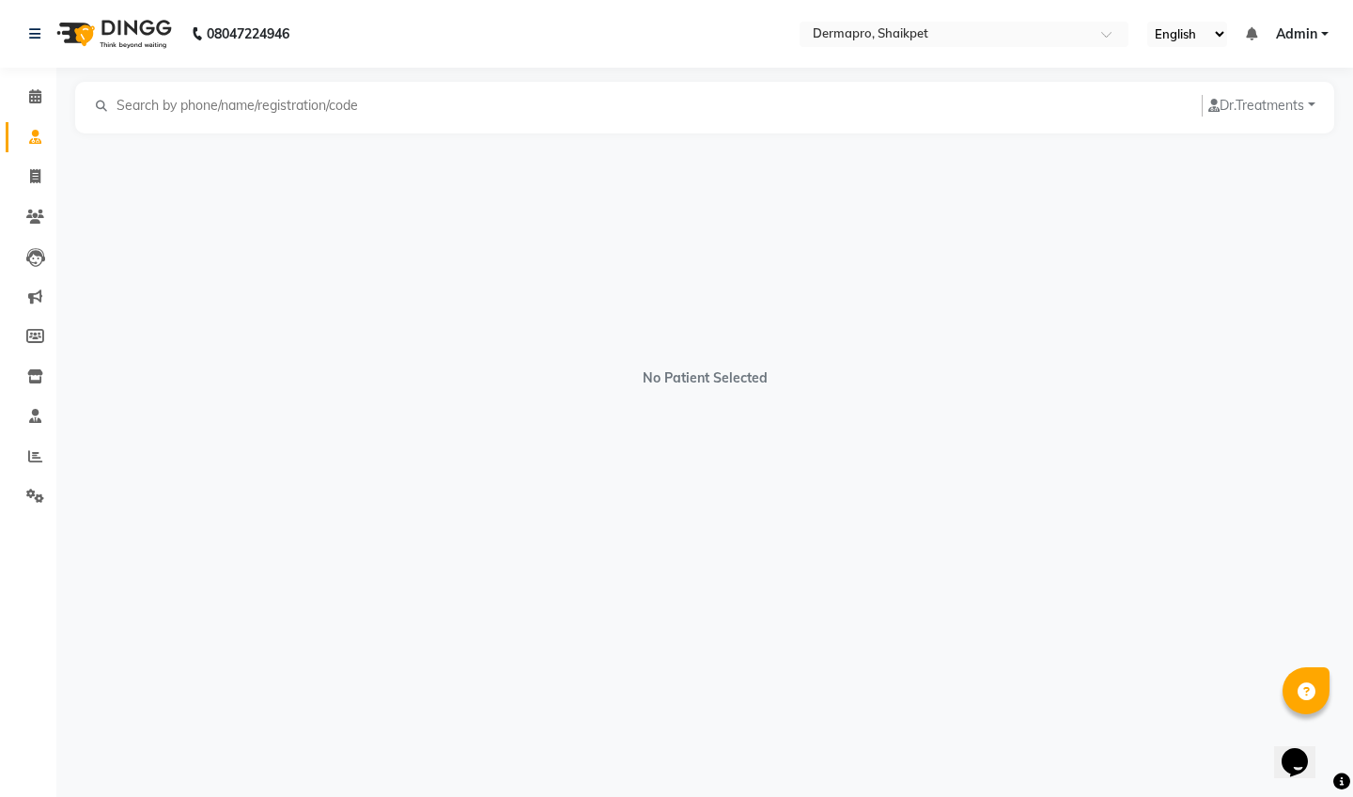
click at [1300, 747] on icon "Opens Chat This icon Opens the chat window." at bounding box center [1294, 762] width 30 height 30
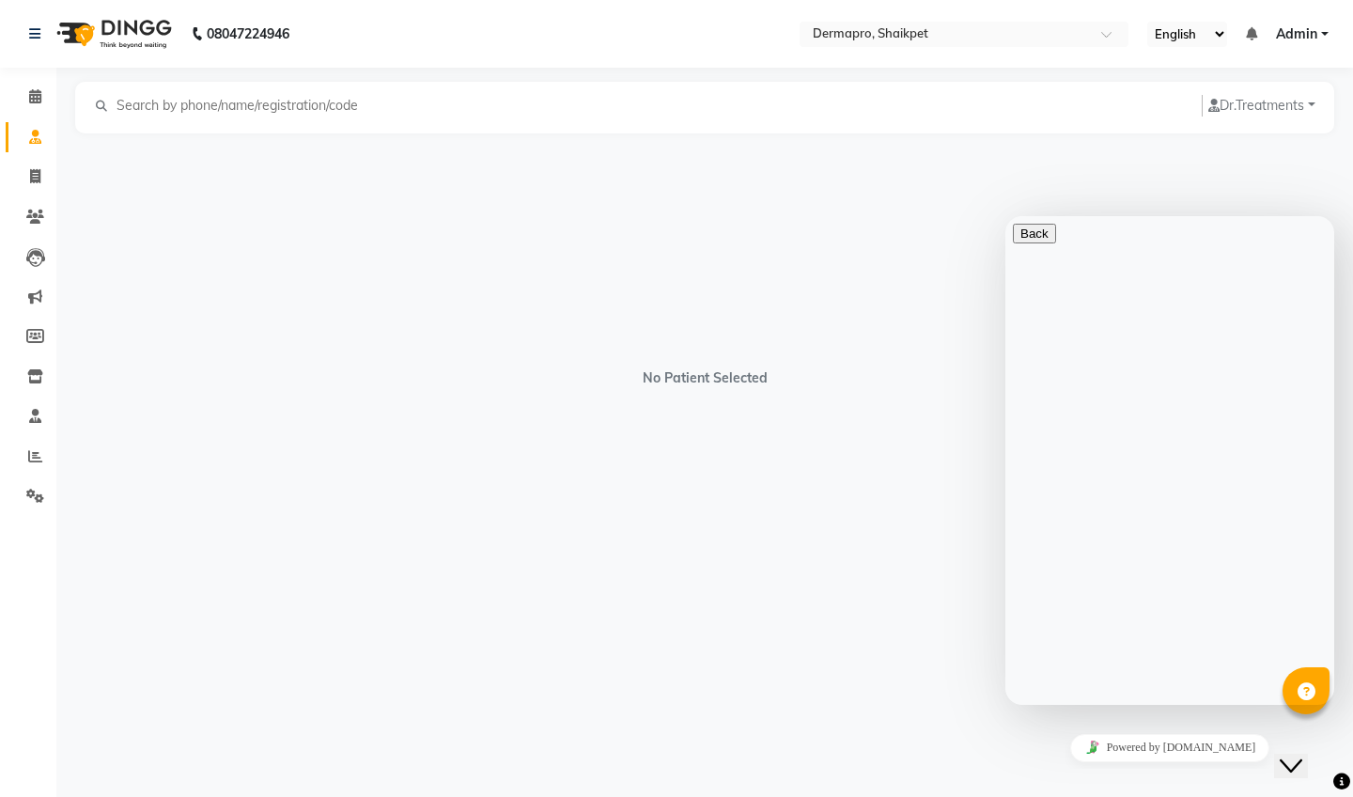
click at [737, 525] on div "No Patient Selected" at bounding box center [704, 368] width 1259 height 470
click at [27, 184] on span at bounding box center [35, 177] width 33 height 22
select select "5996"
select select "service"
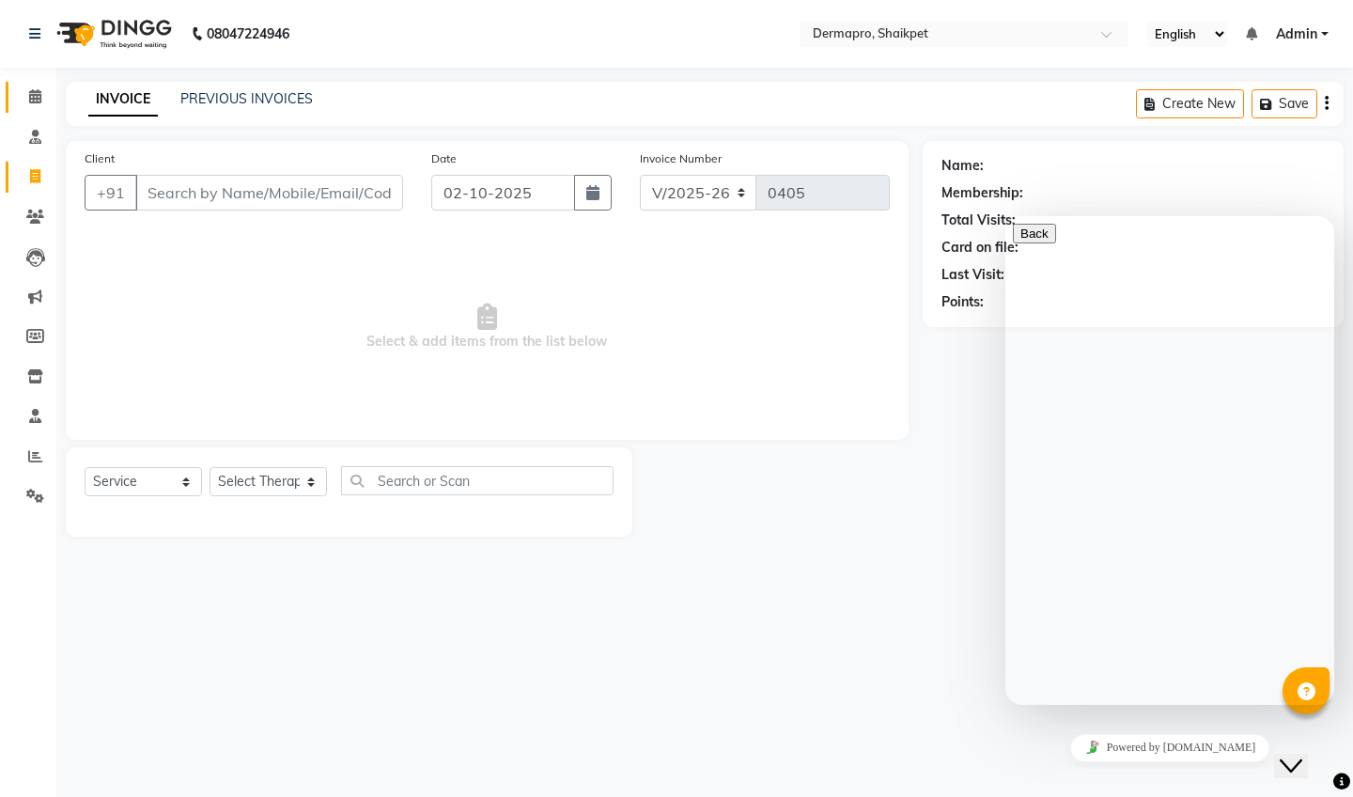
click at [39, 110] on link "Calendar" at bounding box center [28, 97] width 45 height 31
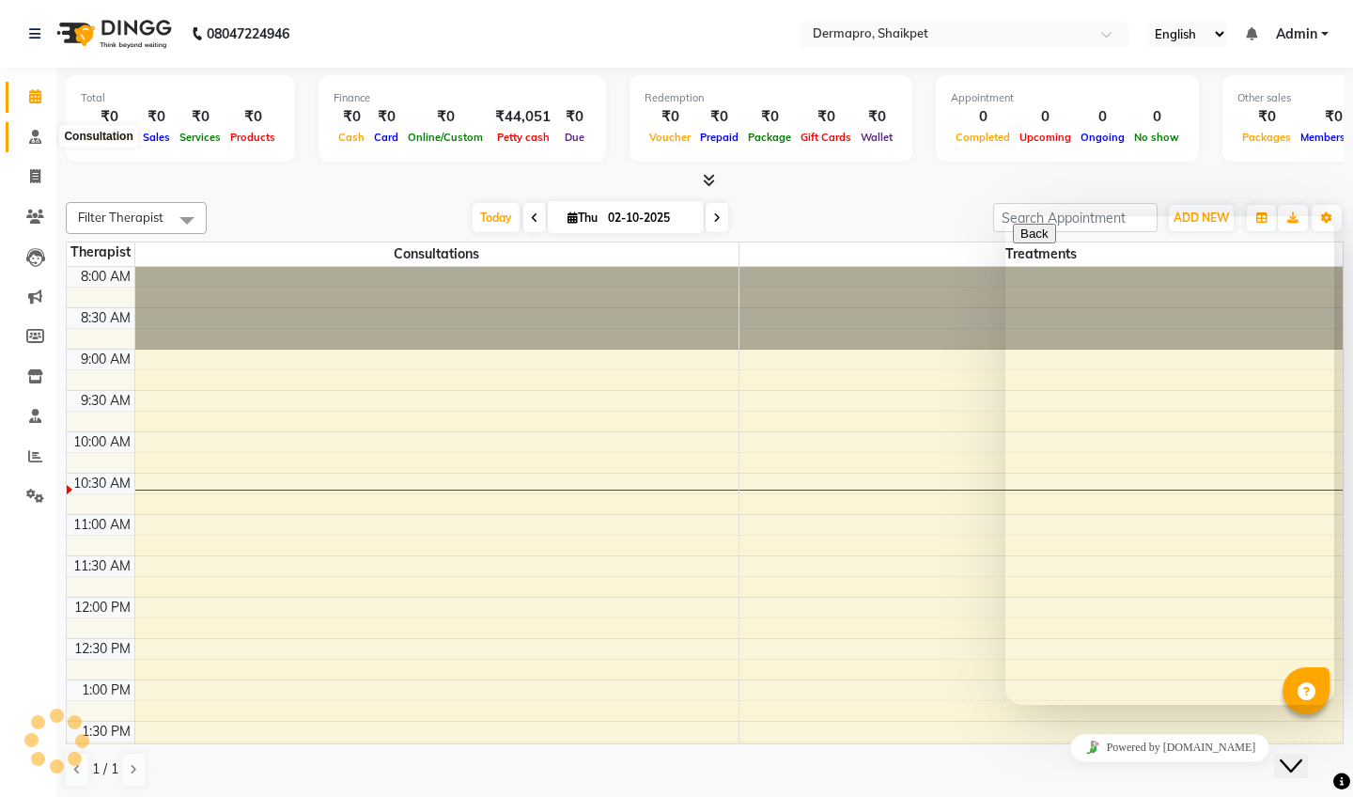
click at [39, 136] on icon at bounding box center [35, 137] width 12 height 14
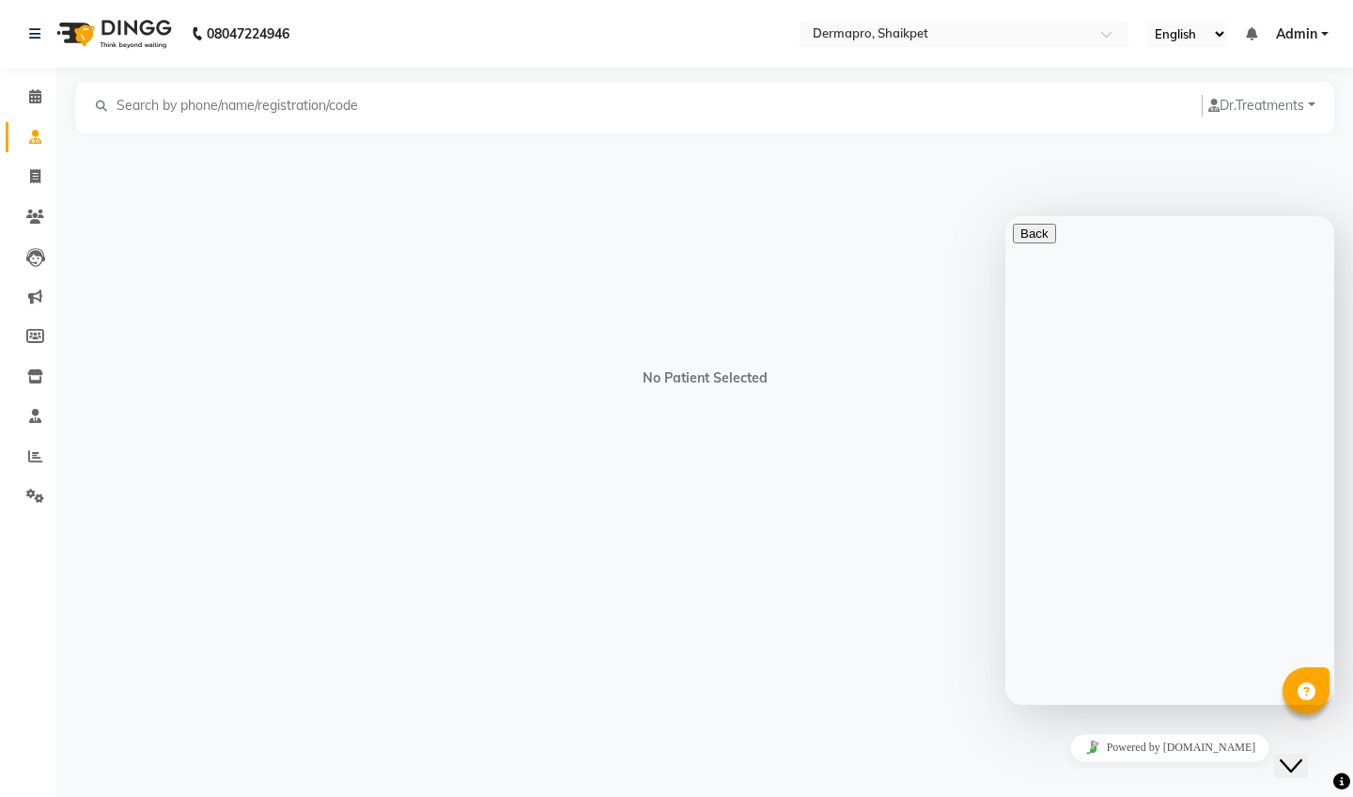
click at [1295, 754] on icon "Close Chat This icon closes the chat window." at bounding box center [1290, 765] width 23 height 23
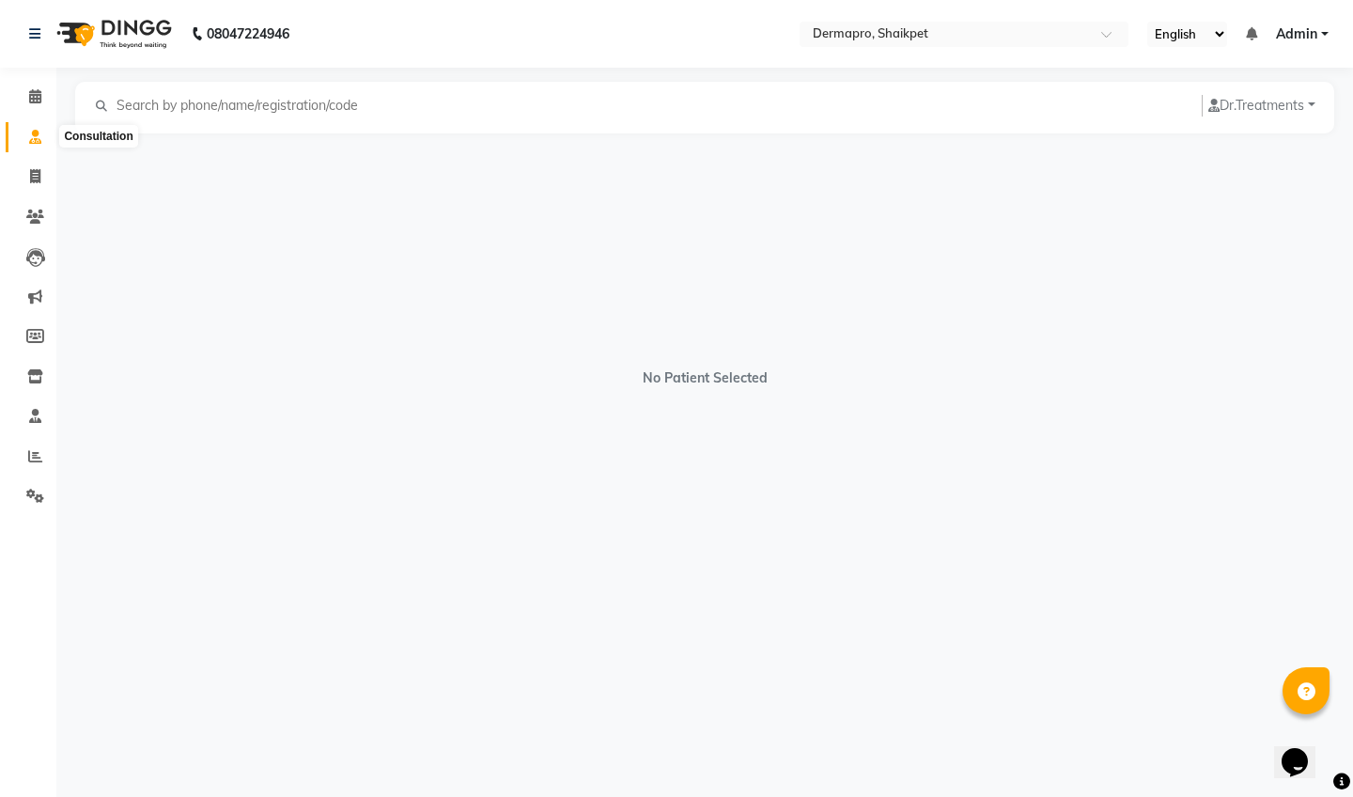
click at [39, 138] on icon at bounding box center [35, 137] width 12 height 14
click at [31, 93] on icon at bounding box center [35, 96] width 12 height 14
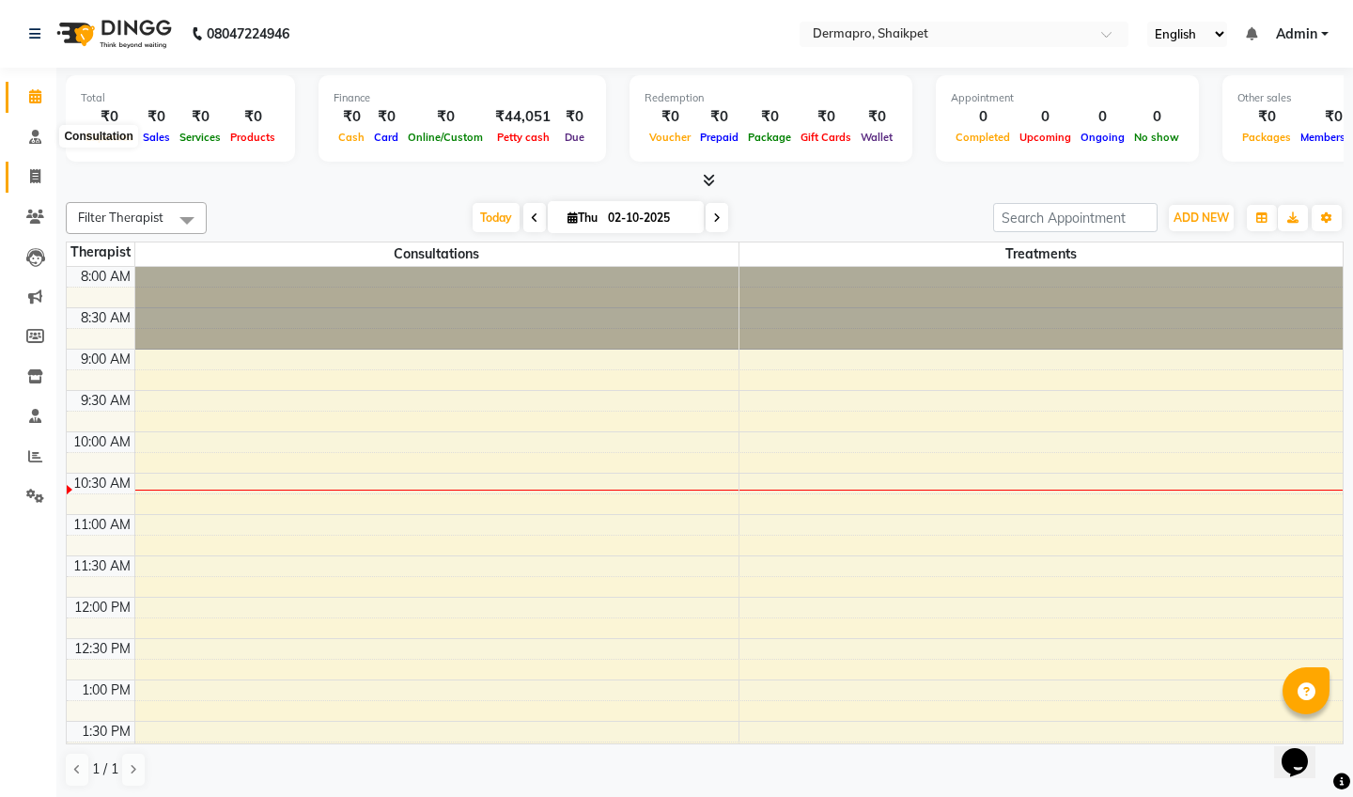
scroll to position [166, 0]
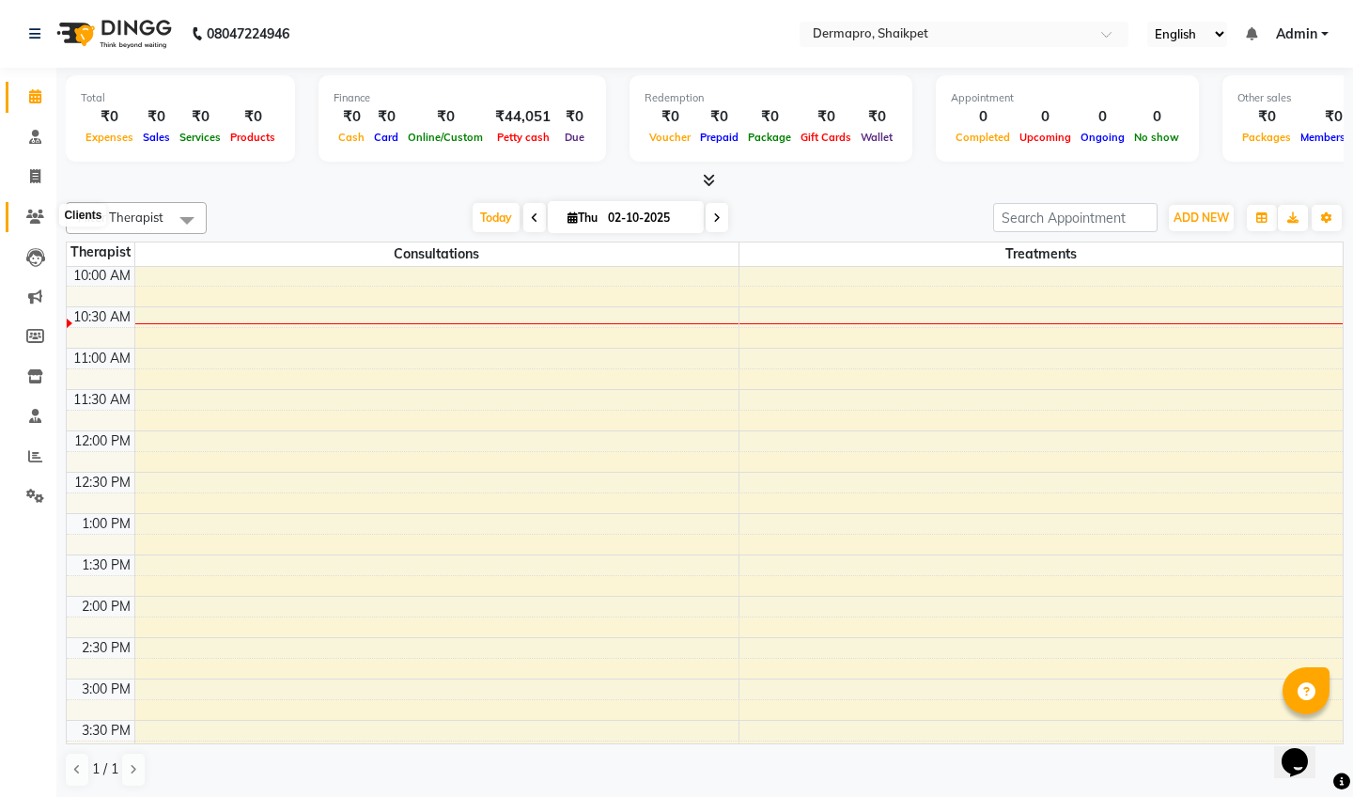
click at [38, 211] on icon at bounding box center [35, 216] width 18 height 14
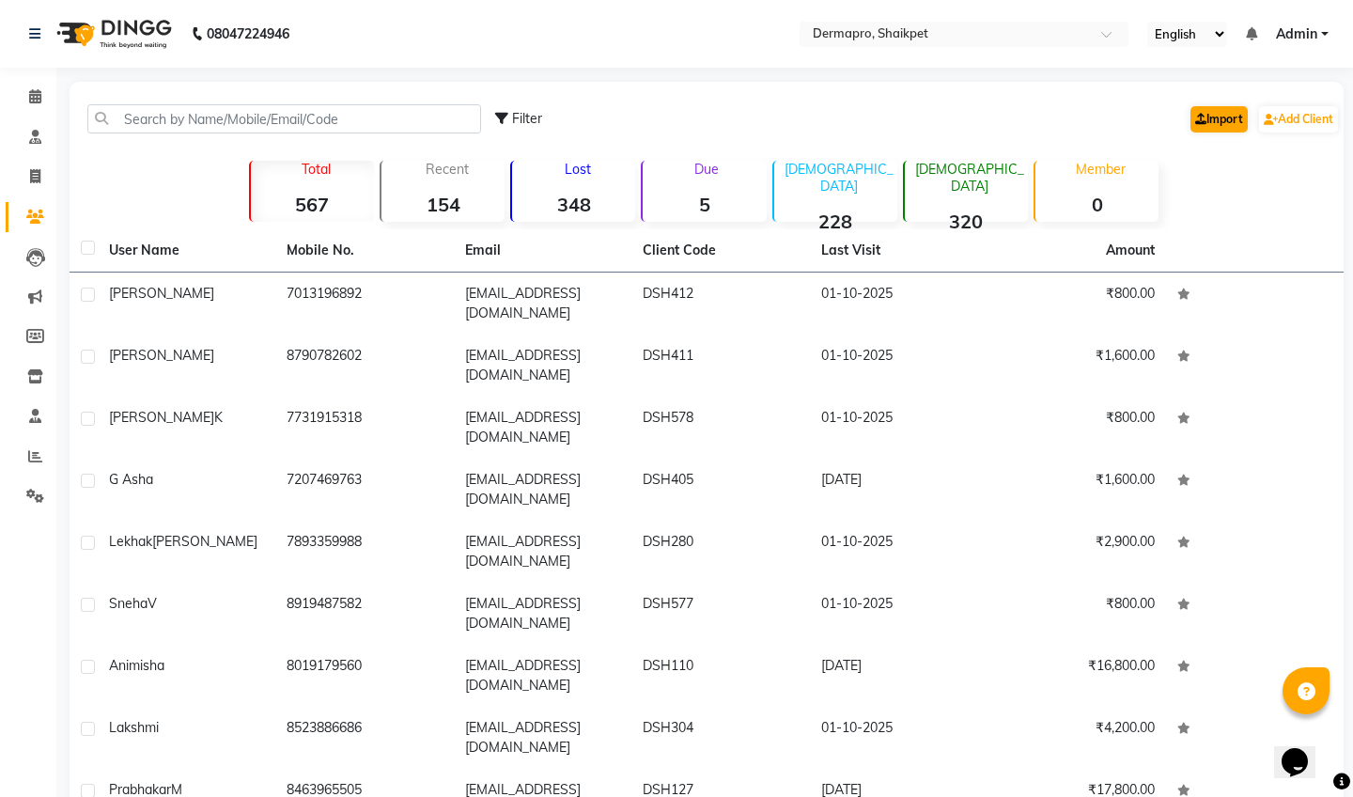
click at [1198, 114] on icon at bounding box center [1200, 119] width 11 height 11
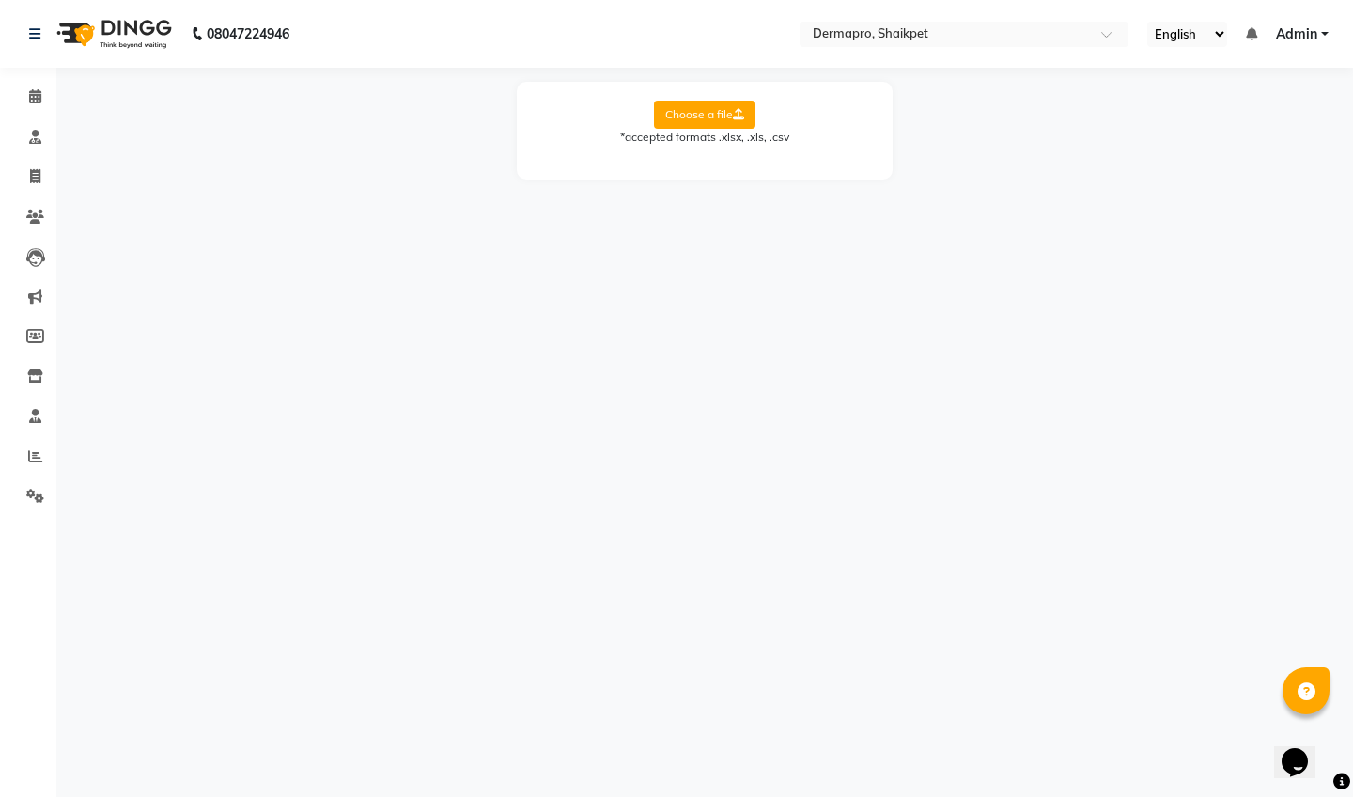
click at [693, 115] on label "Choose a file" at bounding box center [704, 115] width 101 height 28
click at [0, 0] on input "Choose a file" at bounding box center [0, 0] width 0 height 0
click at [33, 258] on icon at bounding box center [35, 257] width 19 height 19
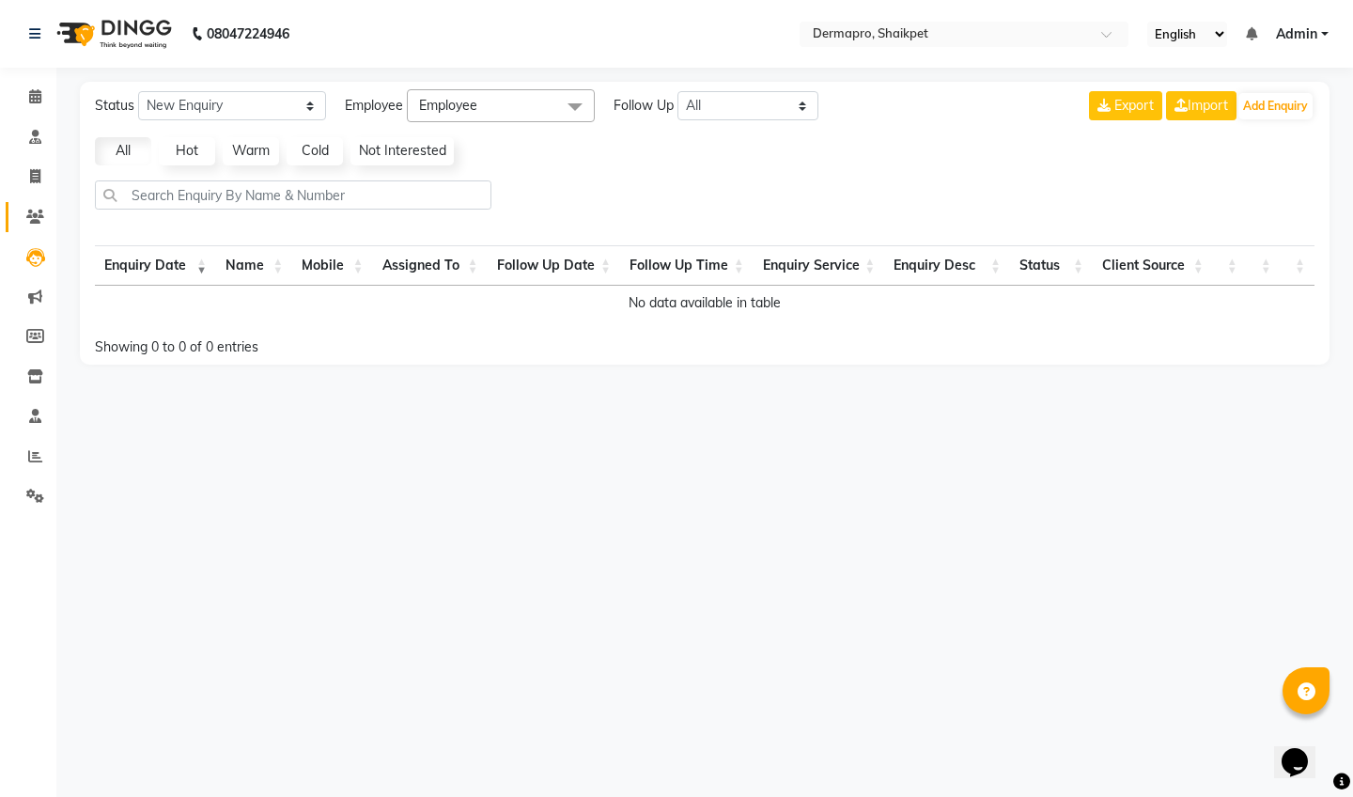
click at [34, 225] on span at bounding box center [35, 218] width 33 height 22
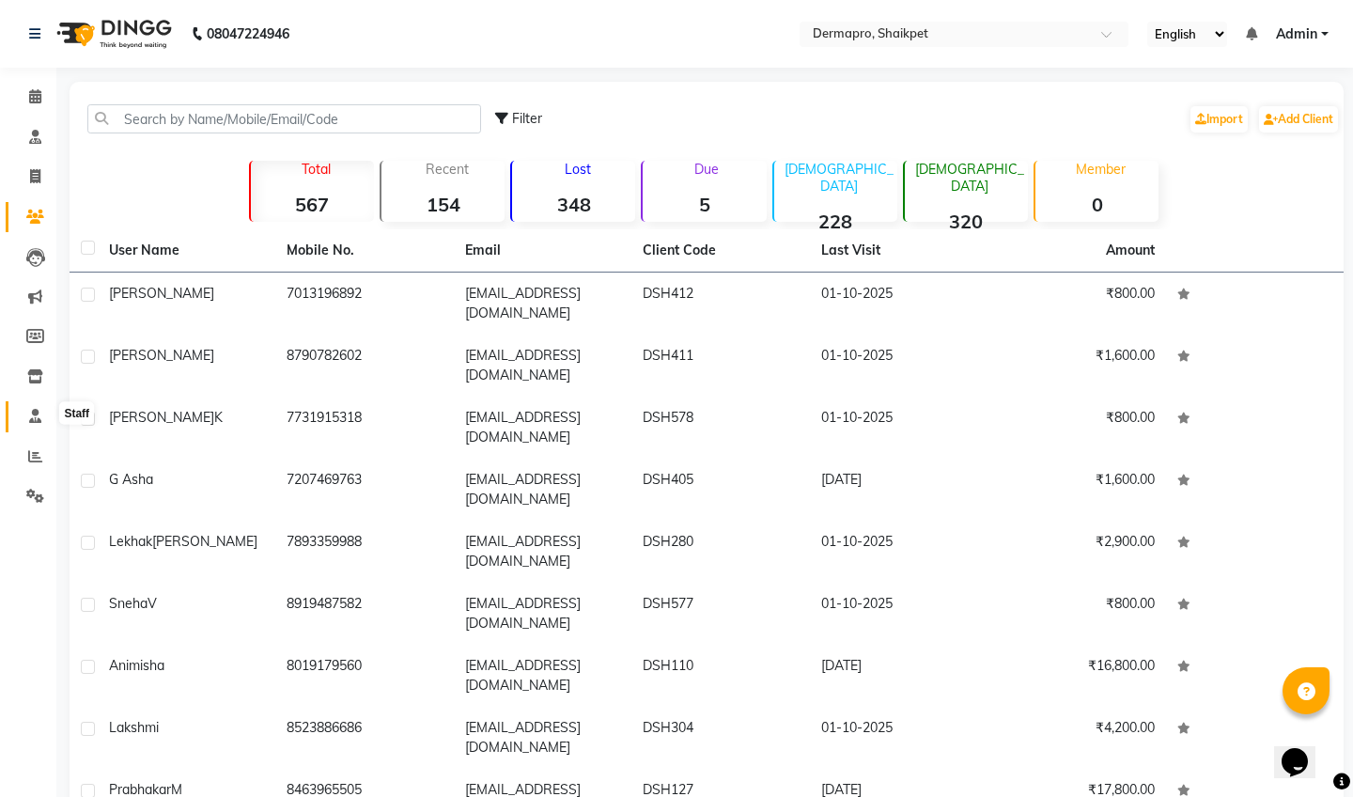
click at [34, 415] on icon at bounding box center [35, 416] width 12 height 14
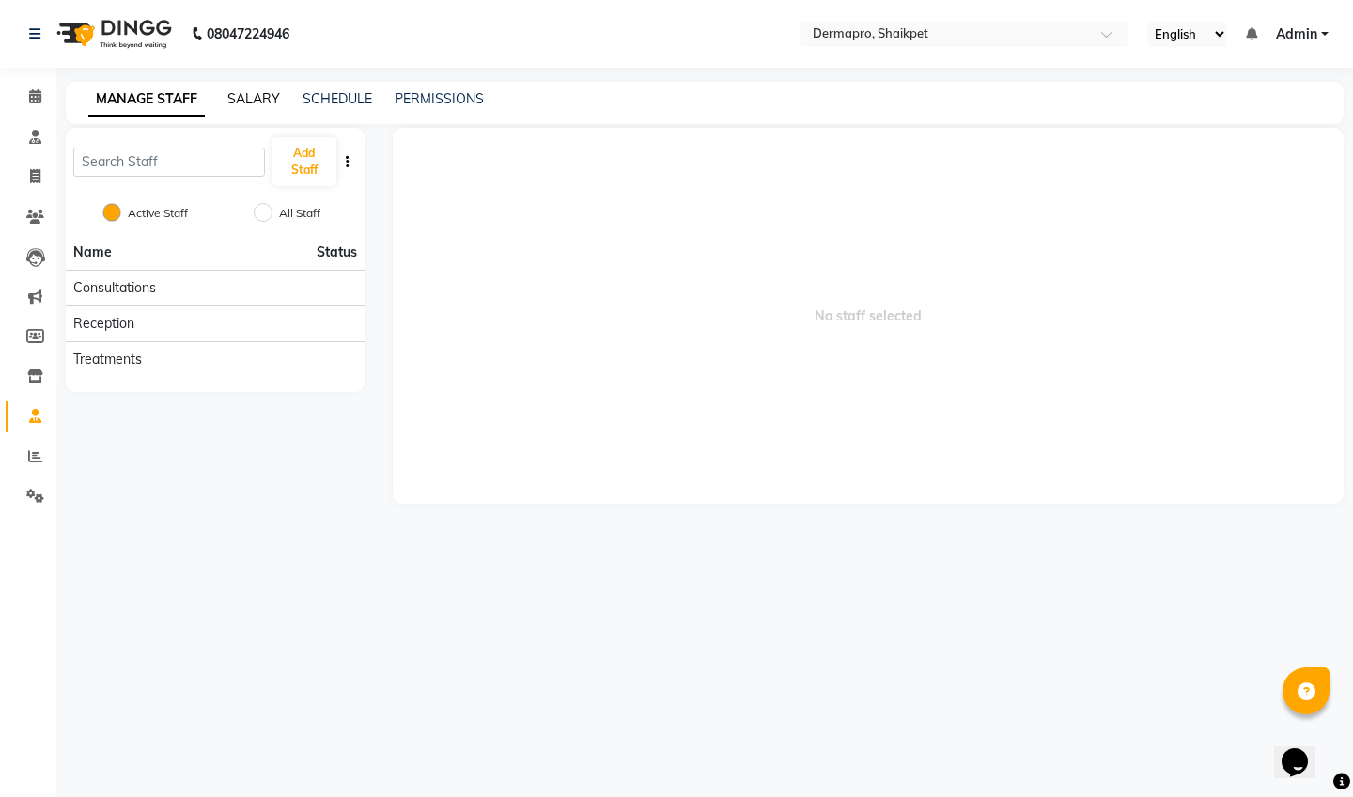
click at [263, 95] on link "SALARY" at bounding box center [253, 98] width 53 height 17
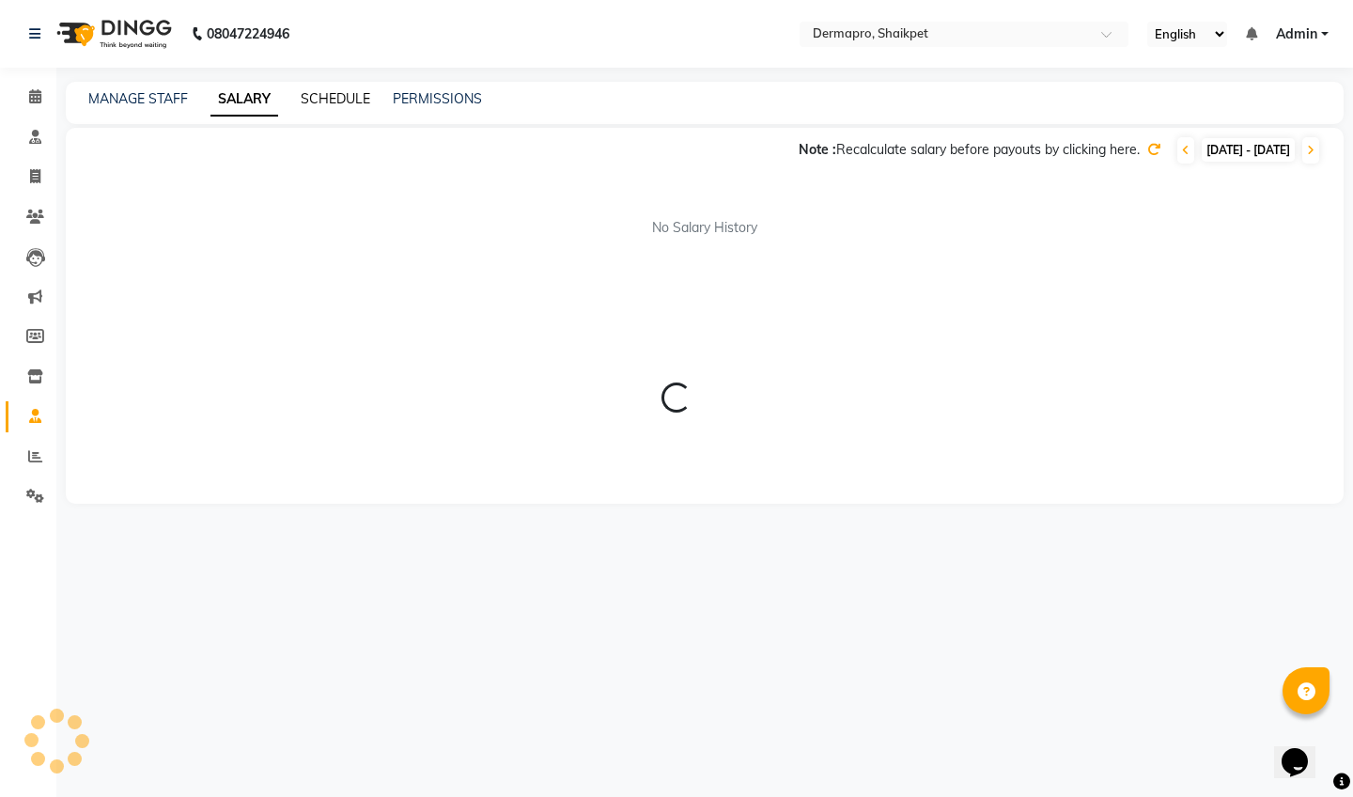
click at [318, 100] on link "SCHEDULE" at bounding box center [336, 98] width 70 height 17
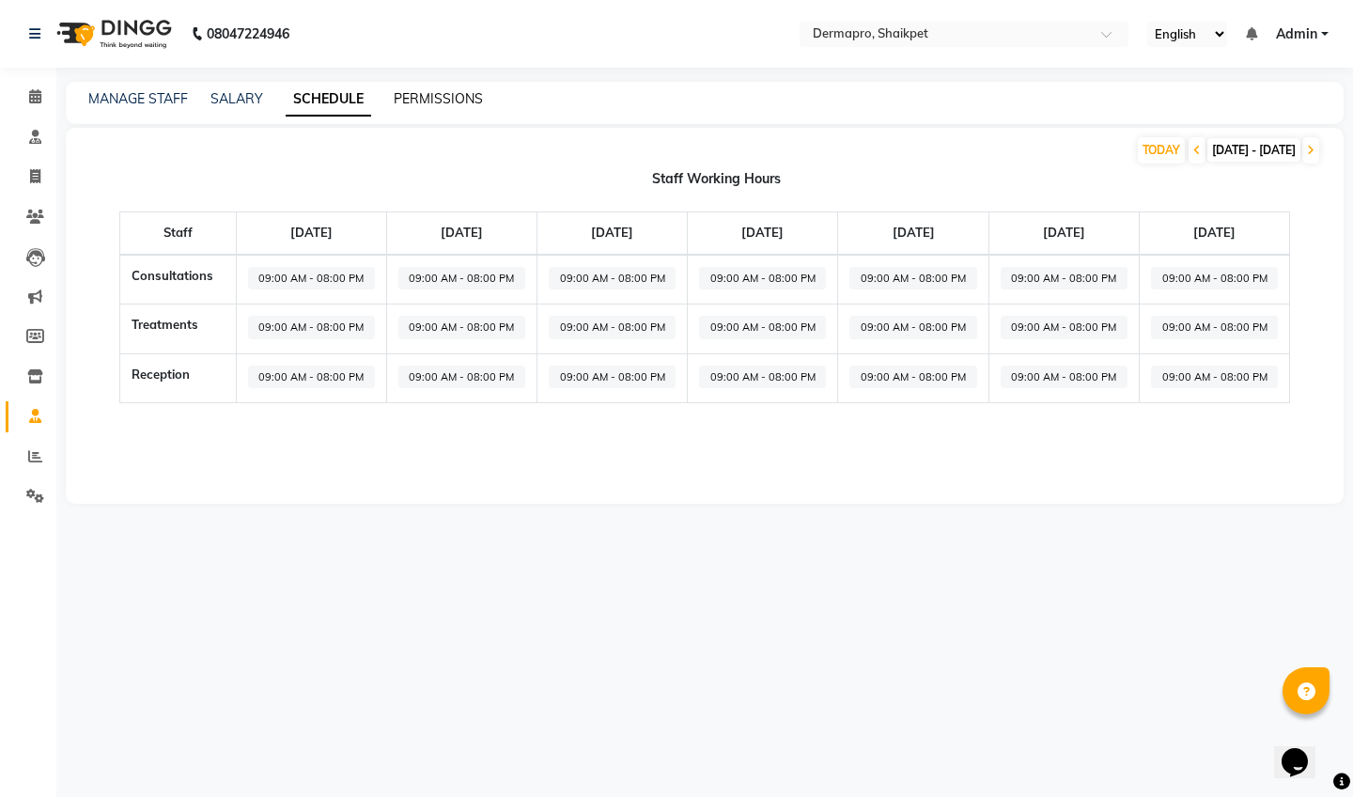
click at [420, 99] on link "PERMISSIONS" at bounding box center [438, 98] width 89 height 17
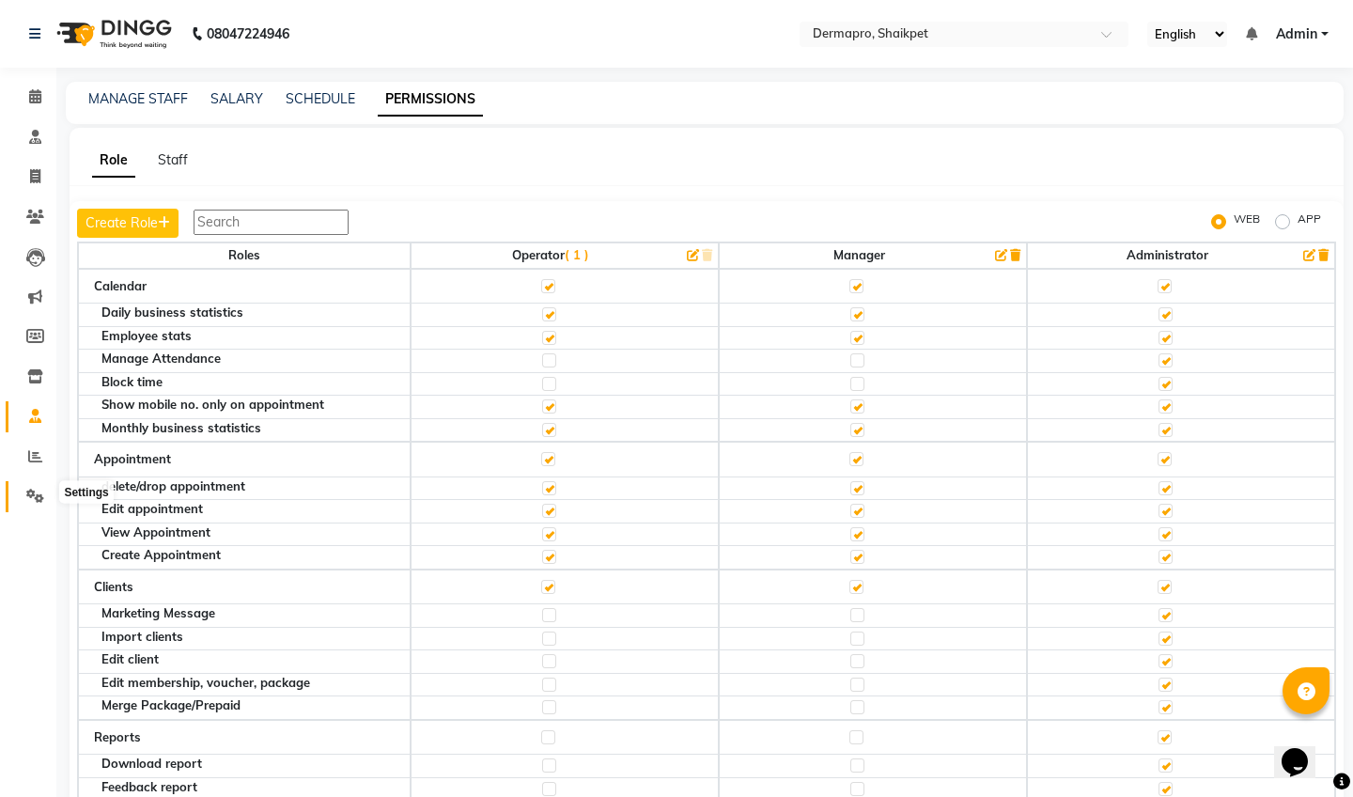
click at [34, 493] on icon at bounding box center [35, 495] width 18 height 14
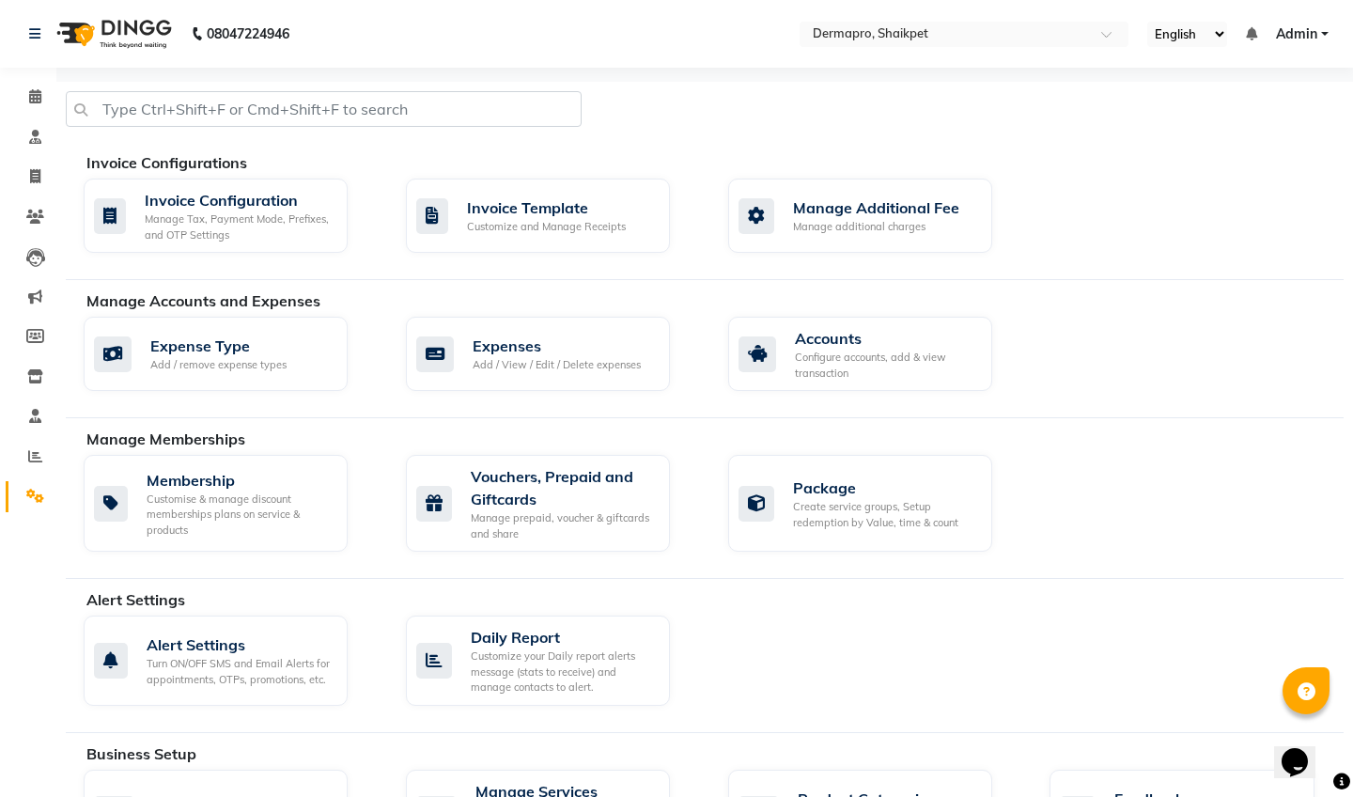
click at [1302, 33] on span "Admin" at bounding box center [1296, 34] width 41 height 20
